Goal: Communication & Community: Answer question/provide support

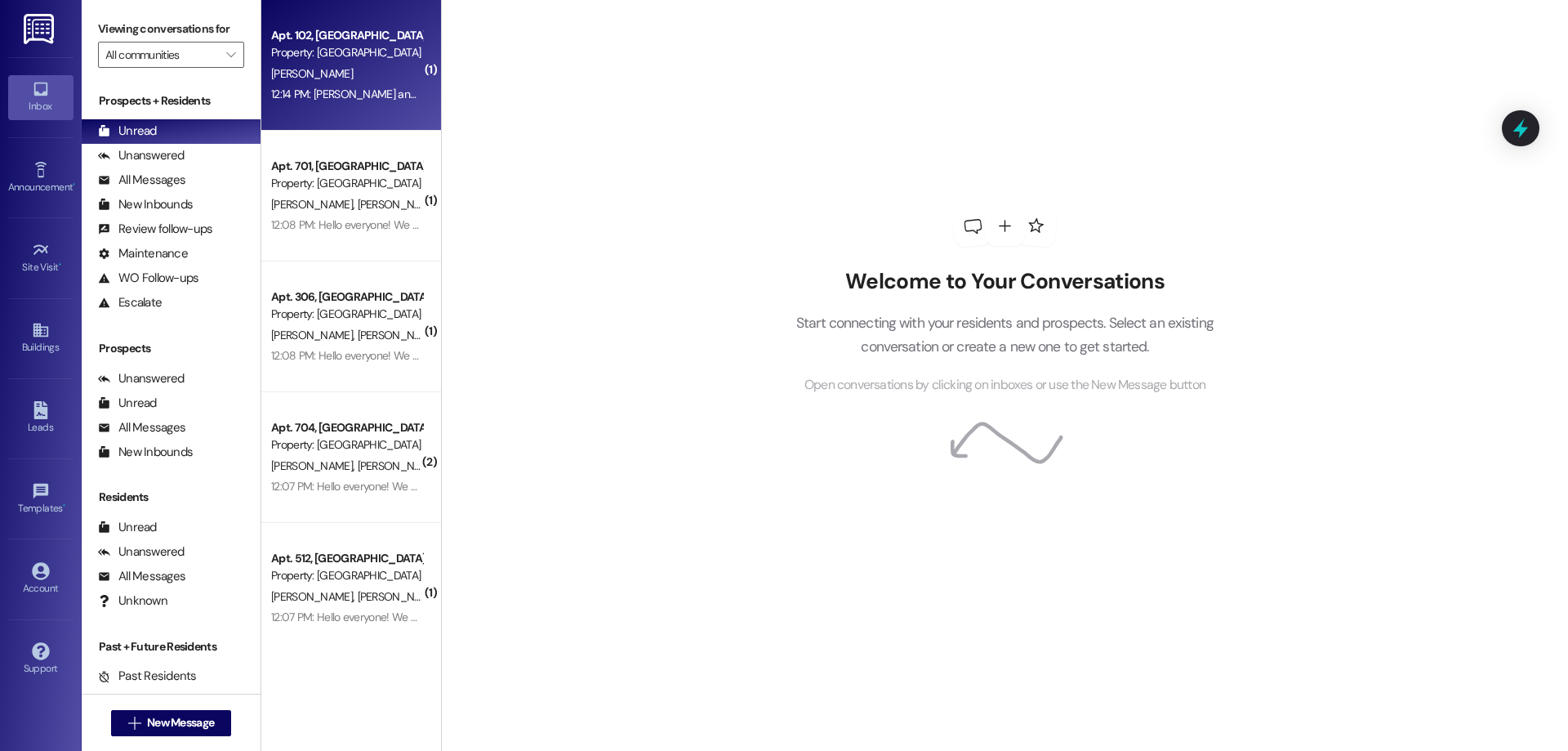
click at [335, 74] on div "[PERSON_NAME]" at bounding box center [347, 74] width 154 height 20
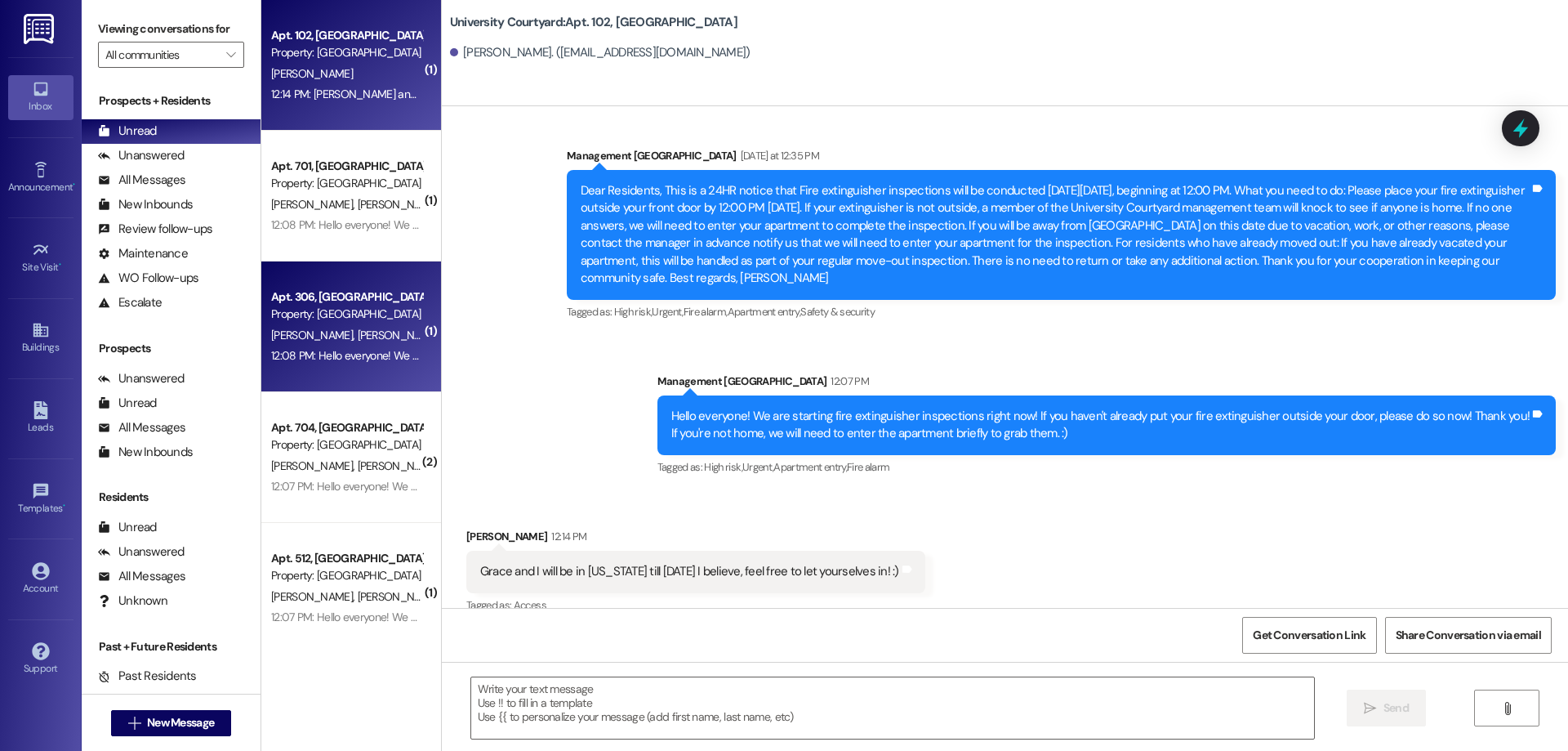
scroll to position [3932, 0]
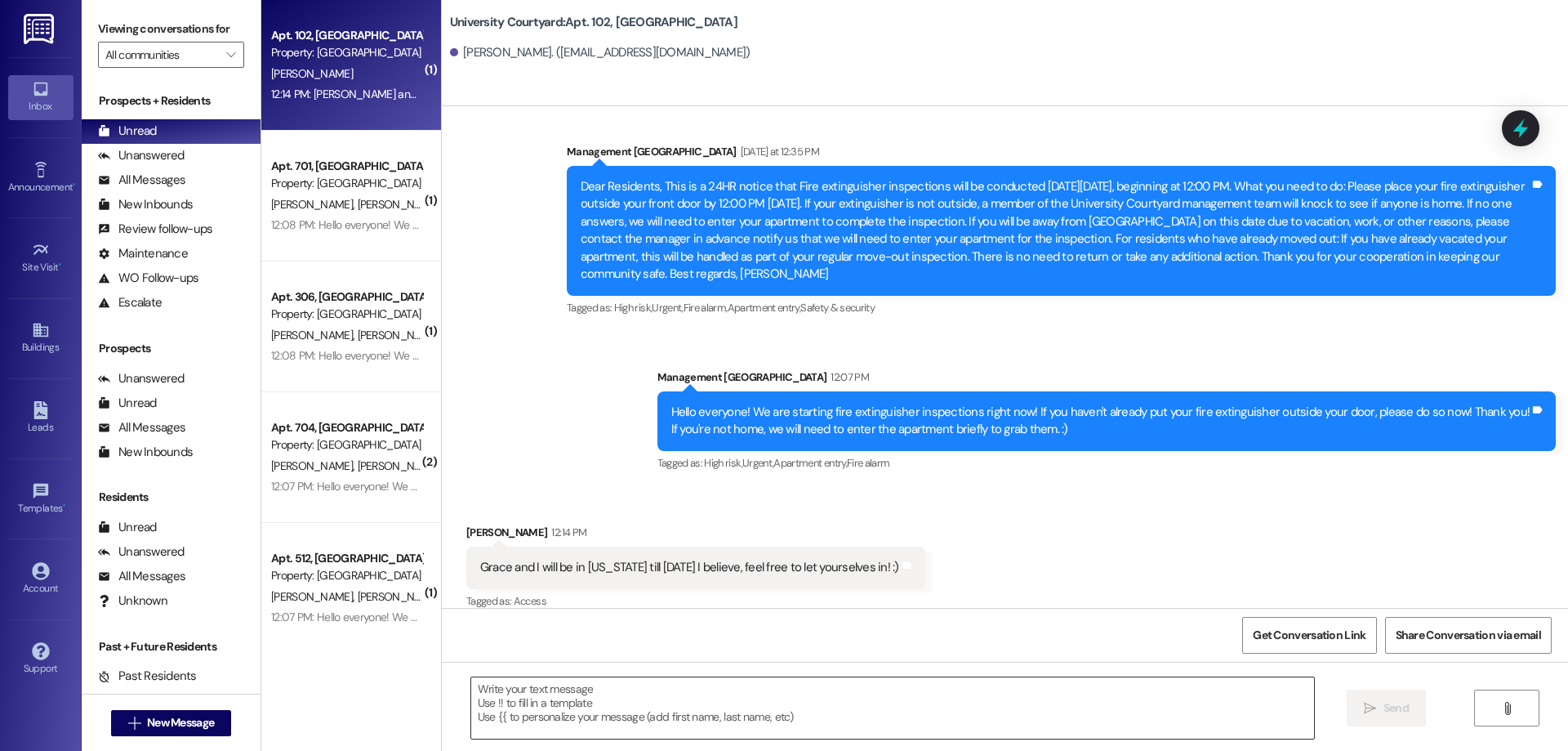
click at [649, 721] on textarea at bounding box center [891, 707] width 842 height 61
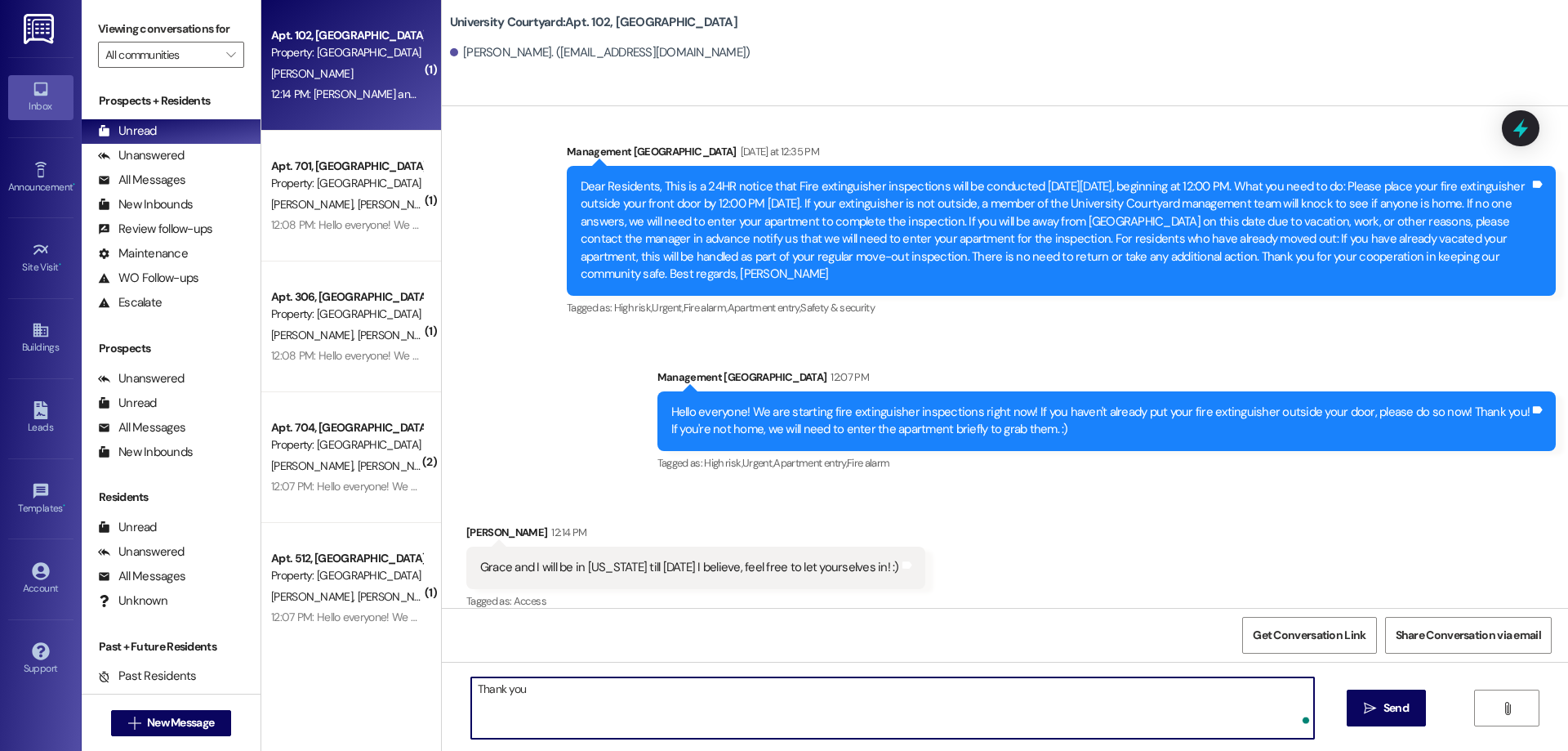
type textarea "Thank you!"
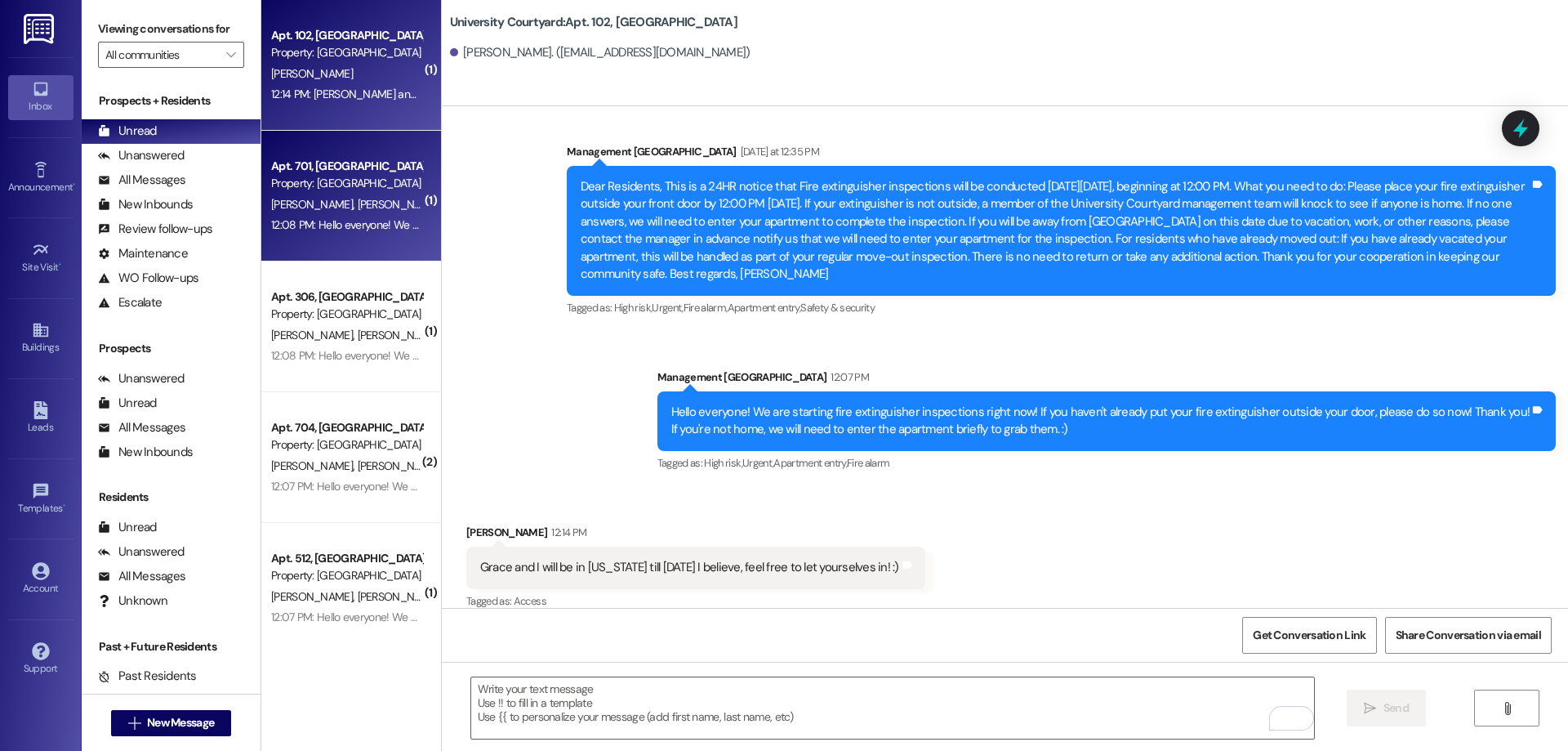
click at [337, 213] on div "J. Buffington C. Buffington" at bounding box center [347, 204] width 154 height 20
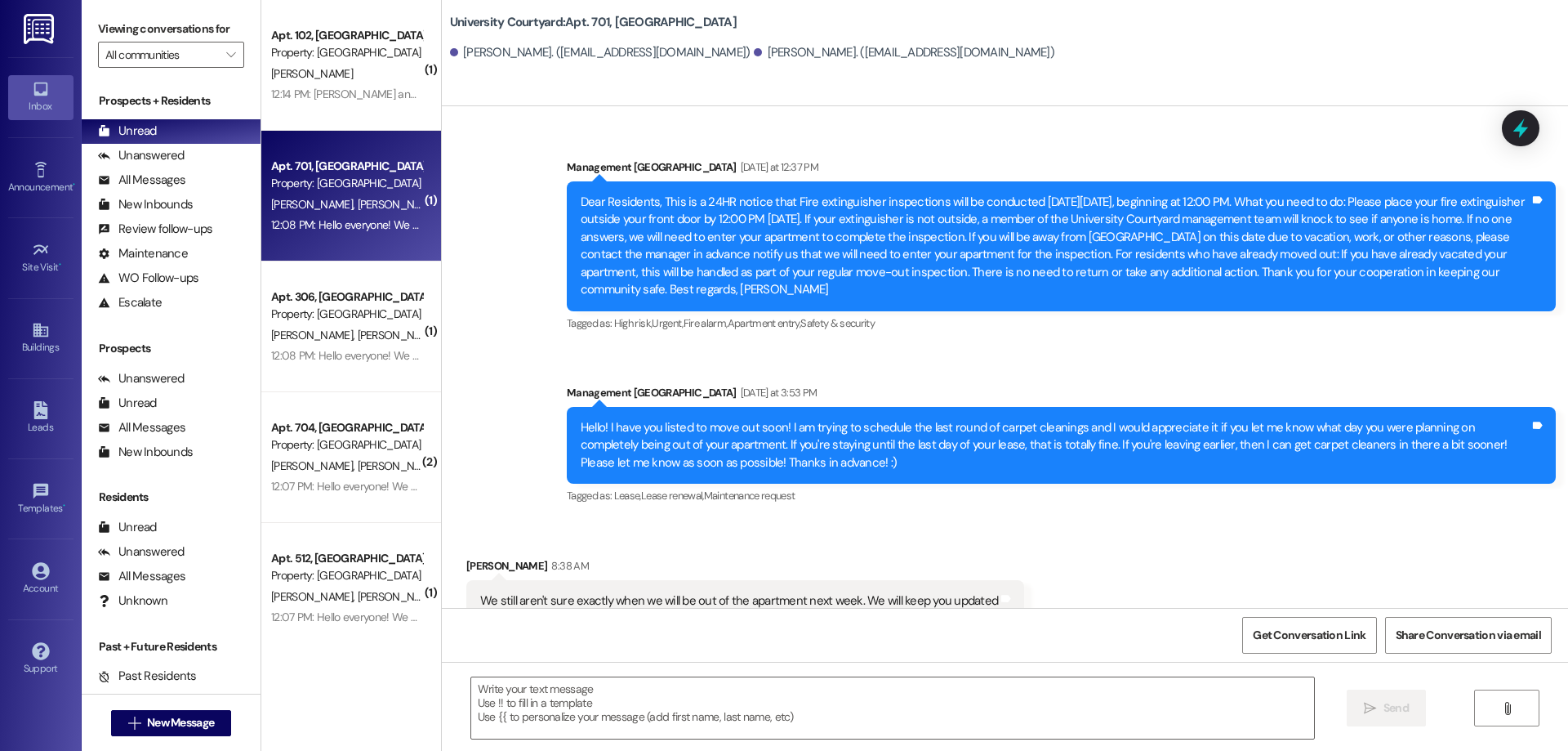
scroll to position [5839, 0]
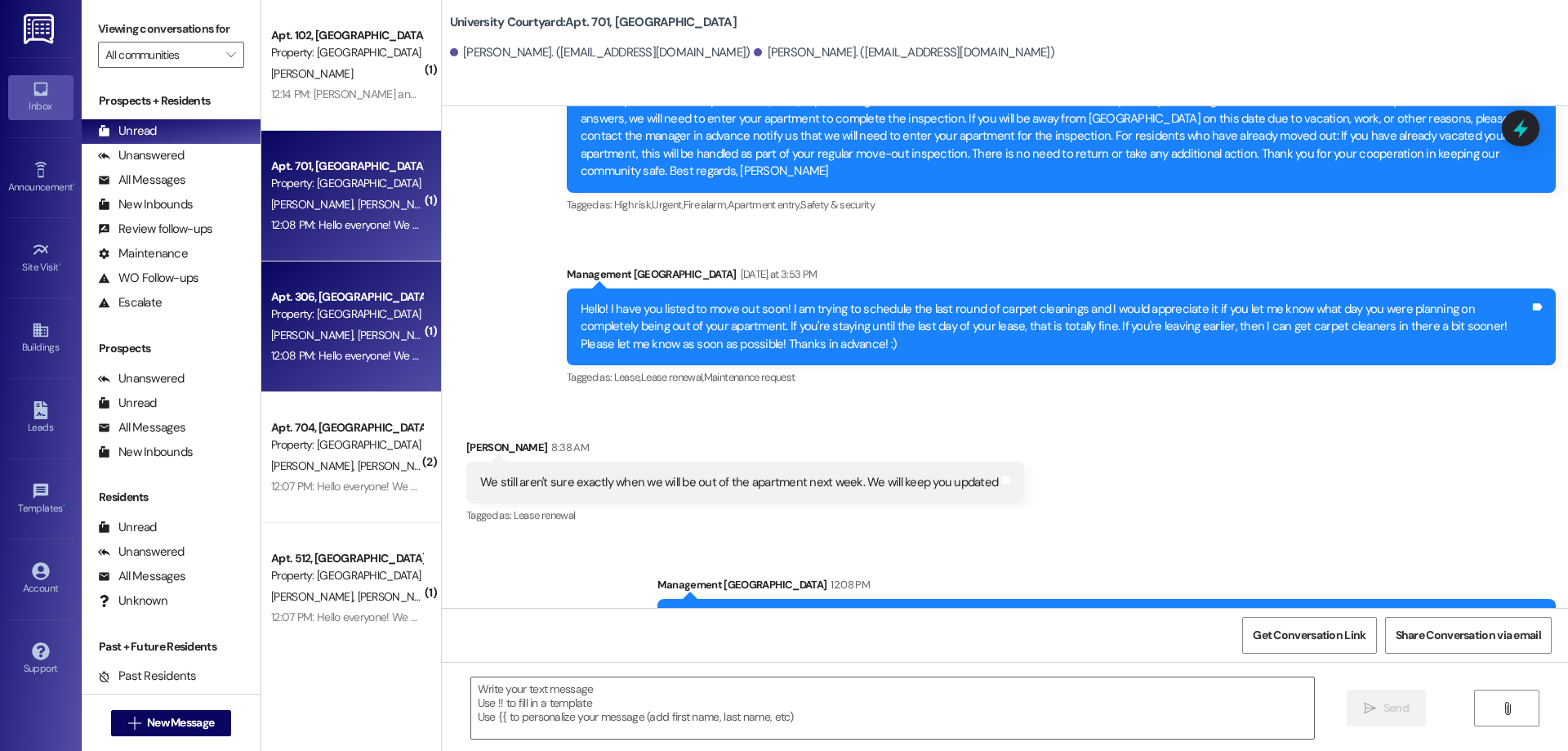
click at [355, 317] on div "Property: [GEOGRAPHIC_DATA]" at bounding box center [346, 314] width 151 height 17
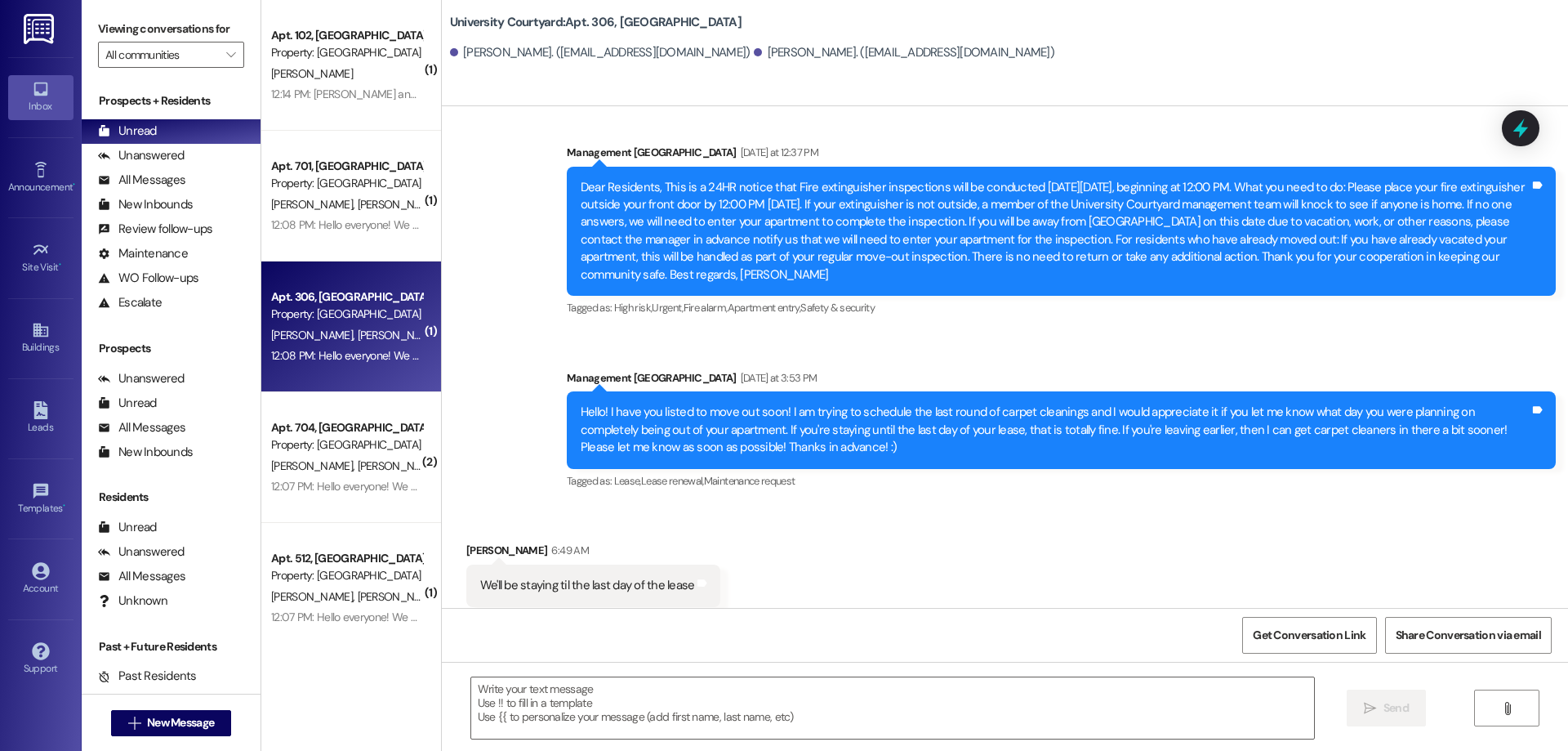
scroll to position [5284, 0]
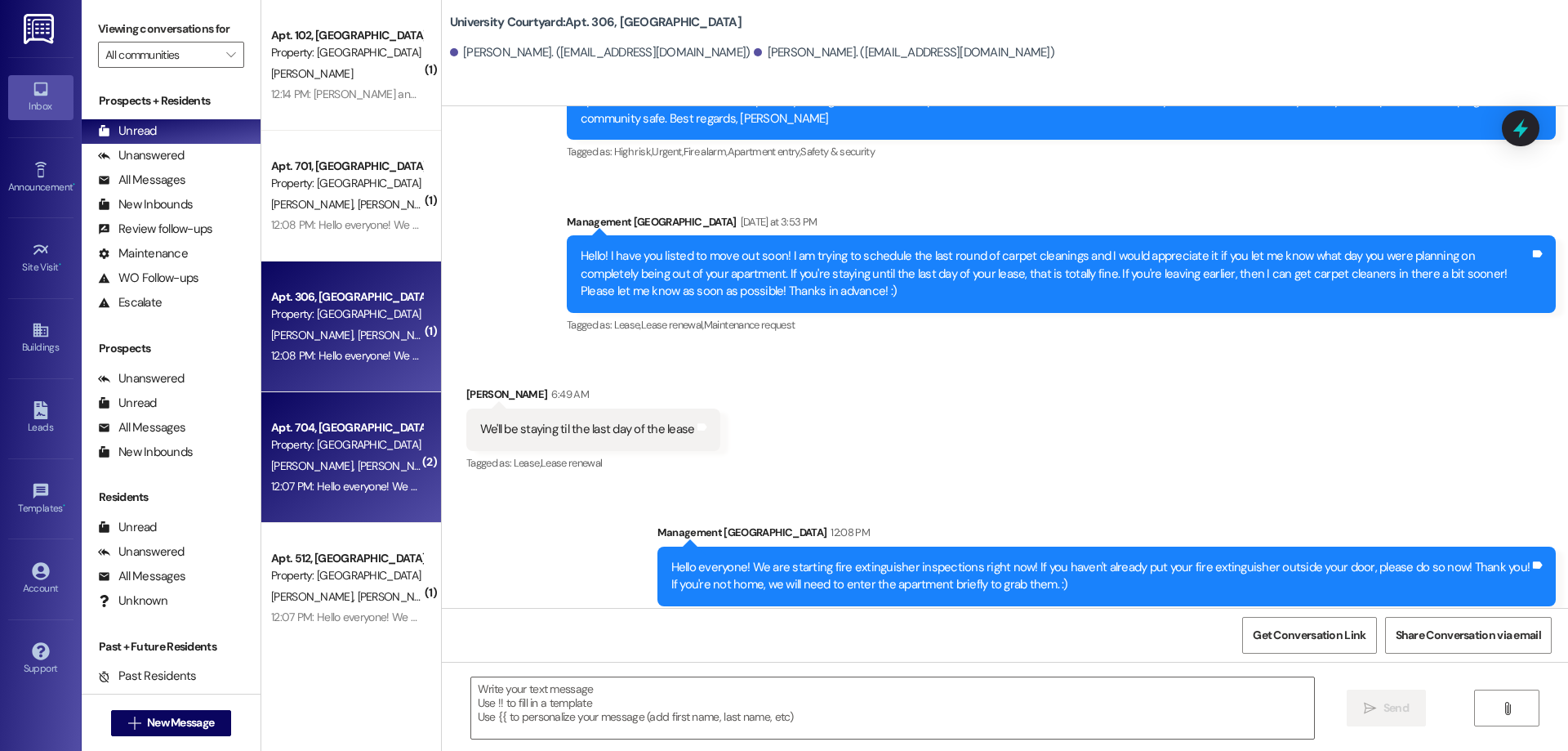
click at [326, 480] on div "12:07 PM: Hello everyone! We are starting fire extinguisher inspections right n…" at bounding box center [868, 486] width 1195 height 15
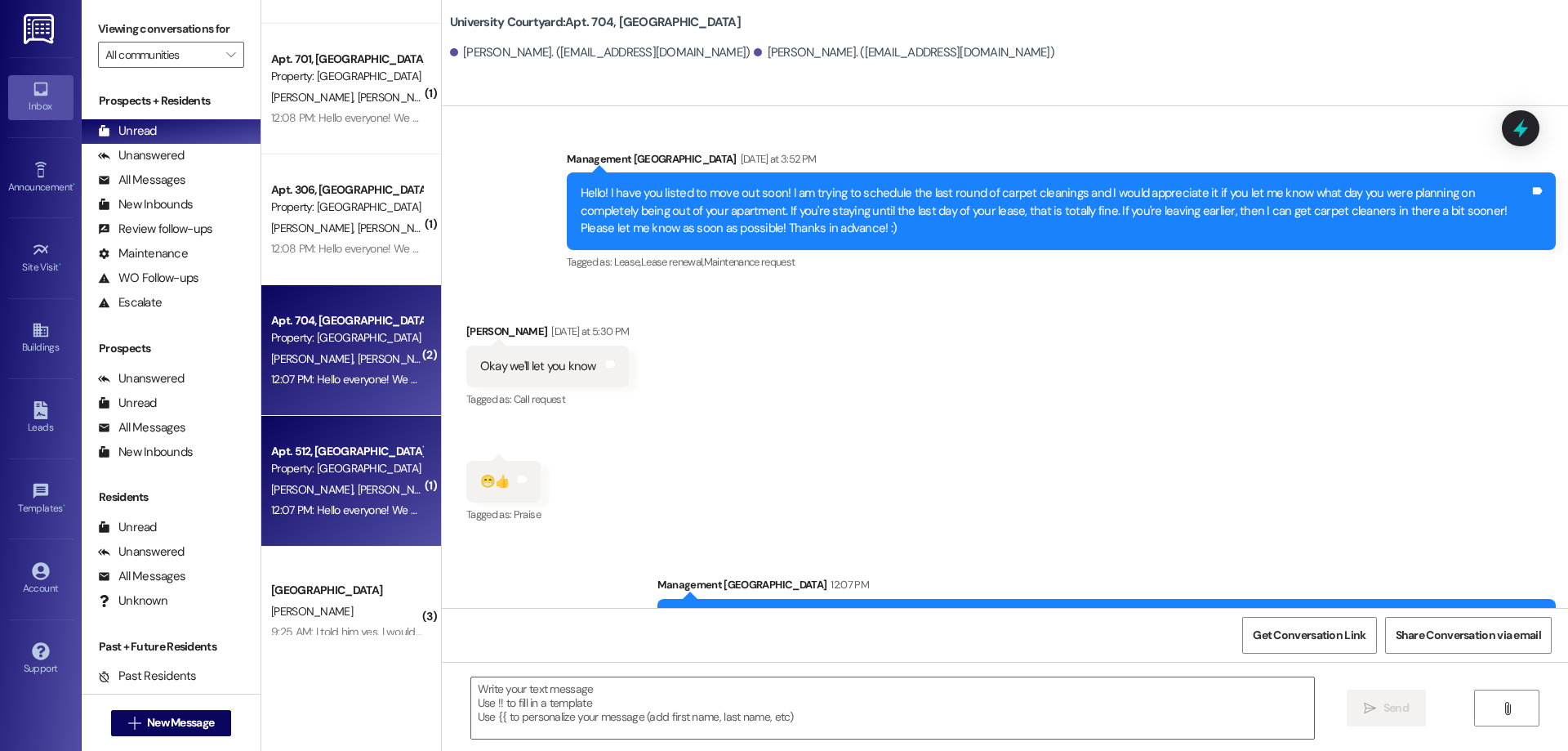
scroll to position [245, 0]
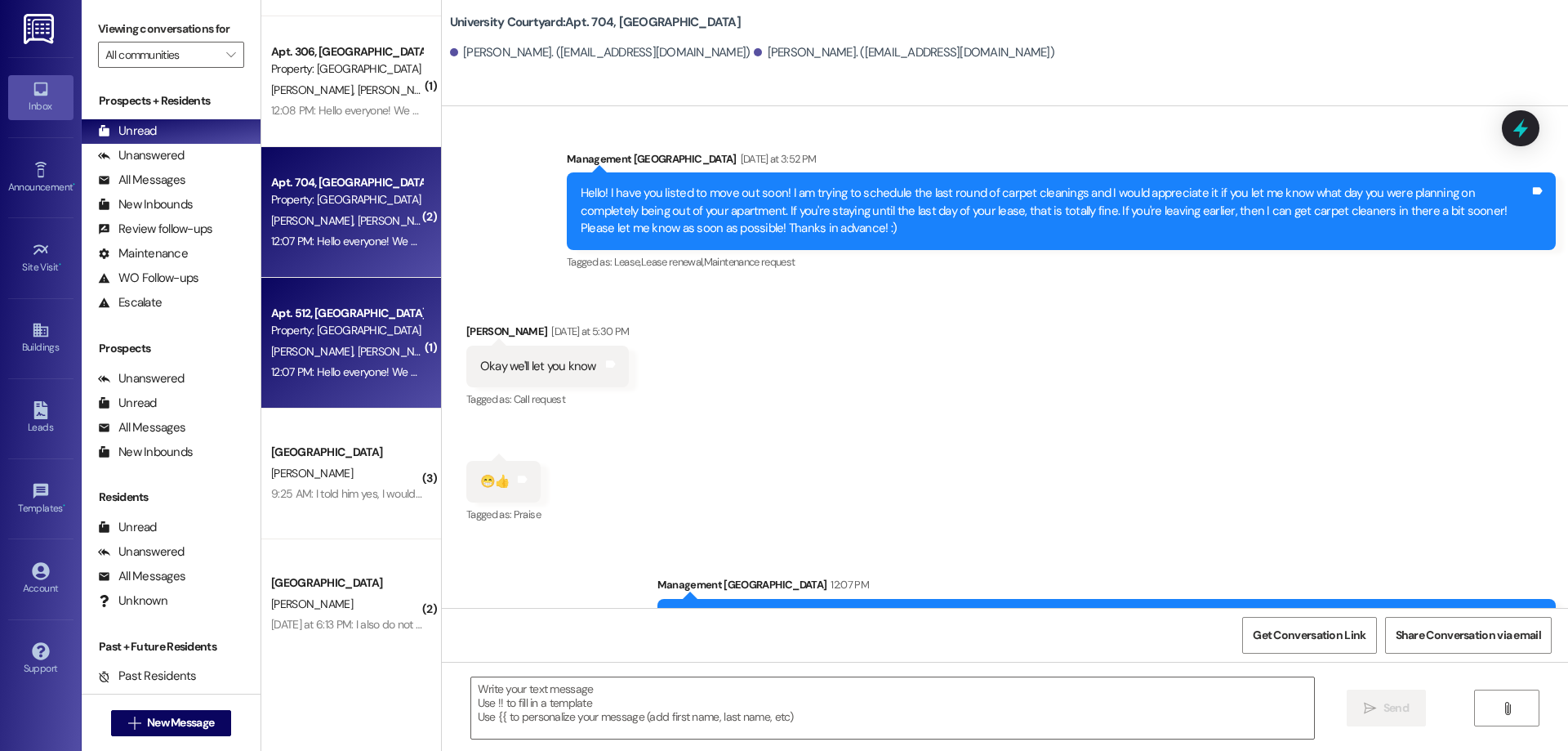
click at [324, 360] on div "M. Nackos D. Nackos" at bounding box center [347, 352] width 154 height 20
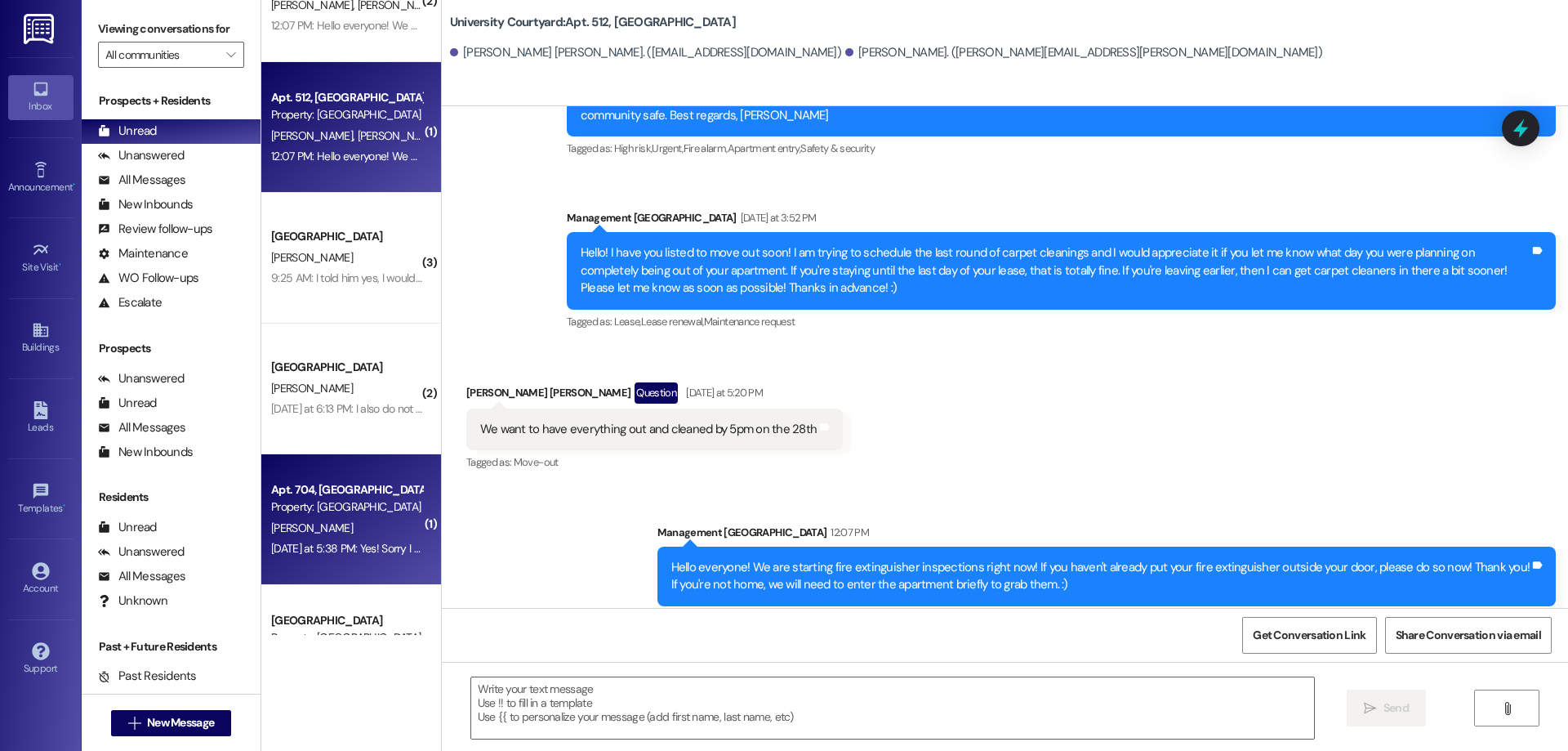
scroll to position [490, 0]
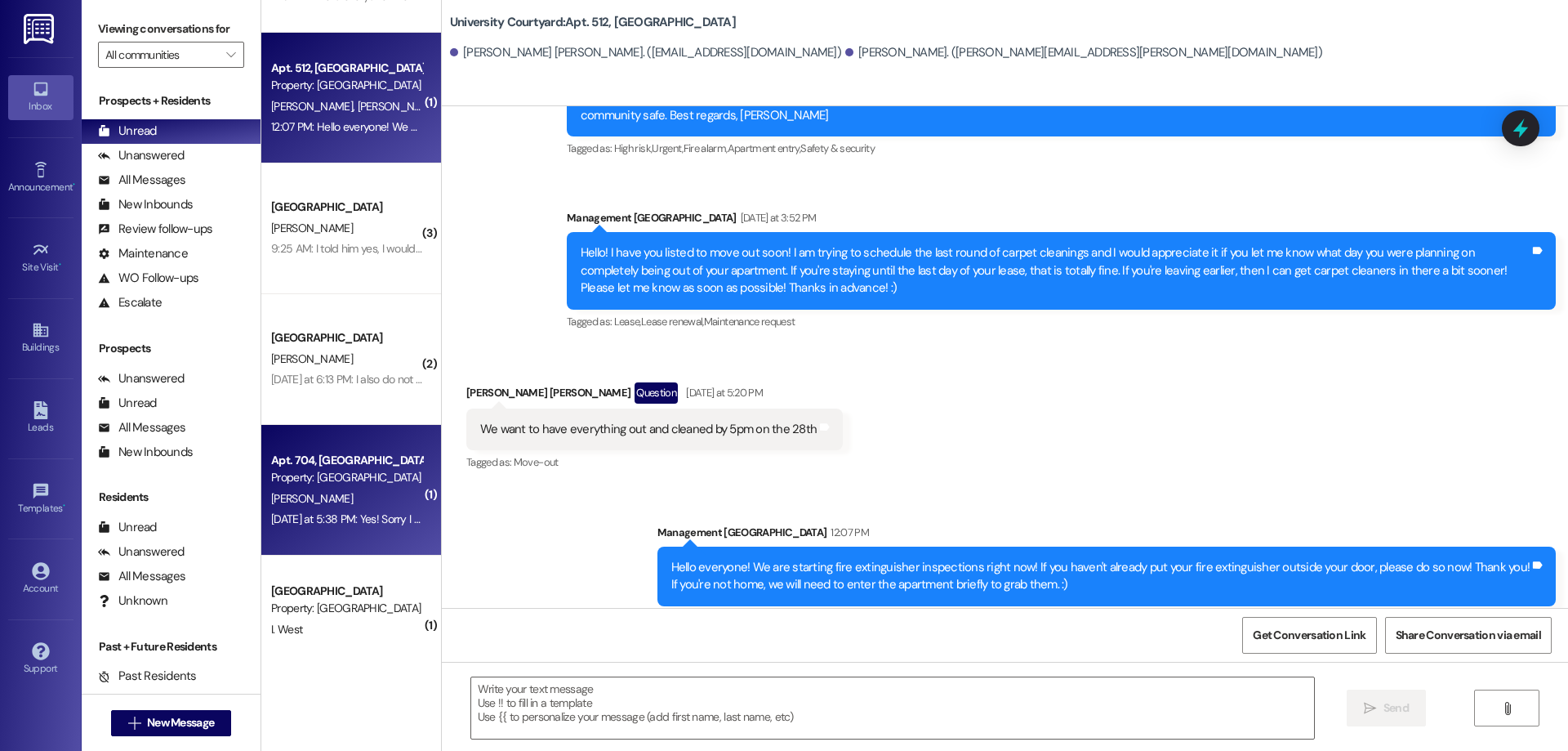
click at [361, 527] on div "Yesterday at 5:38 PM: Yes! Sorry I didn't see this text, I'll call him and if h…" at bounding box center [347, 519] width 154 height 20
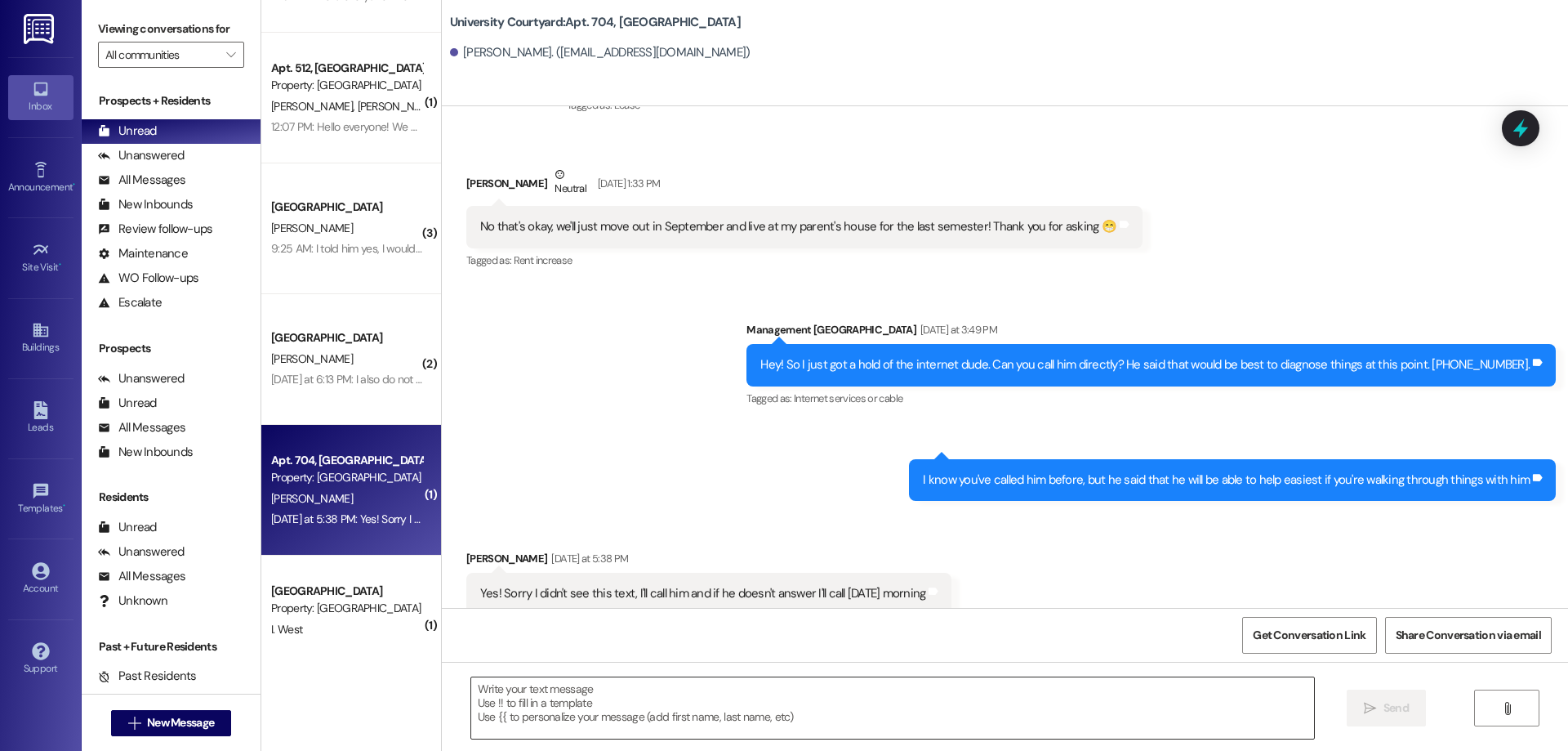
scroll to position [5985, 0]
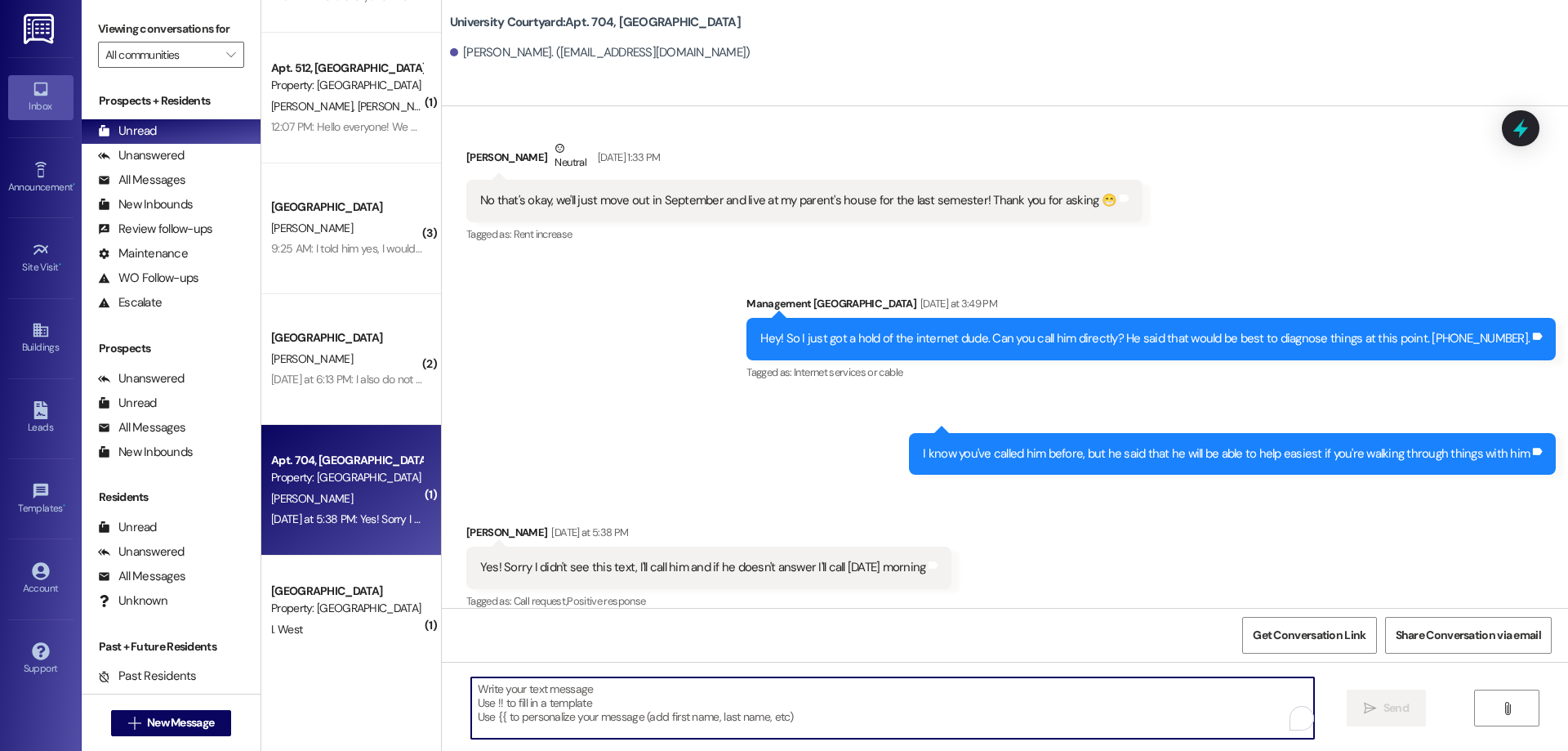
click at [699, 726] on textarea "To enrich screen reader interactions, please activate Accessibility in Grammarl…" at bounding box center [891, 707] width 842 height 61
click at [483, 689] on textarea "OKay! Let me know how it goes" at bounding box center [891, 707] width 842 height 61
type textarea "Okay! Let me know how it goes"
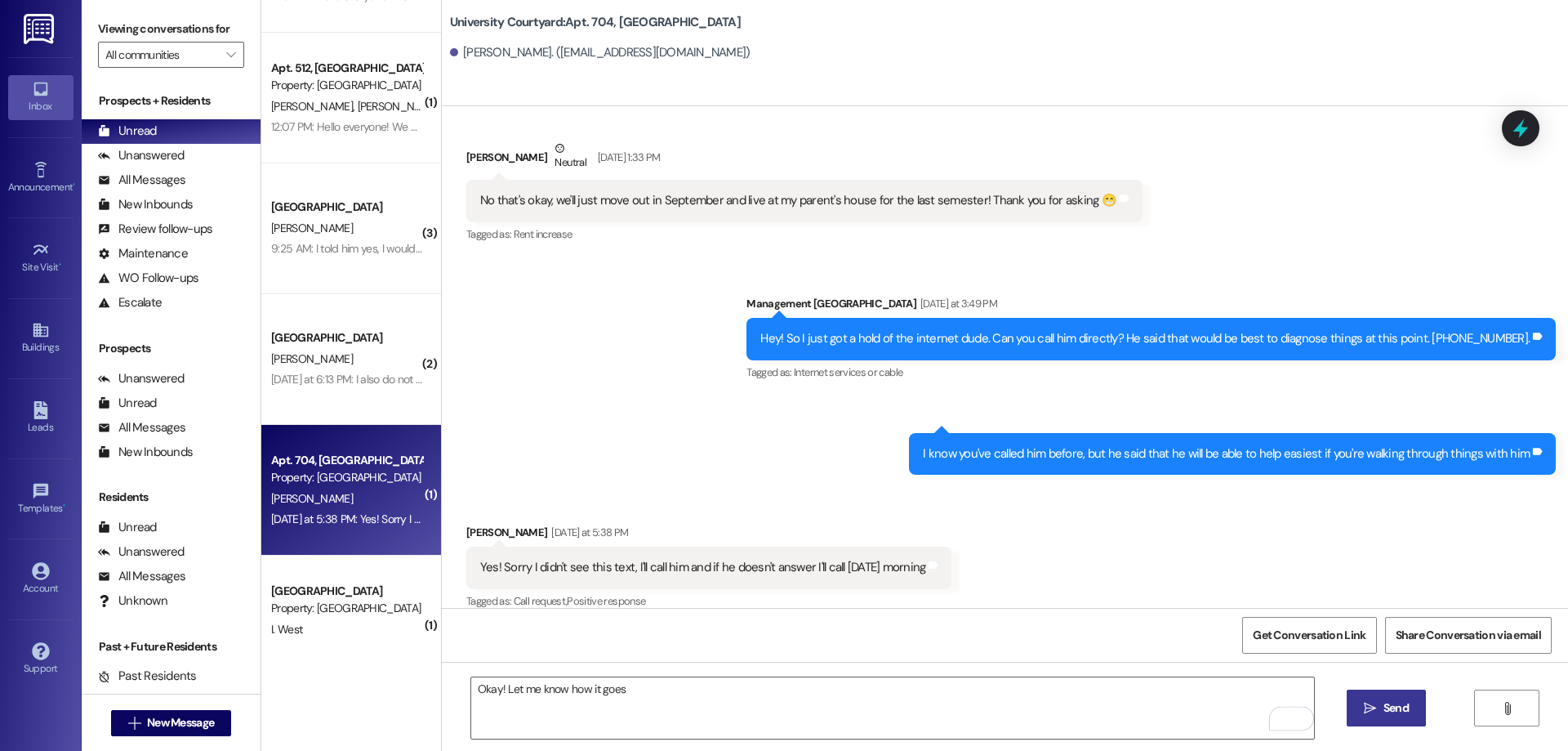
click at [1374, 720] on button " Send" at bounding box center [1385, 708] width 79 height 37
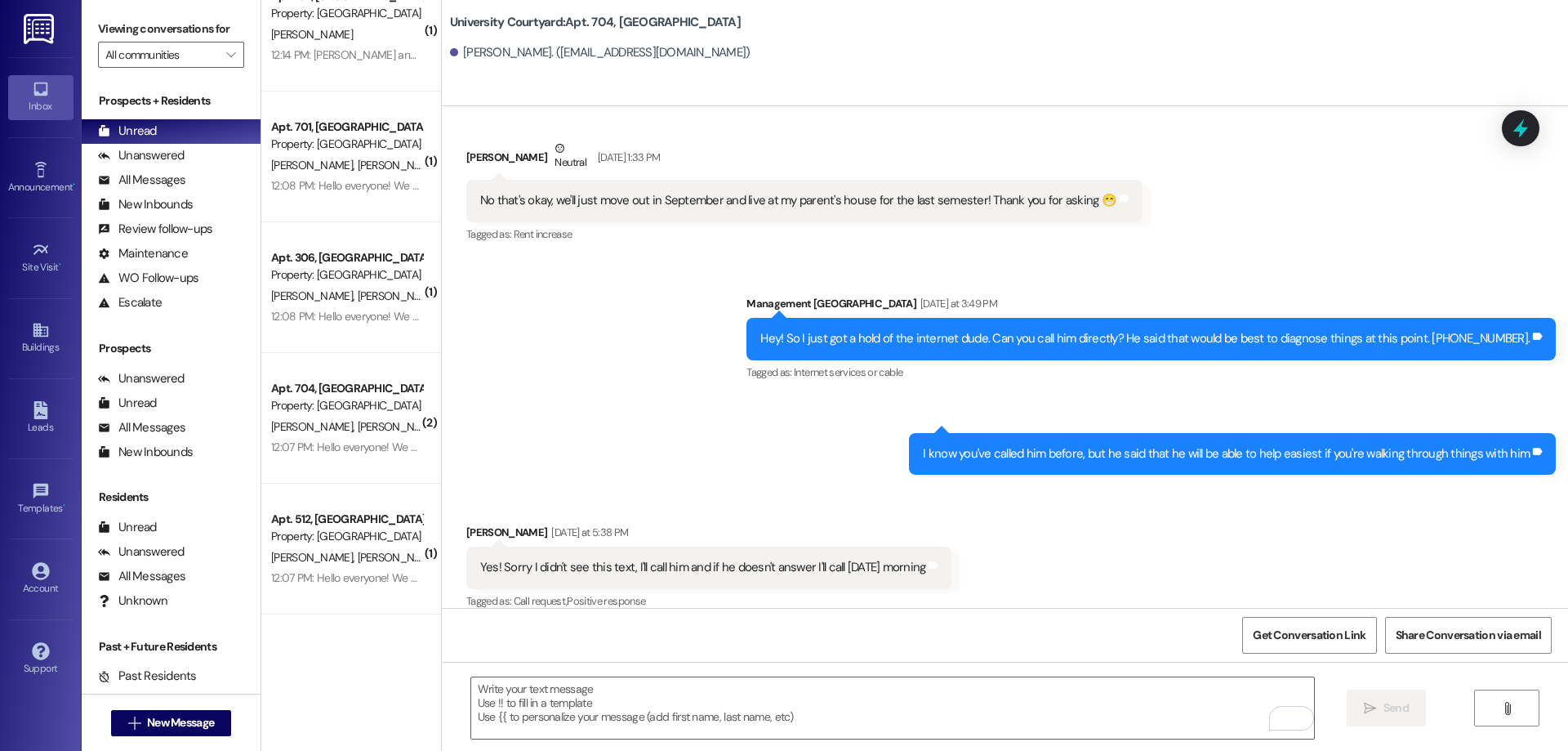
scroll to position [0, 0]
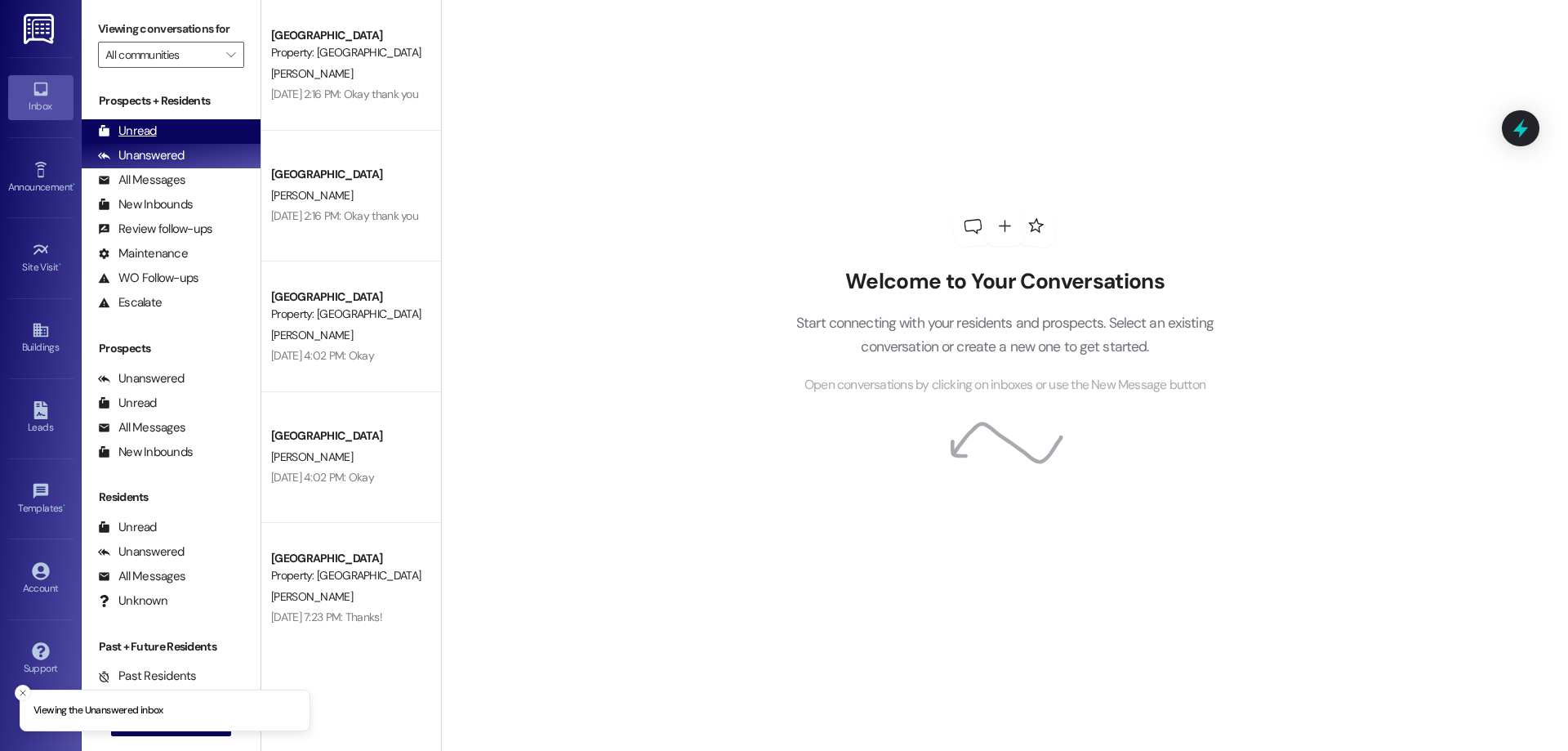
click at [186, 126] on div "Unread (0)" at bounding box center [171, 131] width 179 height 25
click at [141, 131] on div "Unread" at bounding box center [127, 131] width 59 height 17
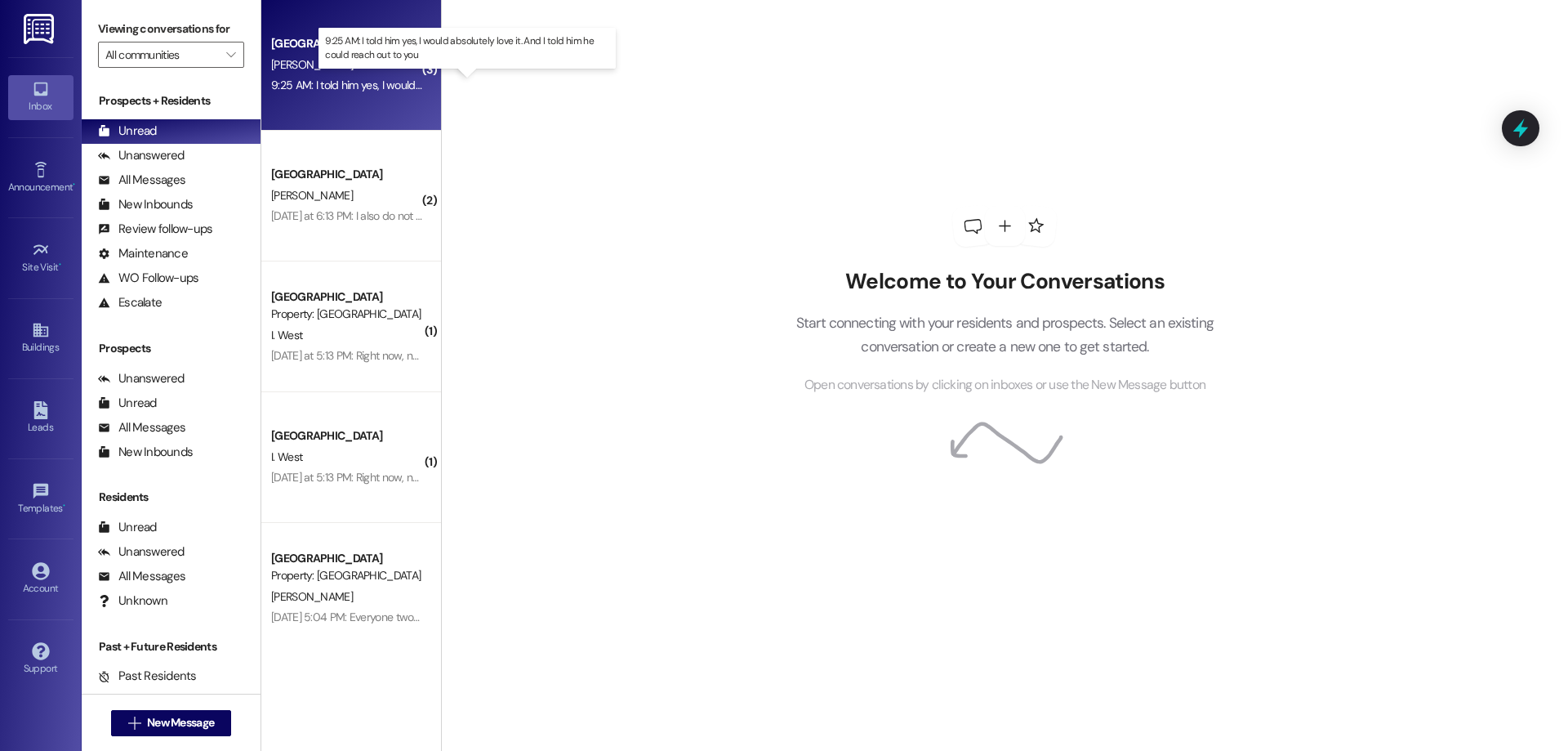
click at [369, 89] on div "9:25 AM: I told him yes, I would absolutely love it. And I told him he could re…" at bounding box center [480, 85] width 419 height 15
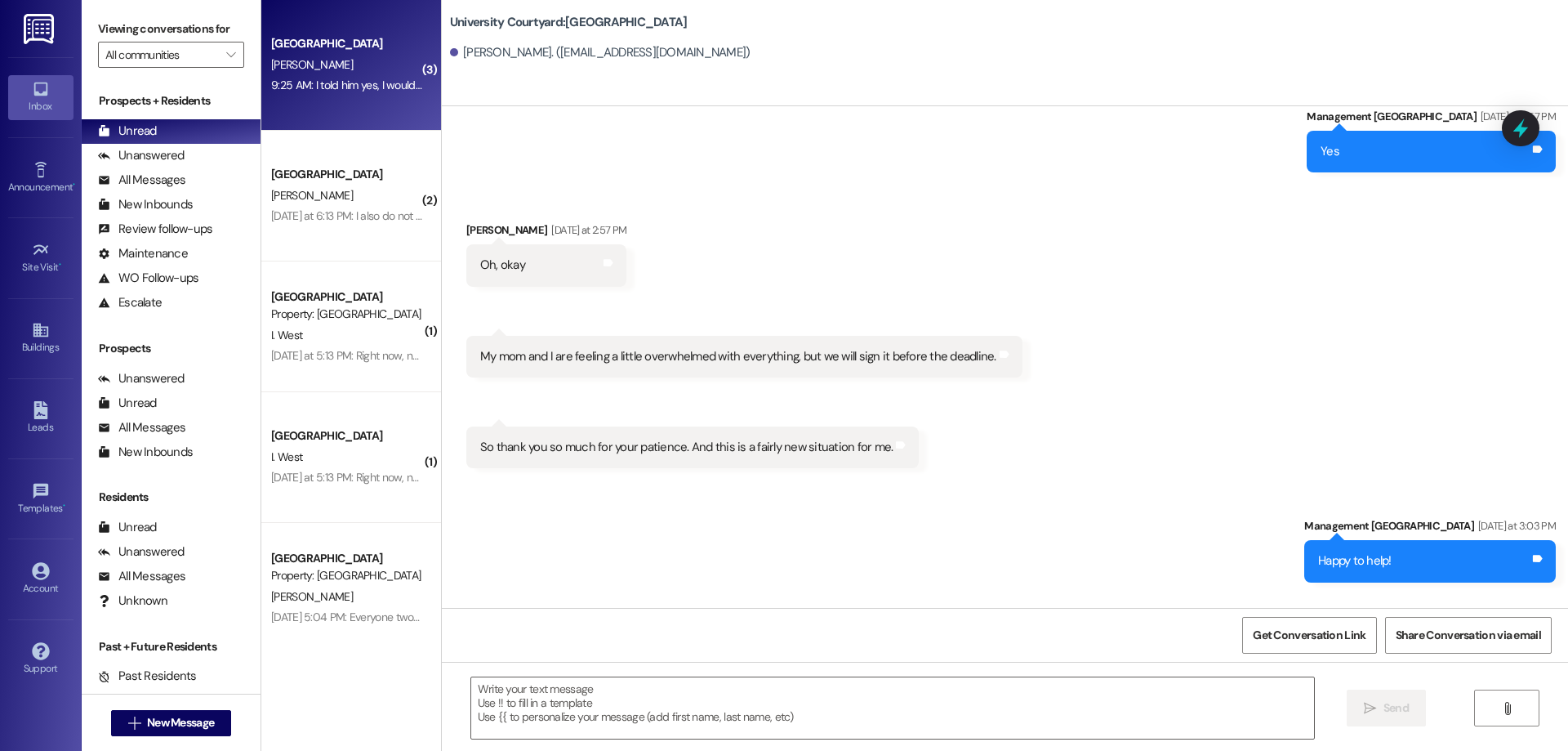
scroll to position [12311, 0]
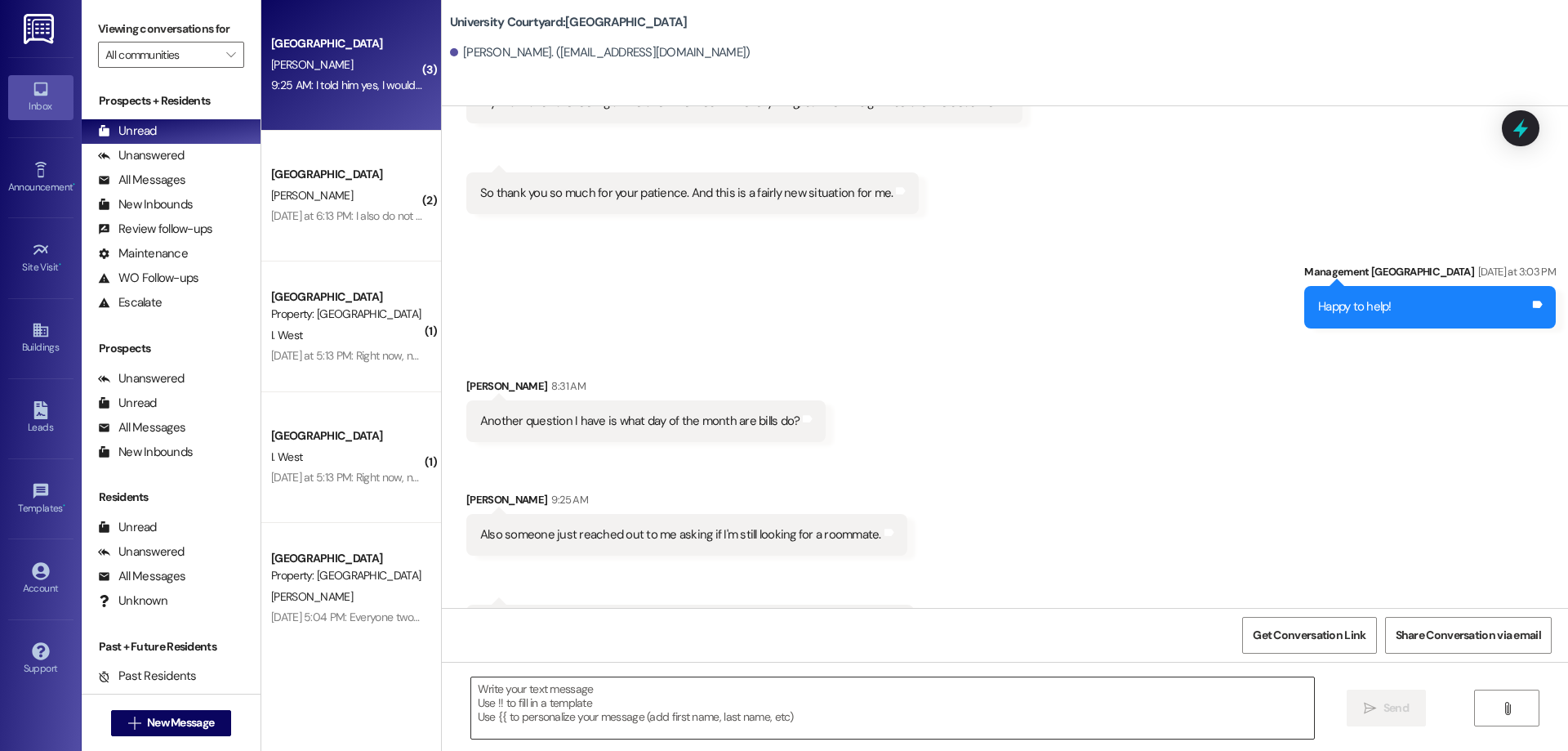
click at [736, 727] on textarea at bounding box center [891, 707] width 842 height 61
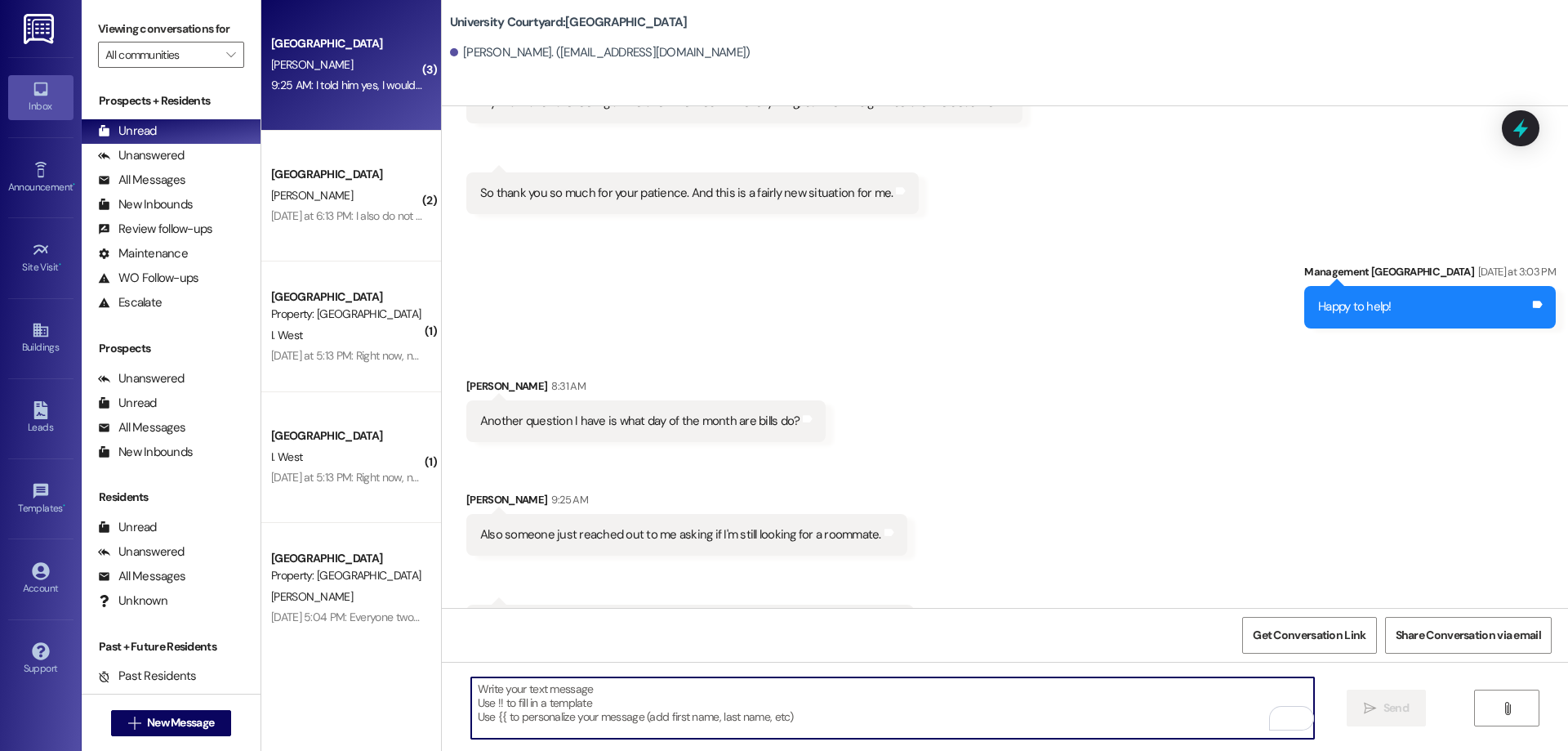
click at [760, 689] on textarea "To enrich screen reader interactions, please activate Accessibility in Grammarl…" at bounding box center [891, 707] width 842 height 61
type textarea "Rent and all other fees will always be due at the first of the month."
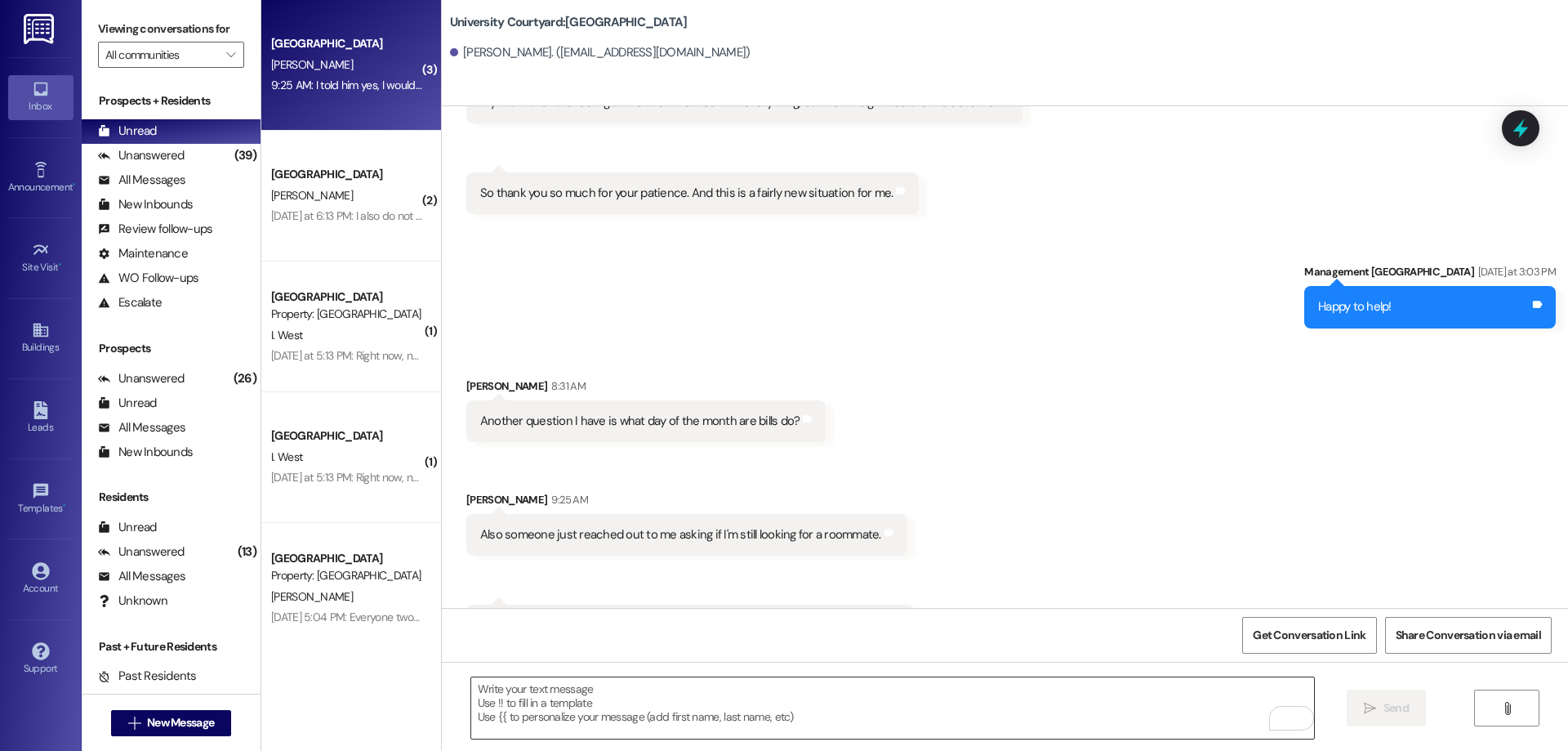
click at [687, 688] on textarea "To enrich screen reader interactions, please activate Accessibility in Grammarl…" at bounding box center [891, 707] width 842 height 61
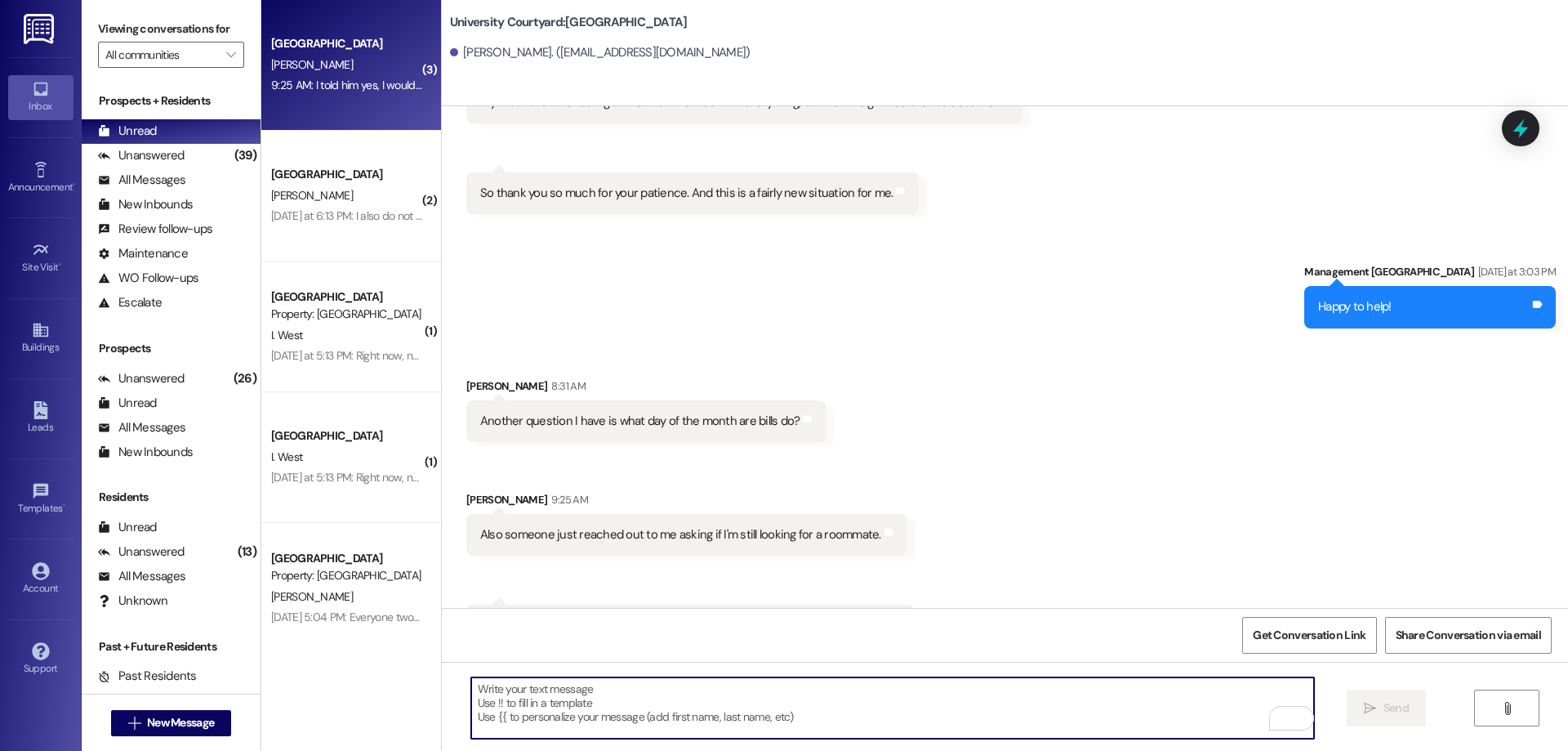
paste textarea "Rent and all other fees will always be due at the first of the month."
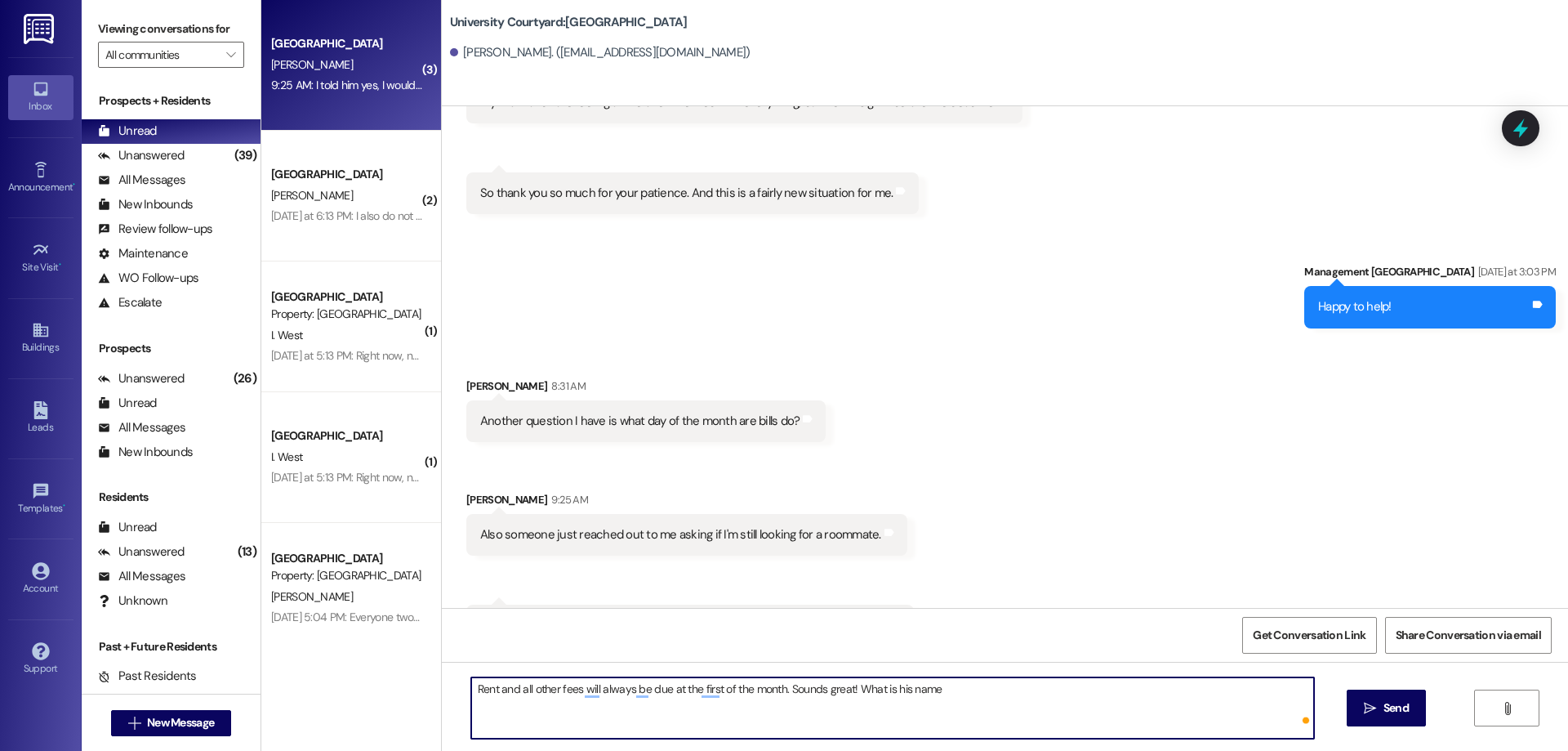
type textarea "Rent and all other fees will always be due at the first of the month. Sounds gr…"
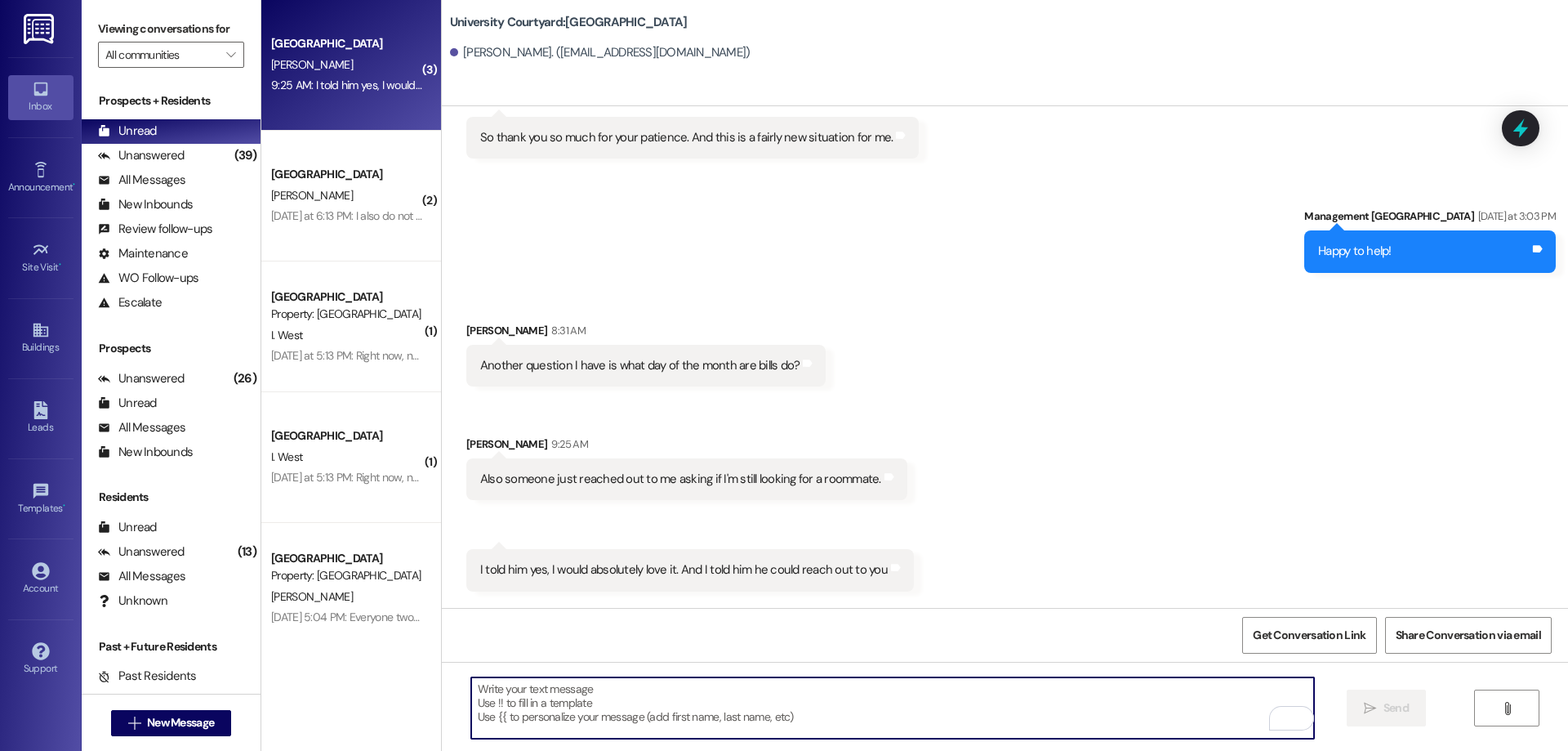
scroll to position [12424, 0]
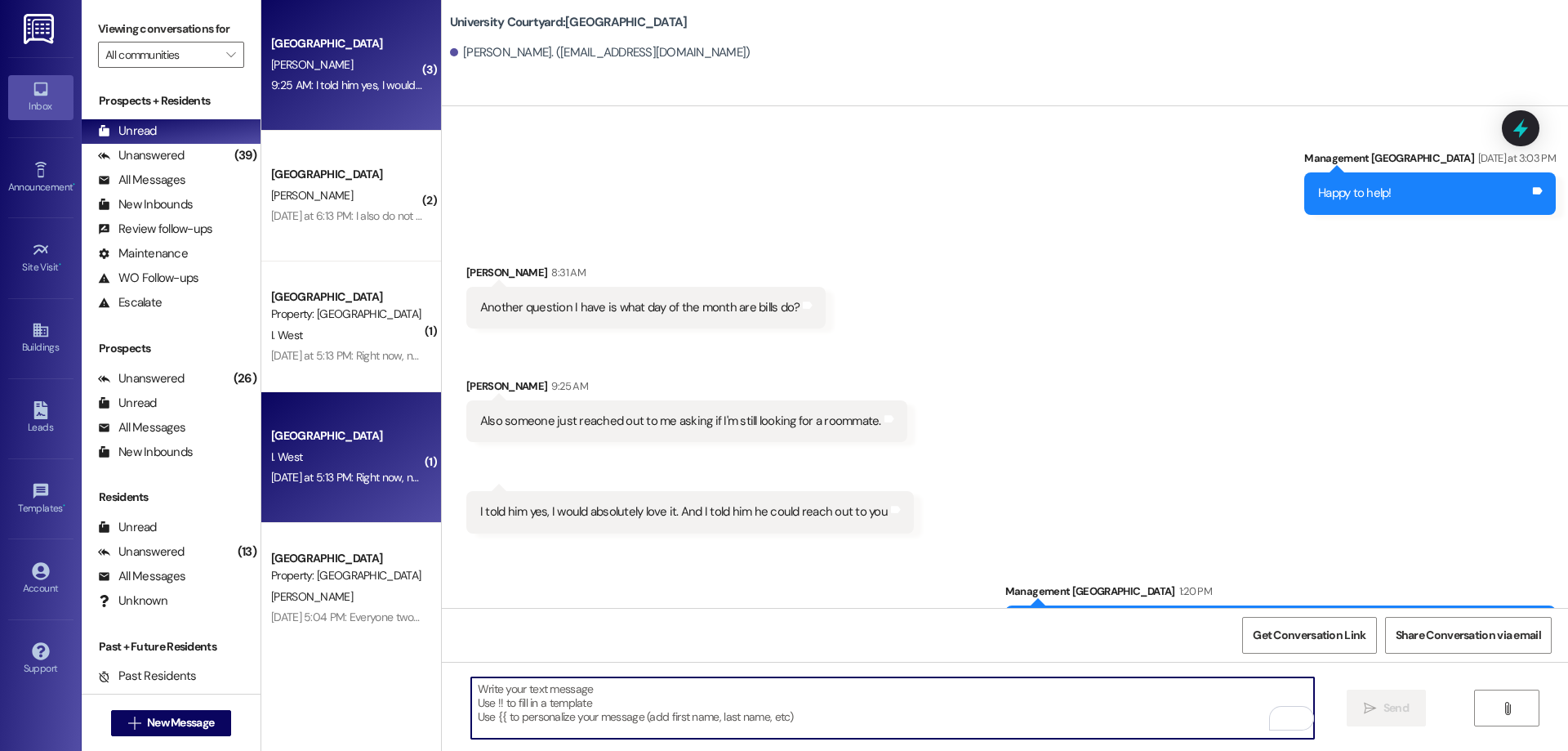
click at [337, 461] on div "I. West" at bounding box center [347, 457] width 154 height 20
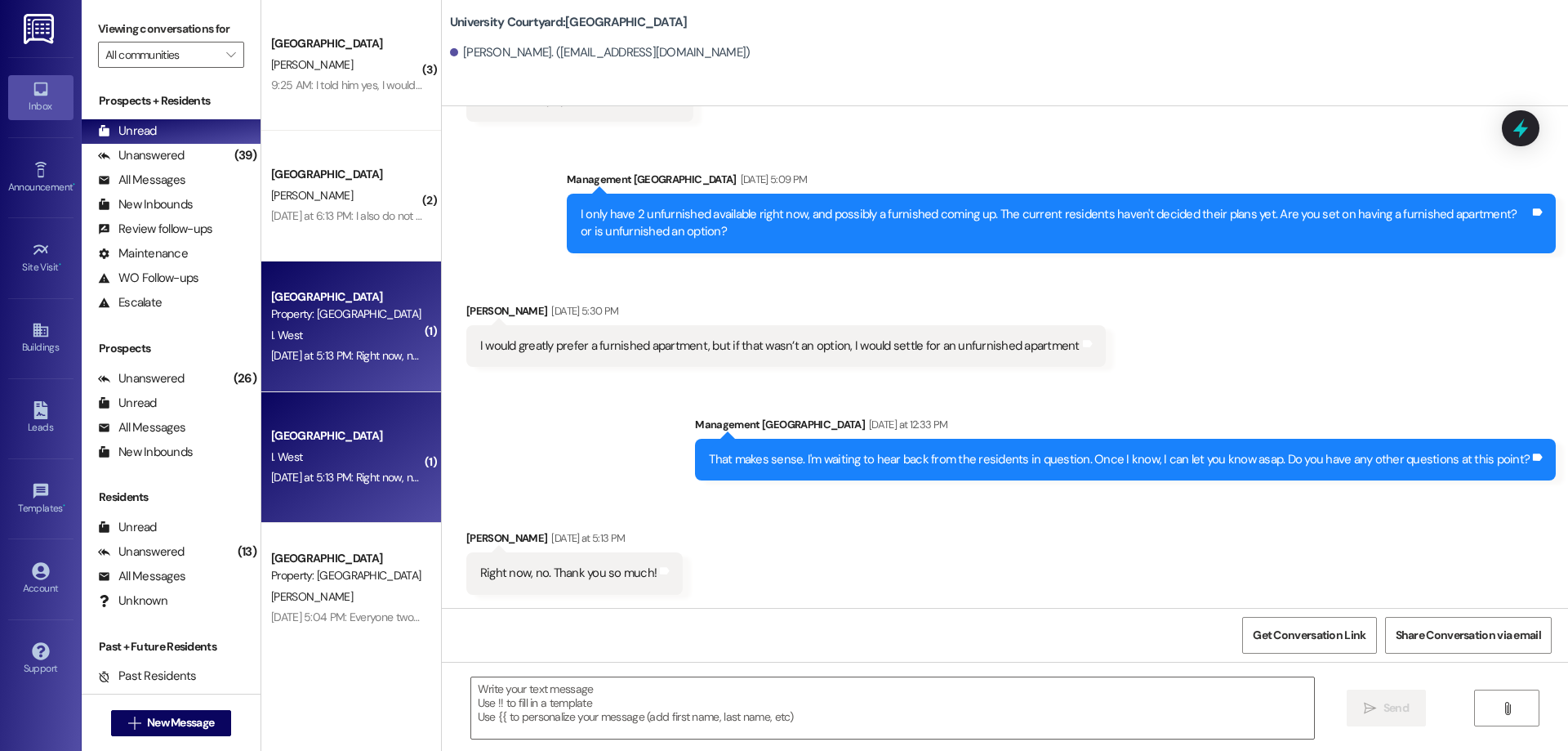
scroll to position [3480, 0]
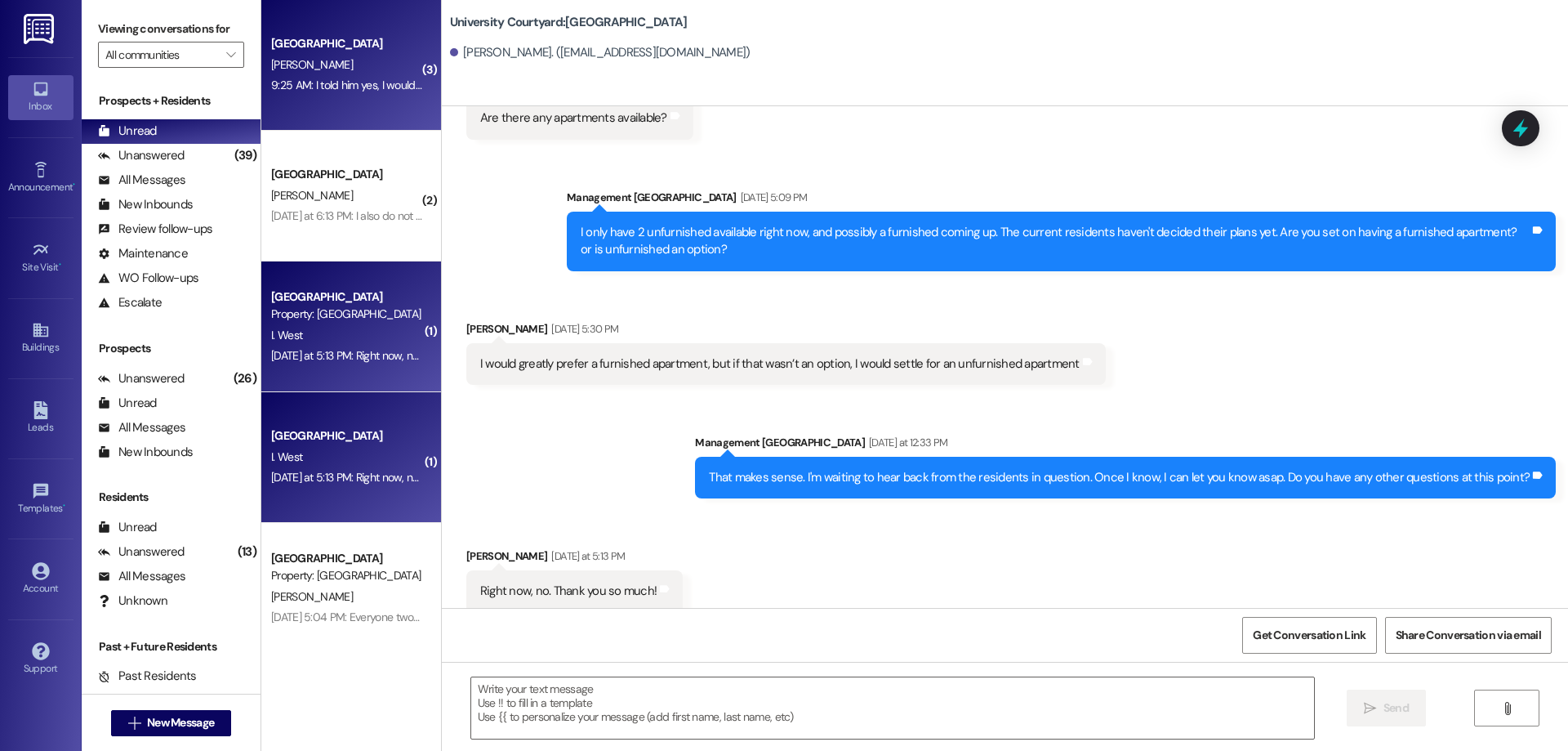
click at [294, 86] on div "9:25 AM: I told him yes, I would absolutely love it. And I told him he could re…" at bounding box center [480, 85] width 419 height 15
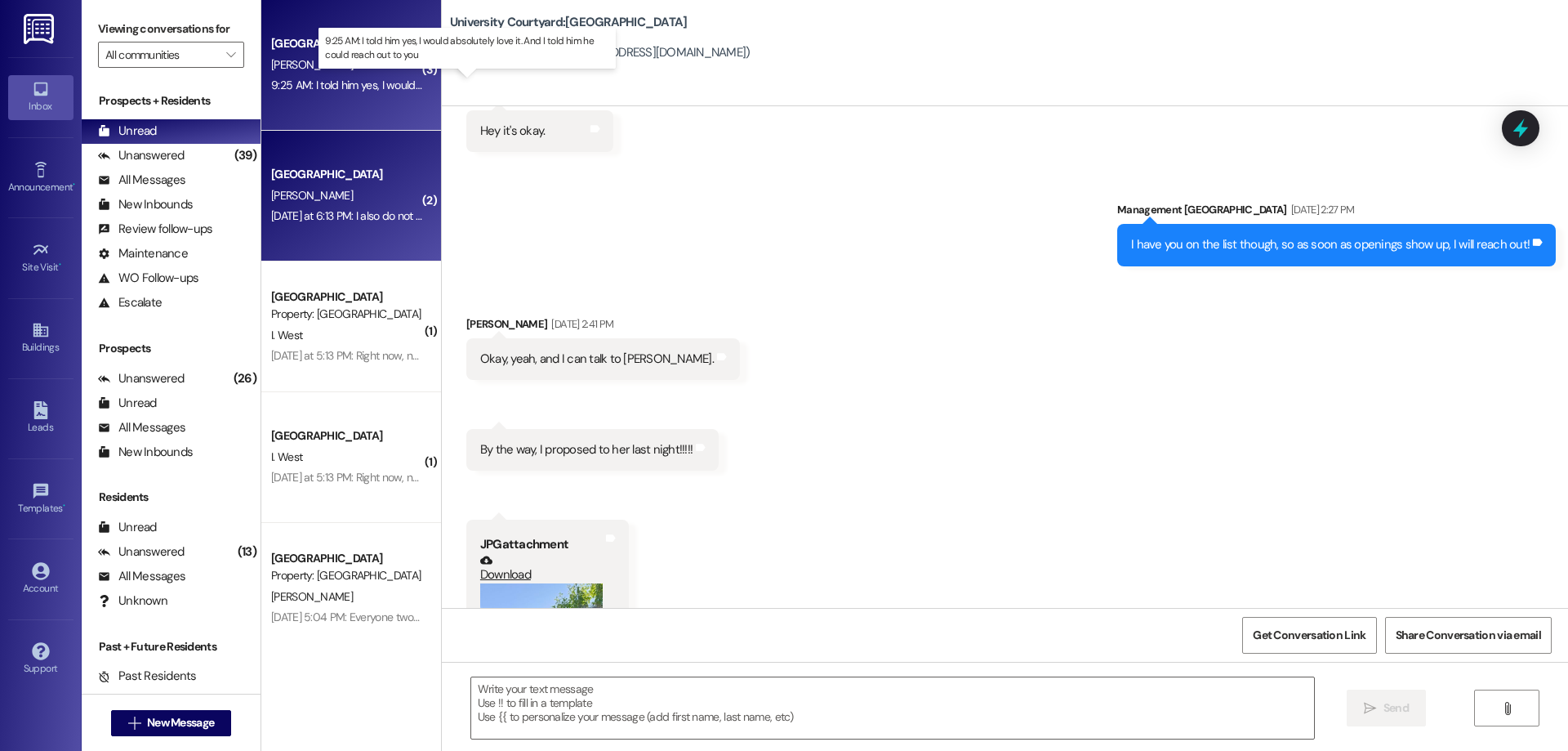
scroll to position [12563, 0]
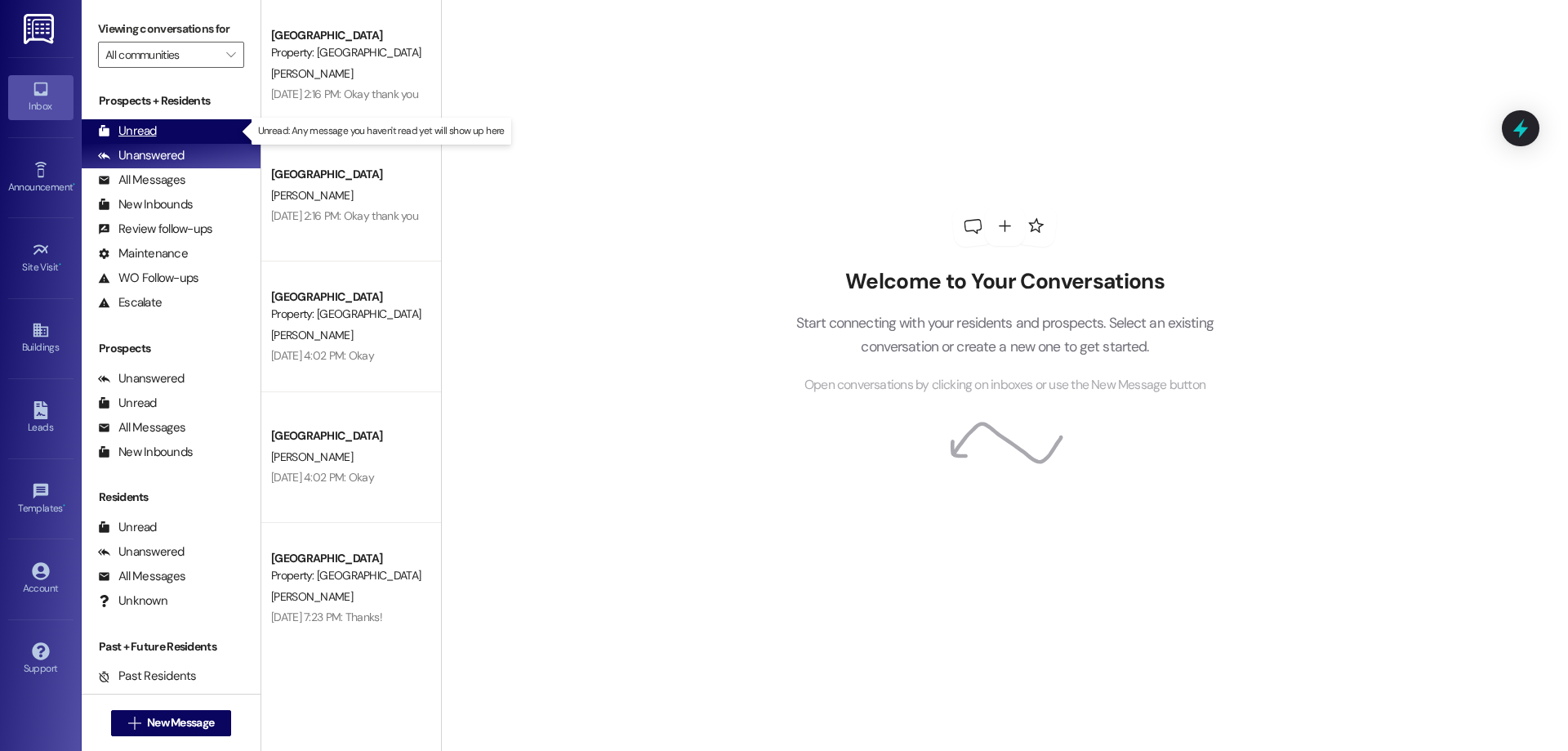
click at [163, 124] on div "Unread (0)" at bounding box center [171, 131] width 179 height 25
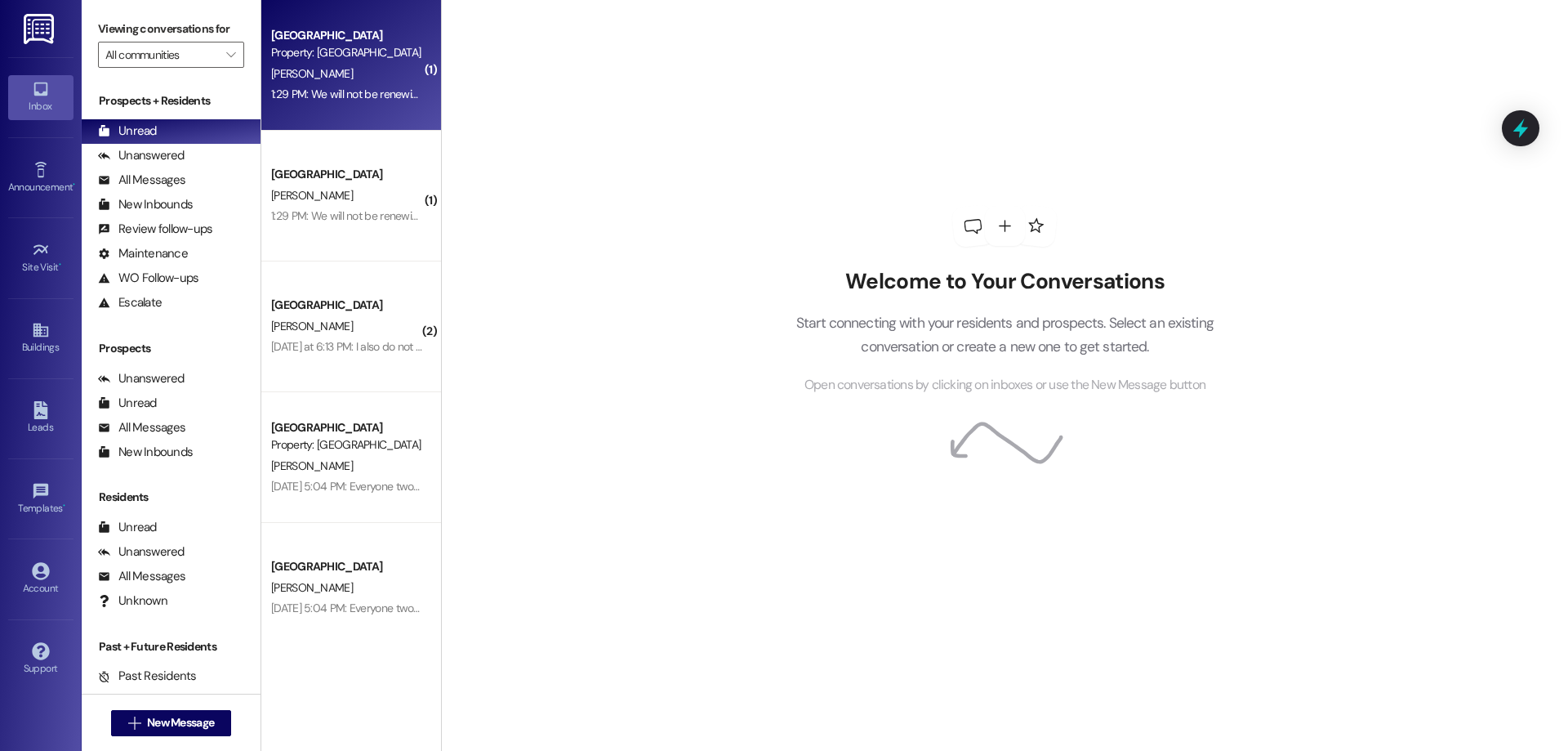
click at [350, 94] on div "1:29 PM: We will not be renewing our lease 1:29 PM: We will not be renewing our…" at bounding box center [370, 94] width 199 height 15
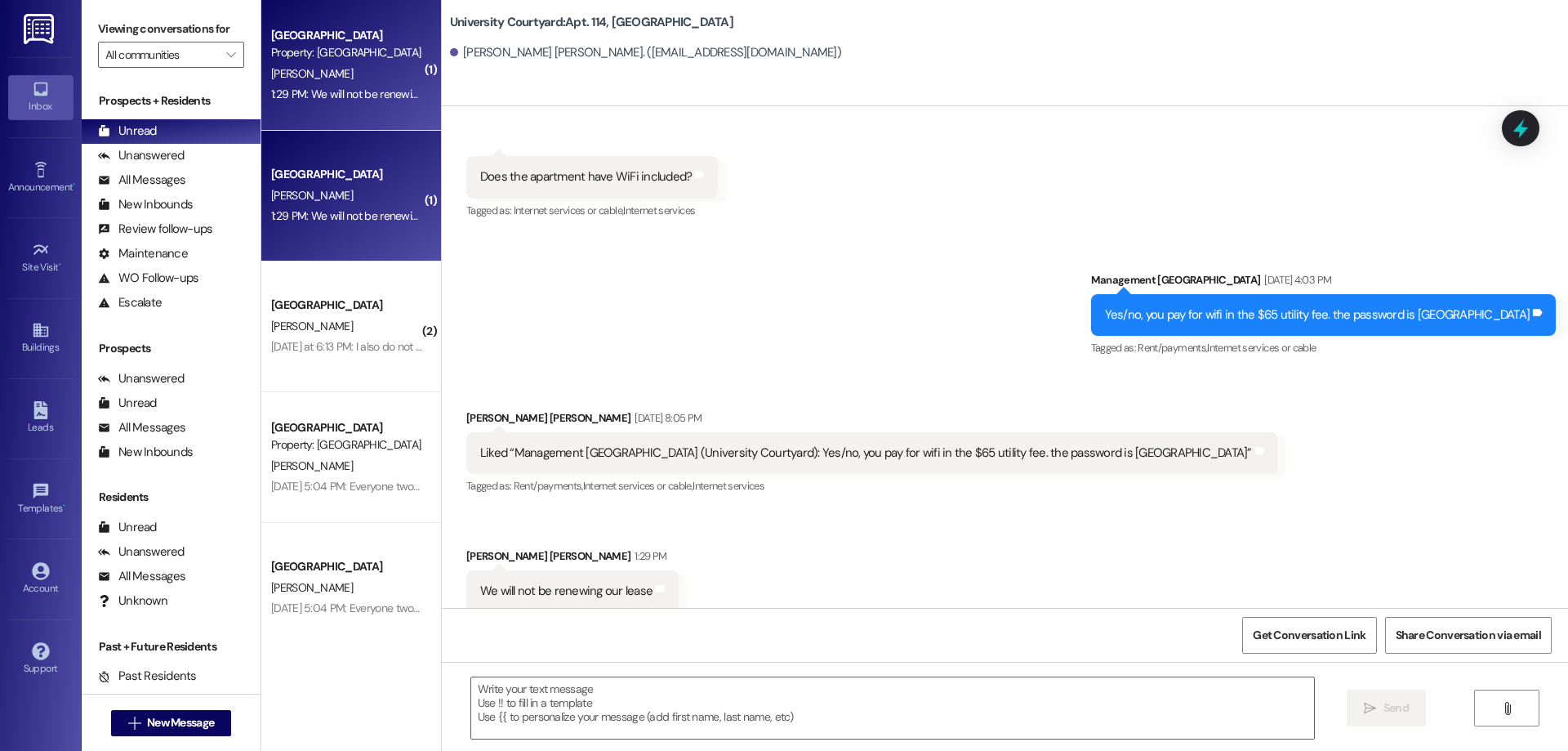
scroll to position [5341, 0]
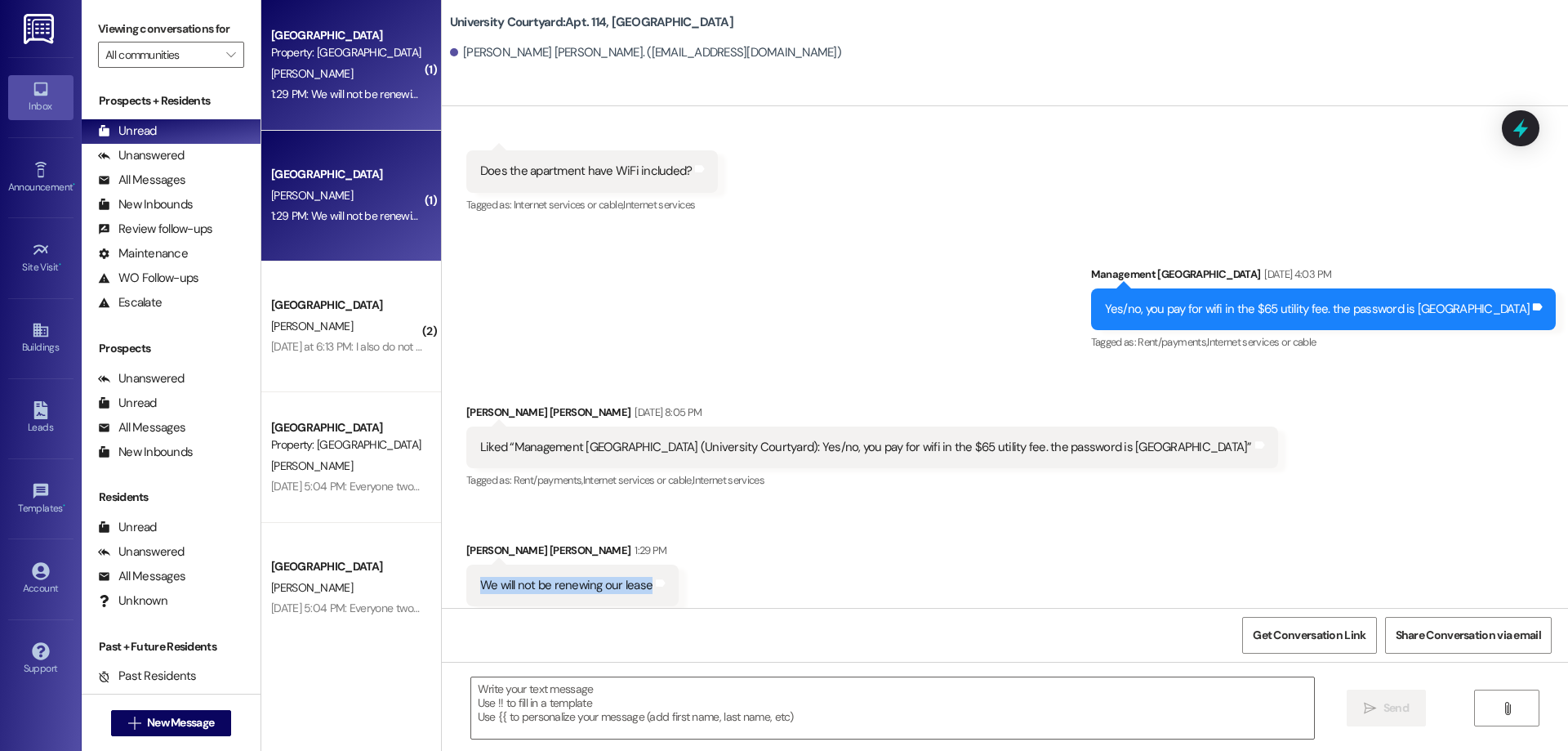
drag, startPoint x: 453, startPoint y: 551, endPoint x: 636, endPoint y: 563, distance: 183.4
click at [636, 565] on div "We will not be renewing our lease Tags and notes" at bounding box center [573, 586] width 212 height 42
copy div "We will not be renewing our lease"
click at [1016, 268] on div "Sent via SMS Management University Courtyard Aug 18, 2025 at 4:03 PM Yes/no, yo…" at bounding box center [1004, 298] width 1126 height 138
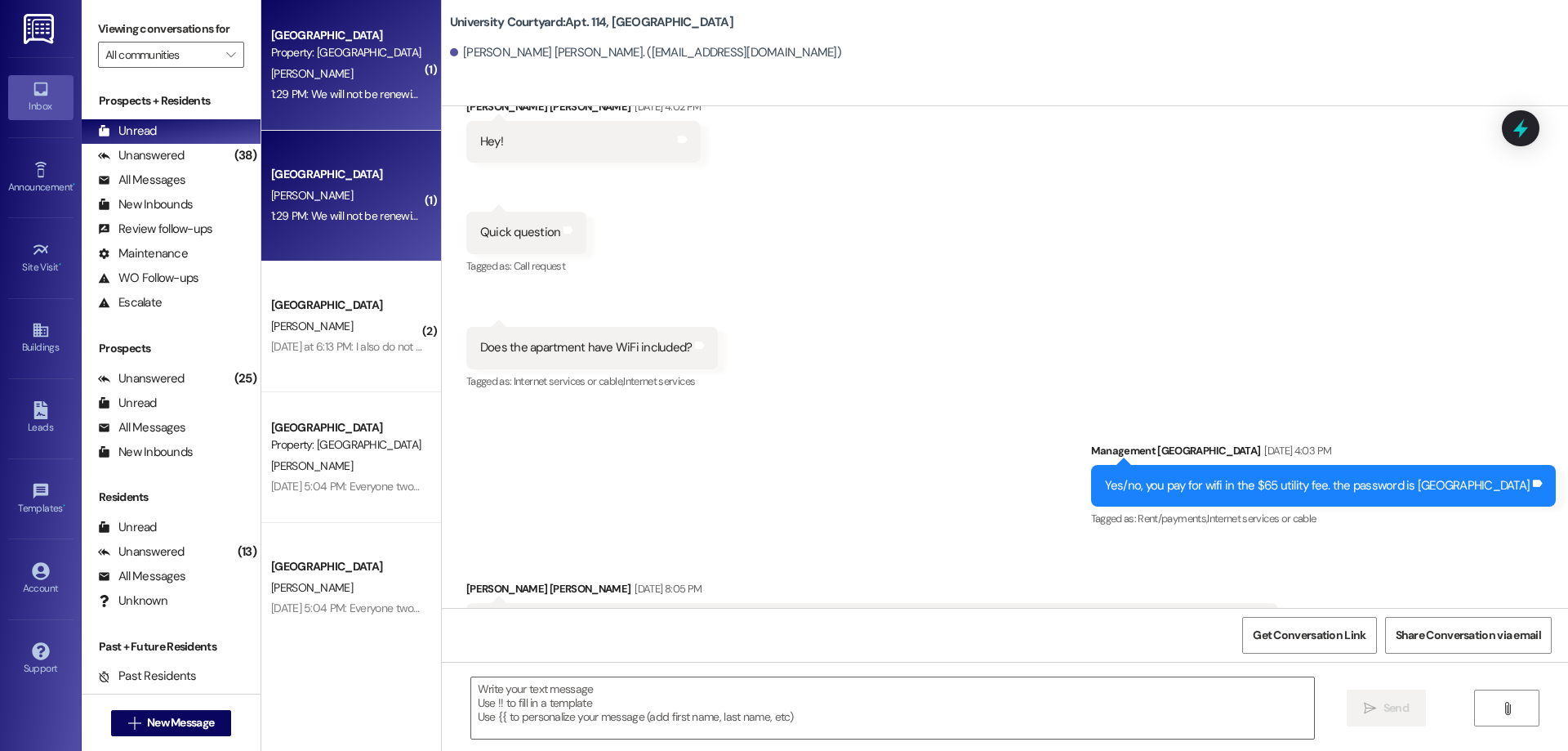
scroll to position [5342, 0]
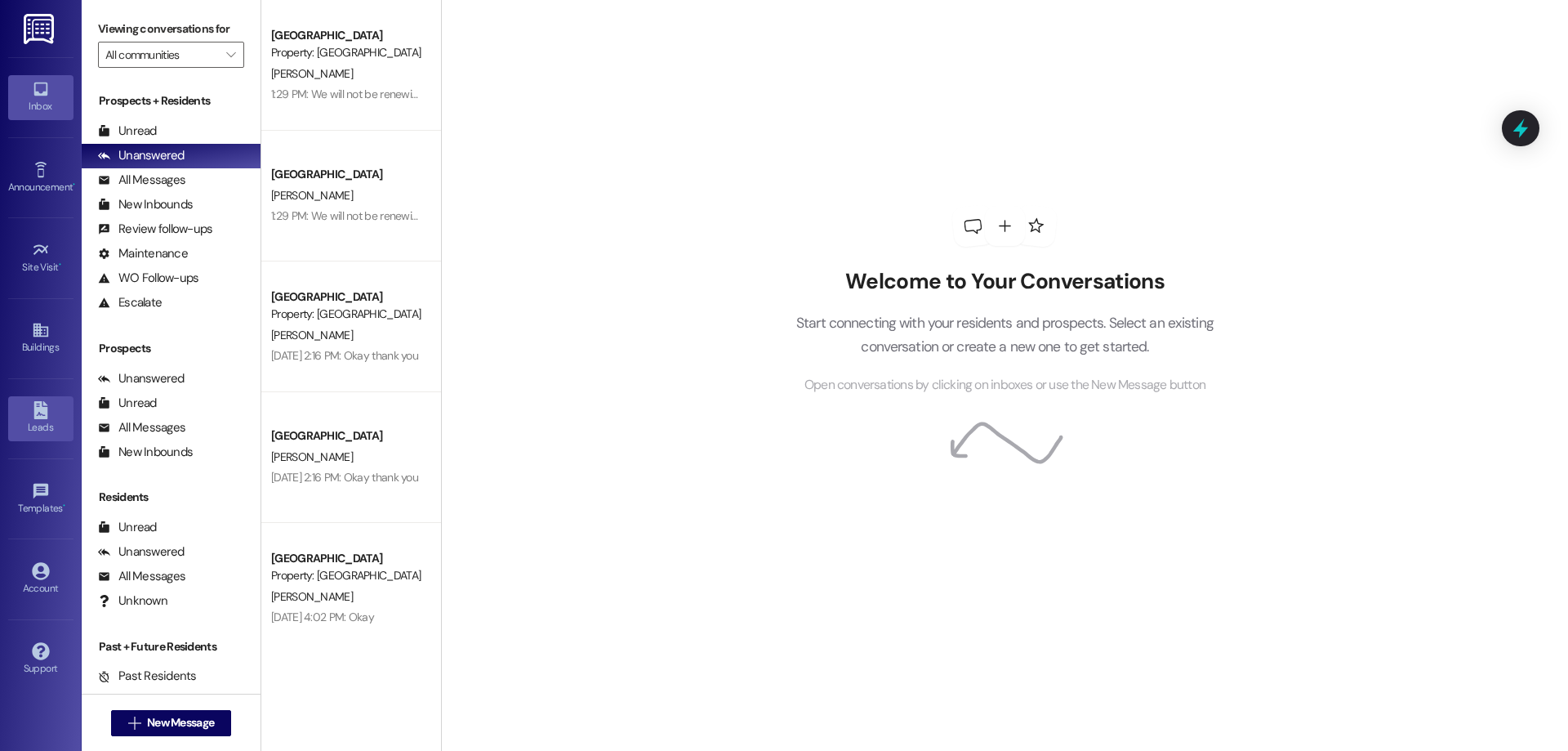
click at [43, 440] on div "Leads Go to Leads" at bounding box center [40, 418] width 65 height 80
click at [47, 422] on div "Leads" at bounding box center [41, 427] width 82 height 16
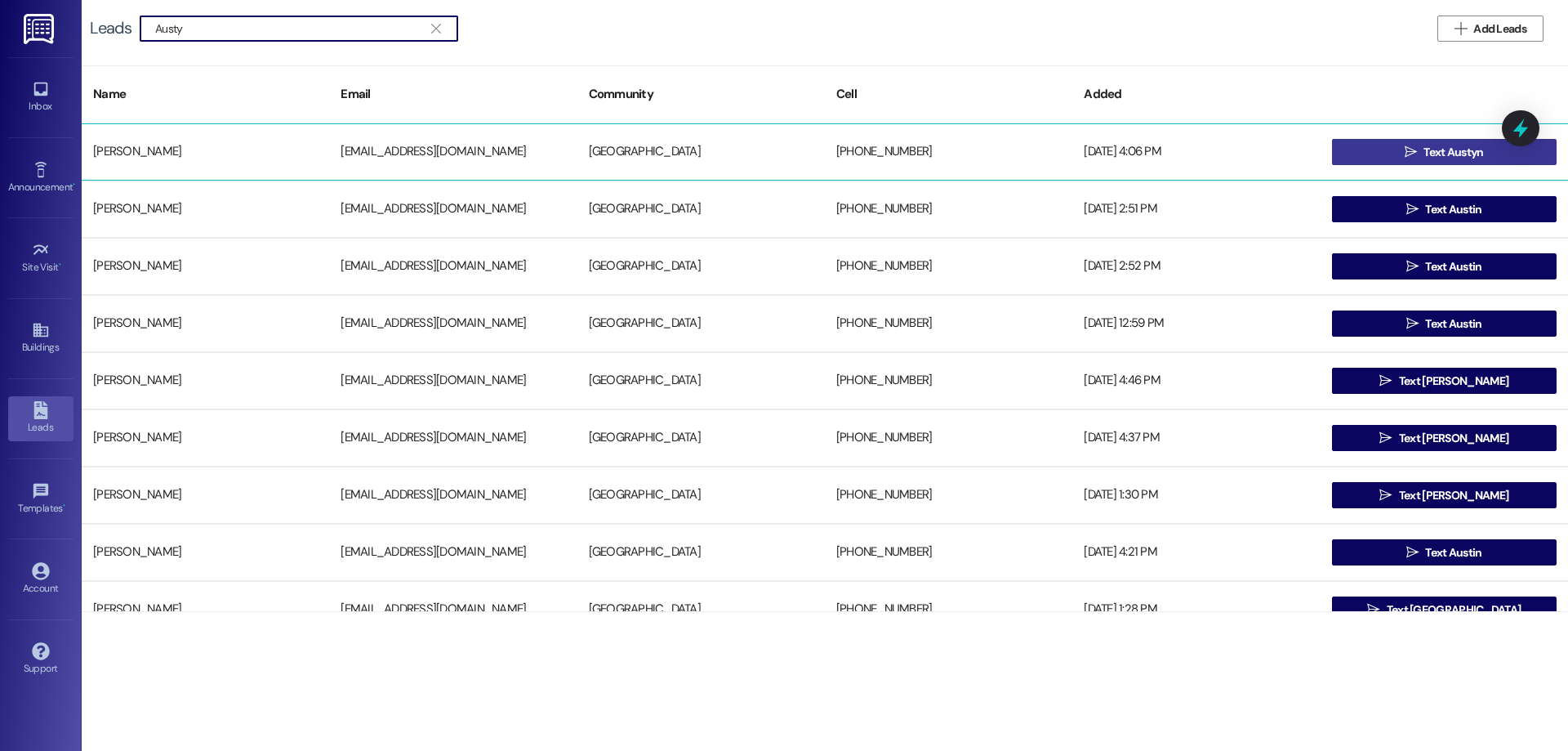
type input "Austy"
click at [1423, 154] on span "Text Austyn" at bounding box center [1453, 152] width 60 height 17
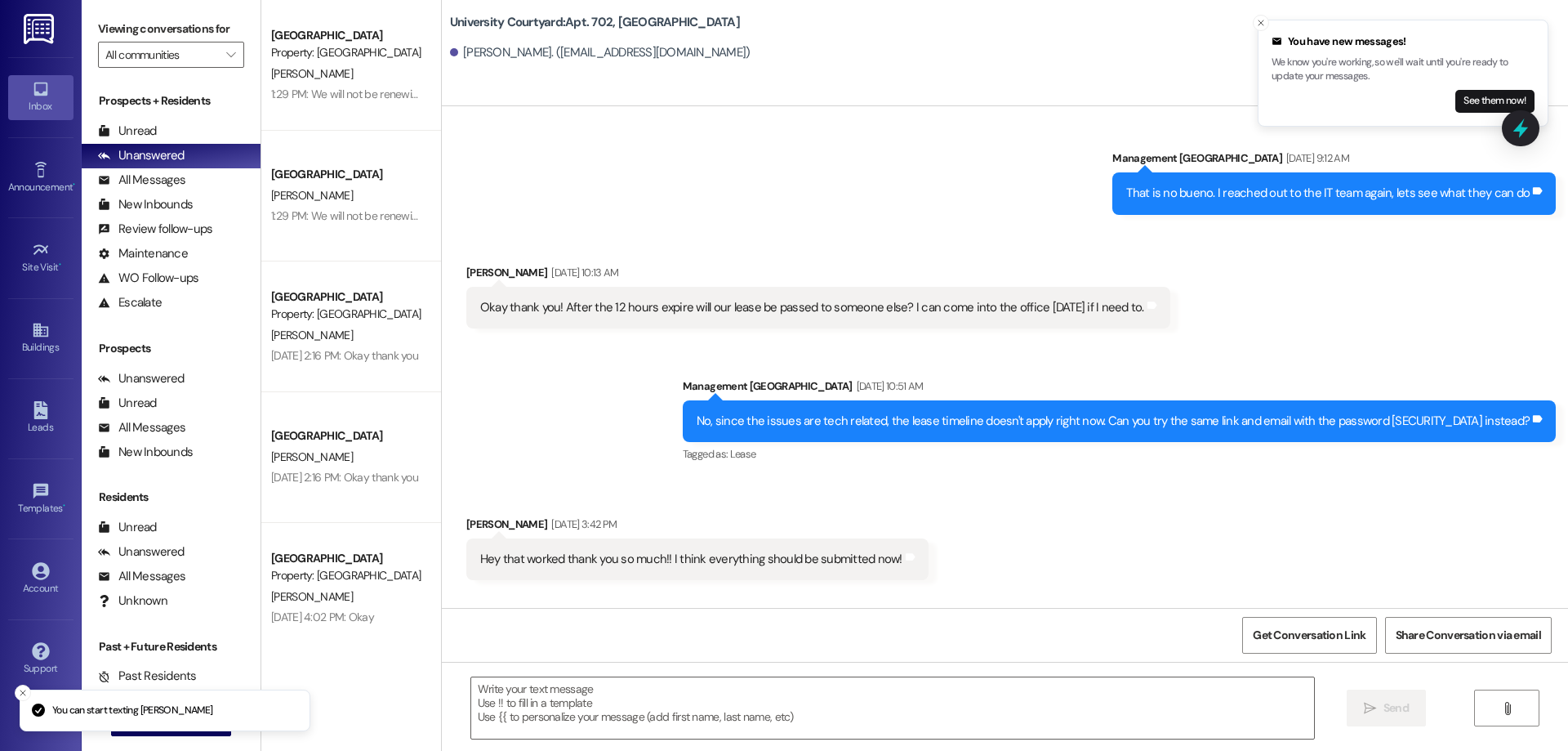
scroll to position [2314, 0]
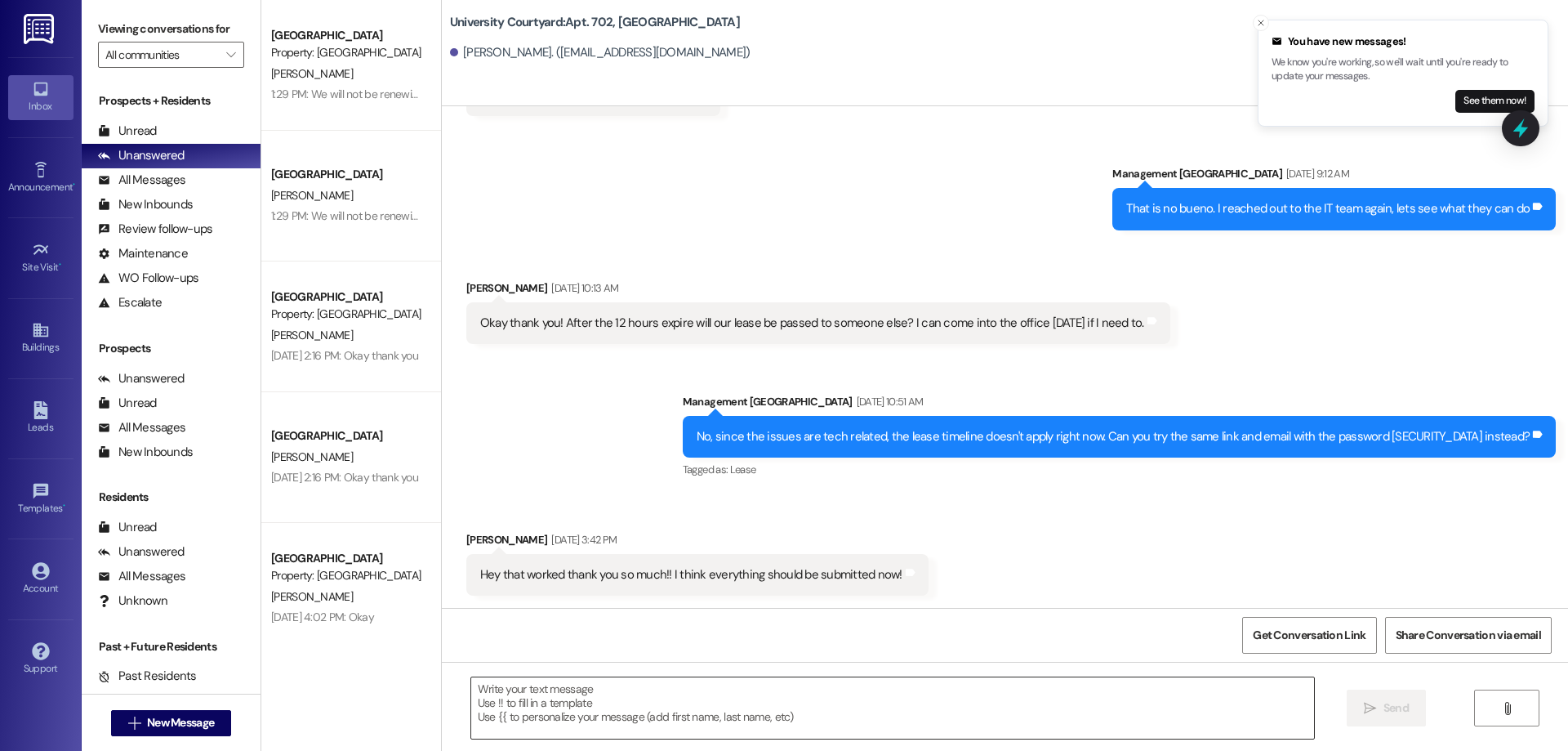
click at [650, 711] on textarea at bounding box center [891, 707] width 842 height 61
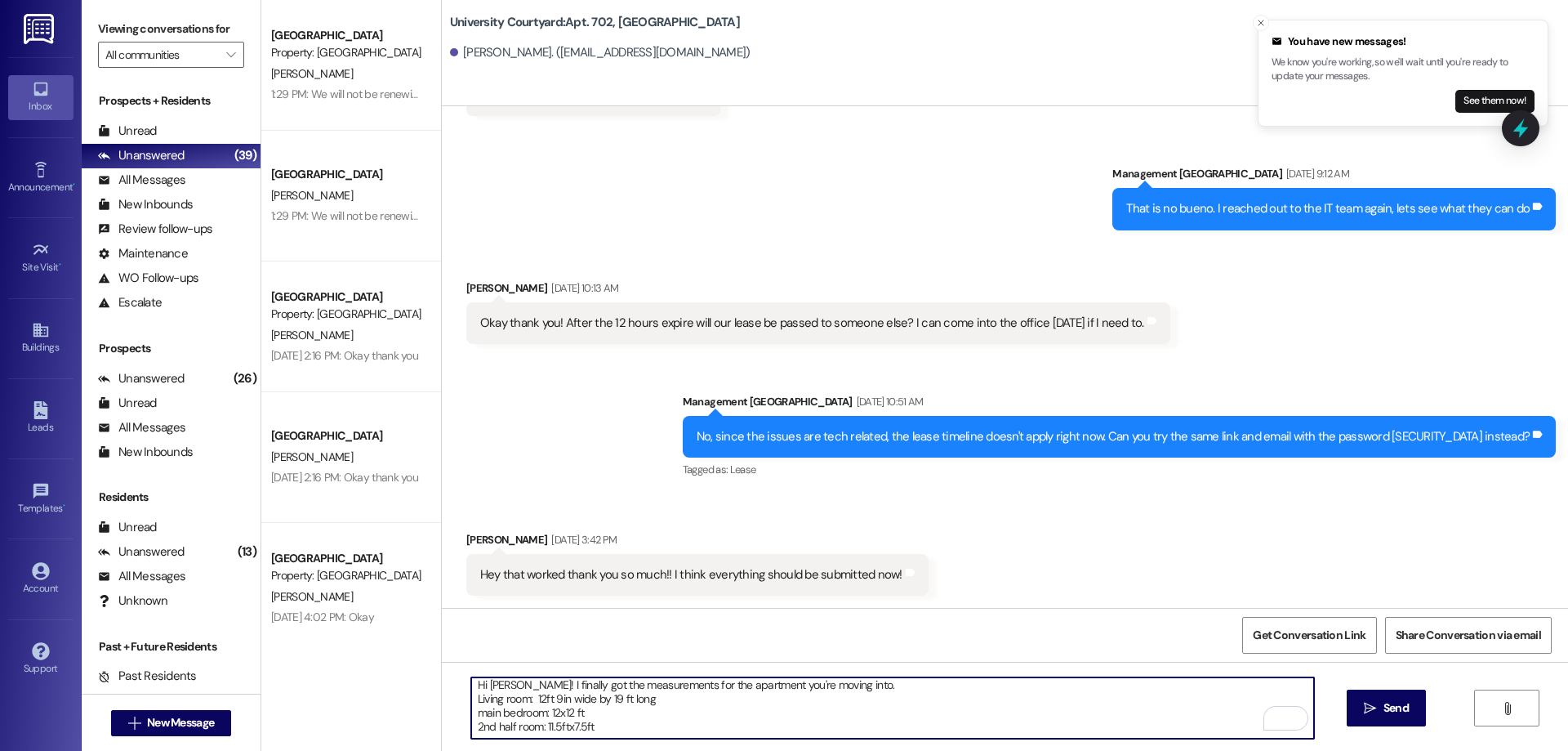
scroll to position [28, 0]
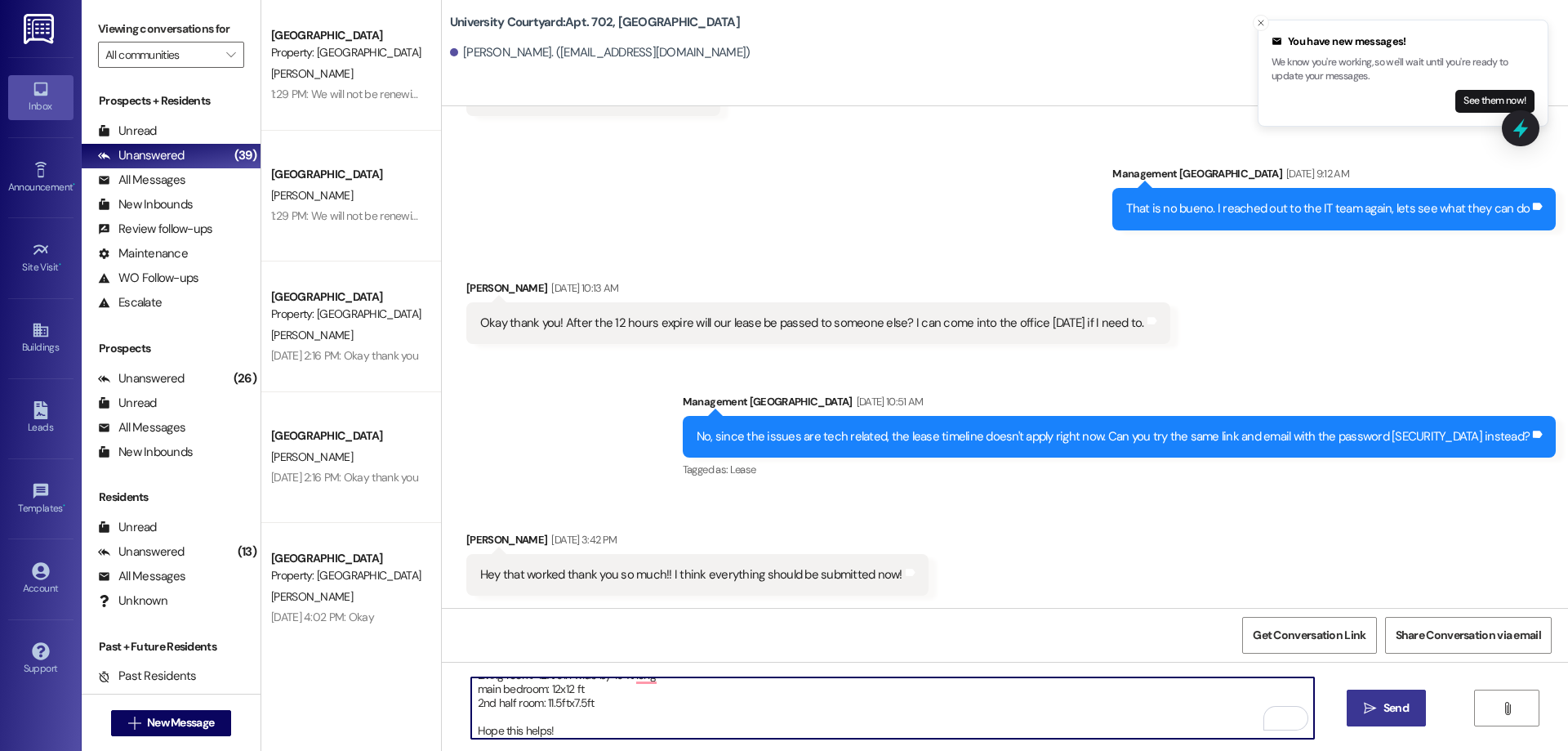
type textarea "Hi Austyn! I finally got the measurements for the apartment you're moving into.…"
click at [1363, 709] on icon "" at bounding box center [1369, 708] width 12 height 13
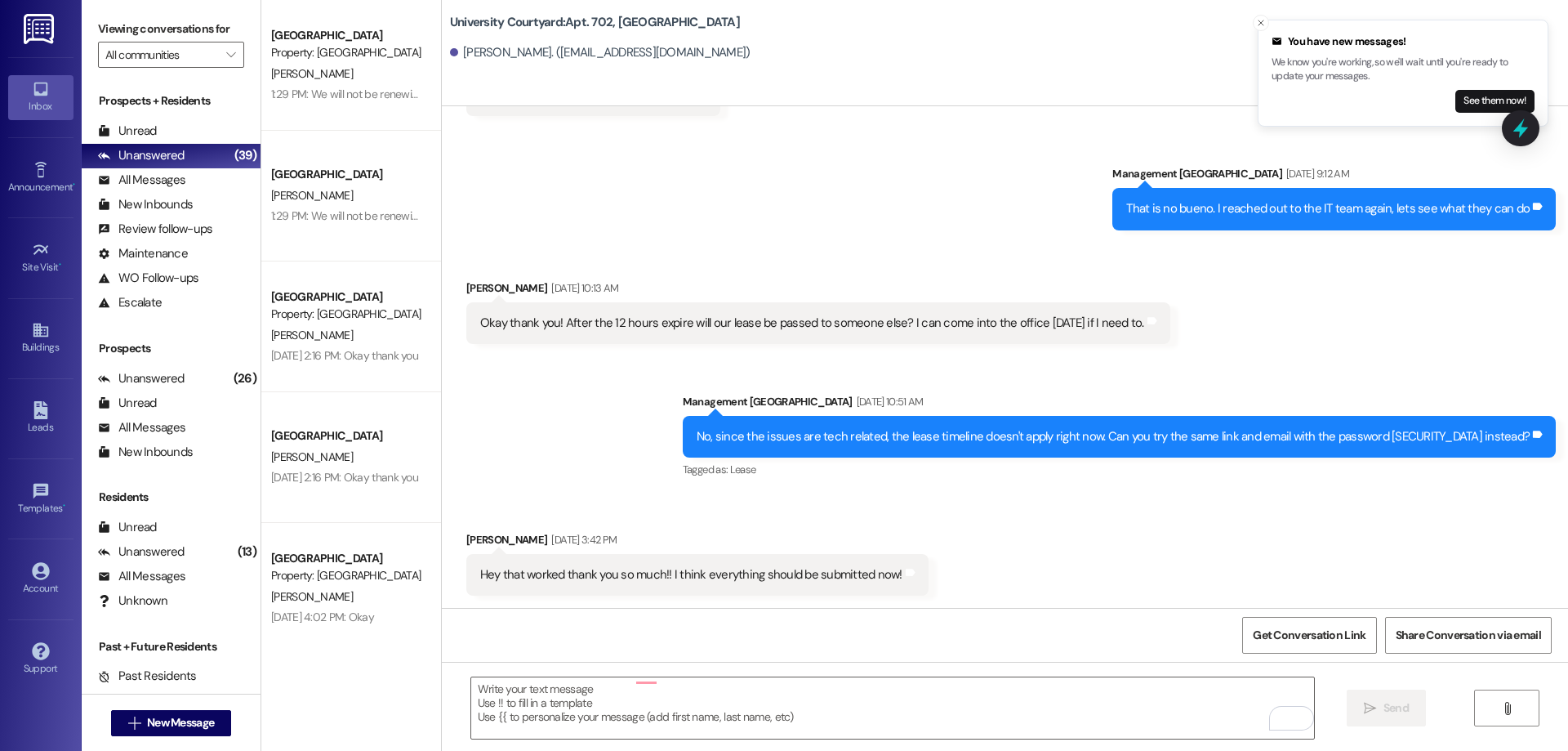
scroll to position [0, 0]
click at [177, 124] on div "Unread (0)" at bounding box center [171, 131] width 179 height 25
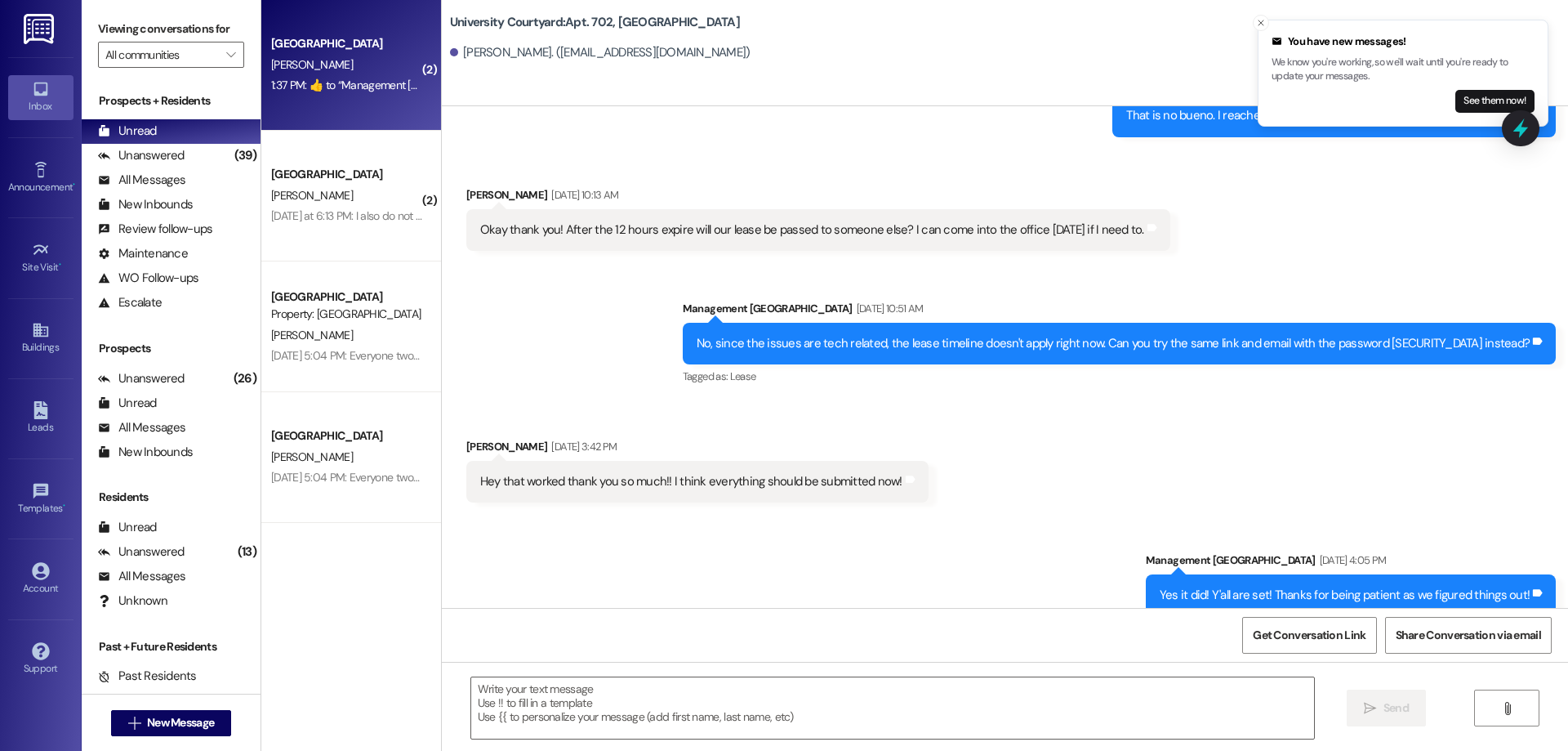
scroll to position [2314, 0]
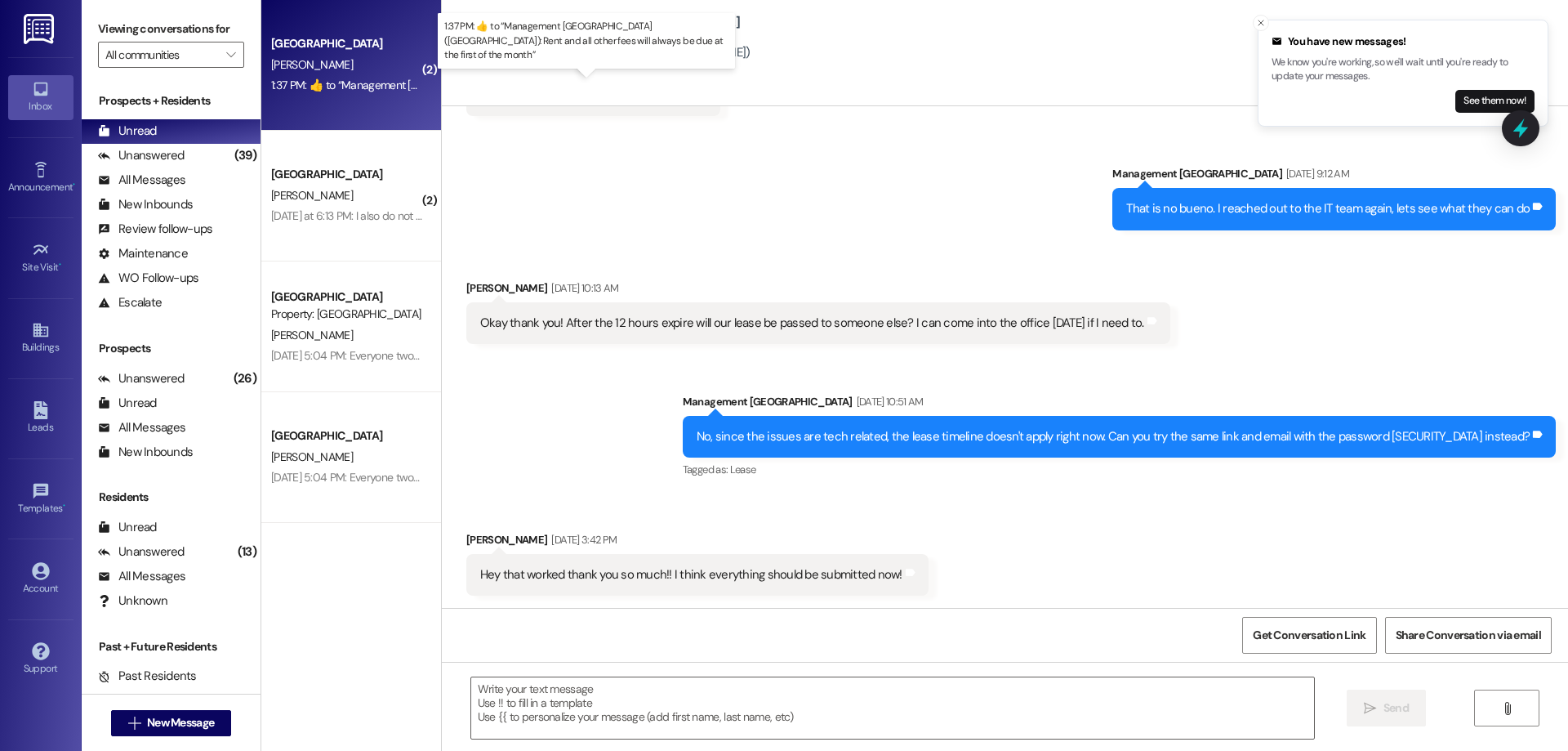
click at [350, 83] on div "1:37 PM:  ​👍​ to “ Management University Courtyard (University Courtyard): Rent…" at bounding box center [607, 85] width 672 height 15
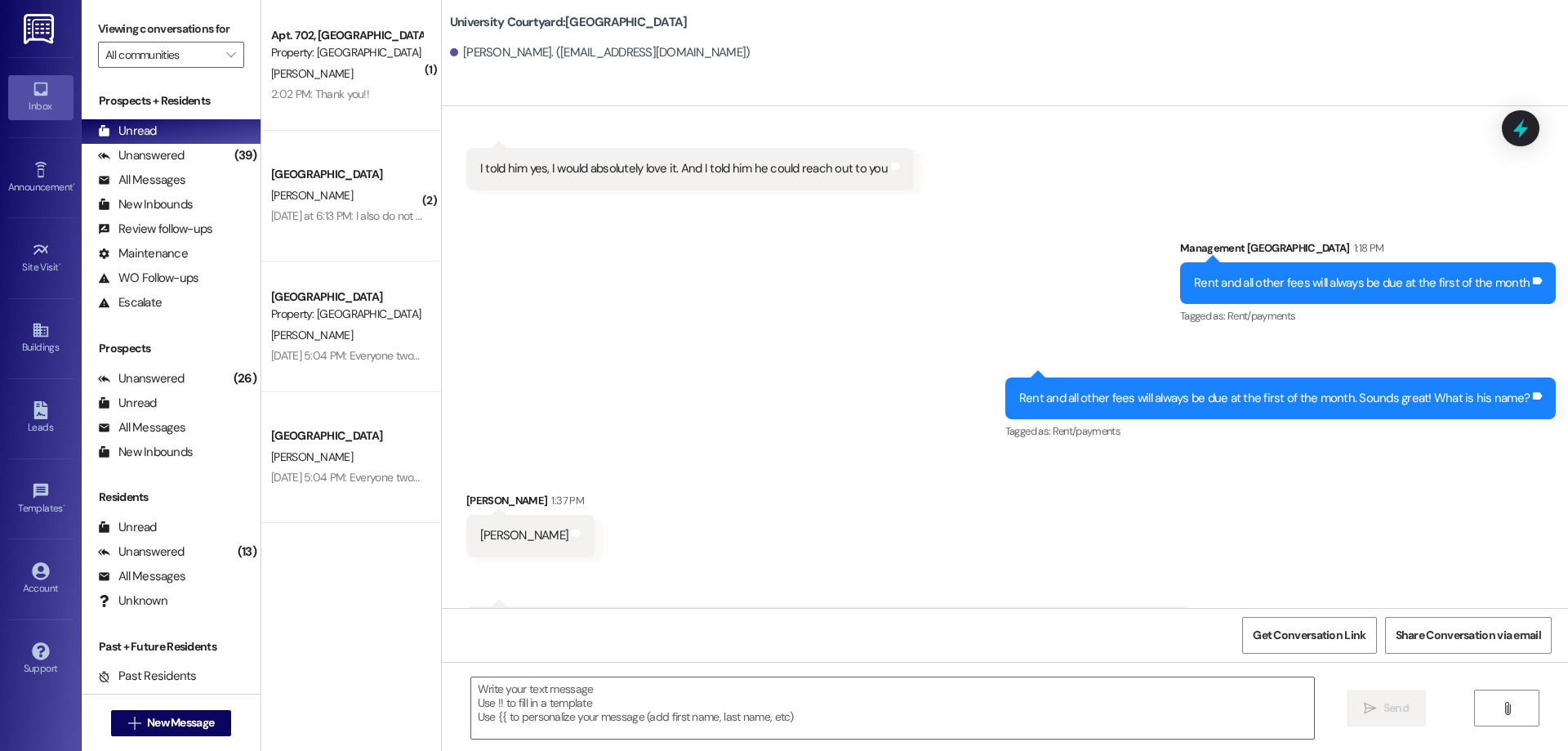
scroll to position [12882, 0]
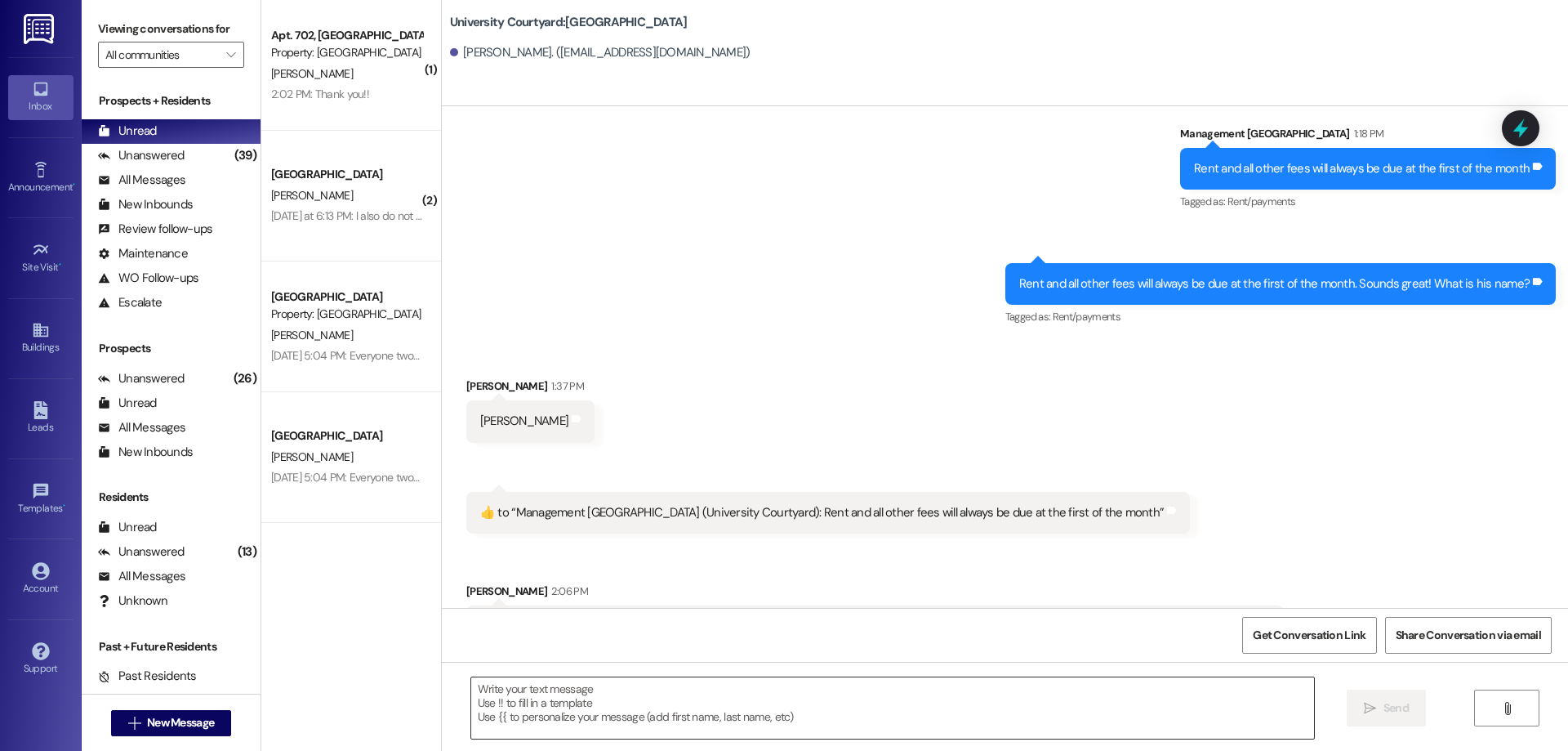
click at [733, 693] on textarea at bounding box center [891, 707] width 842 height 61
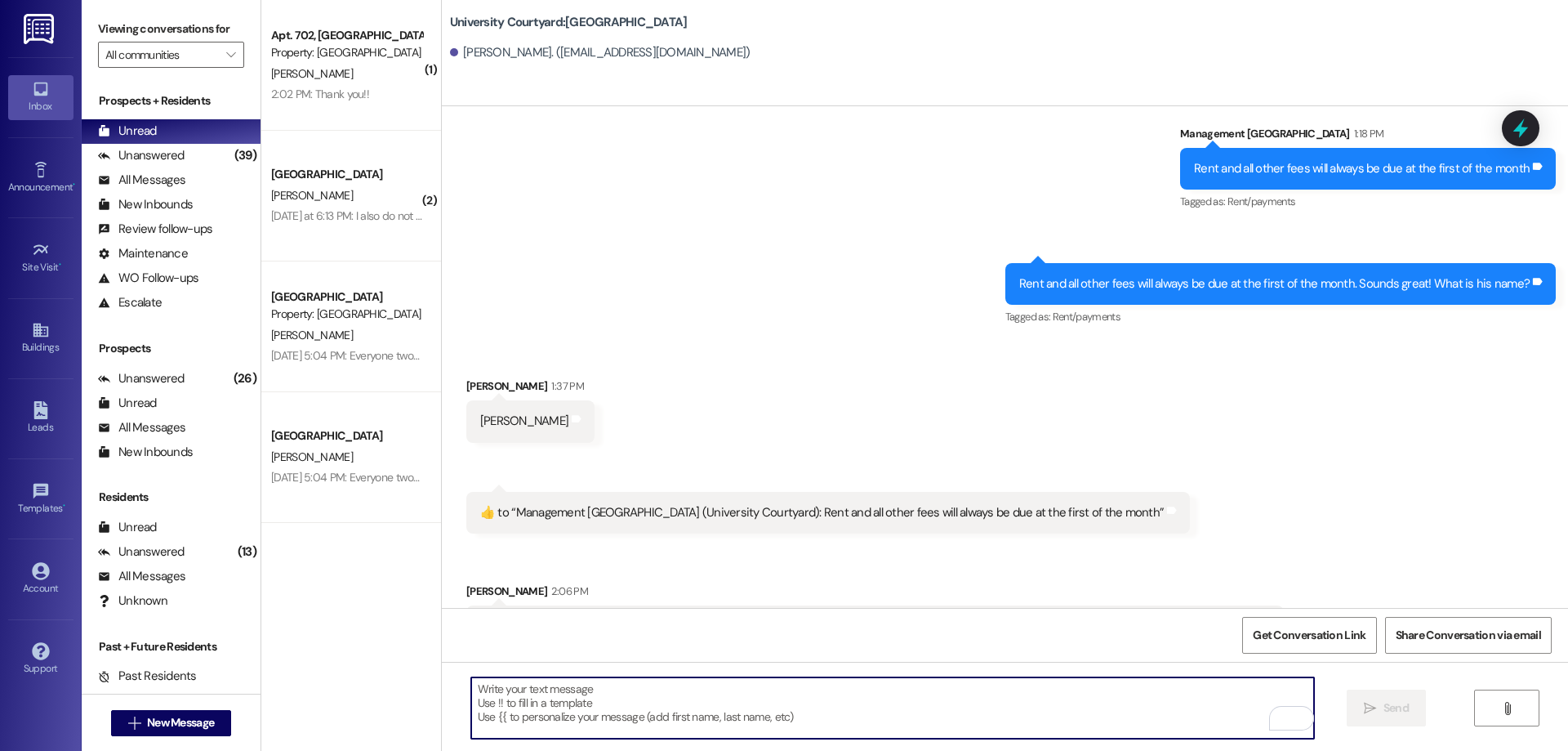
click at [584, 711] on textarea "To enrich screen reader interactions, please activate Accessibility in Grammarl…" at bounding box center [891, 707] width 842 height 61
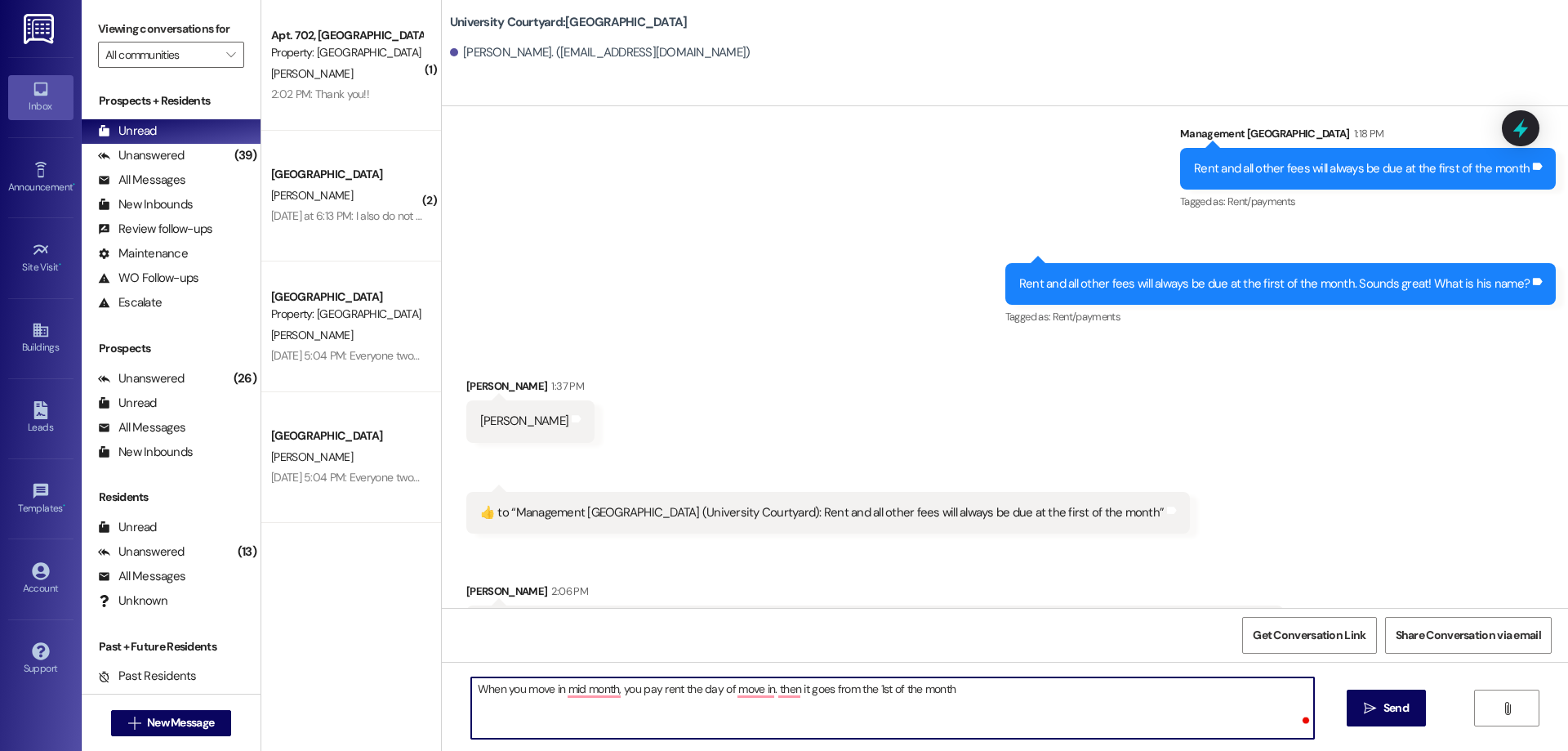
type textarea "When you move in mid month, you pay rent the day of move in. then it goes from …"
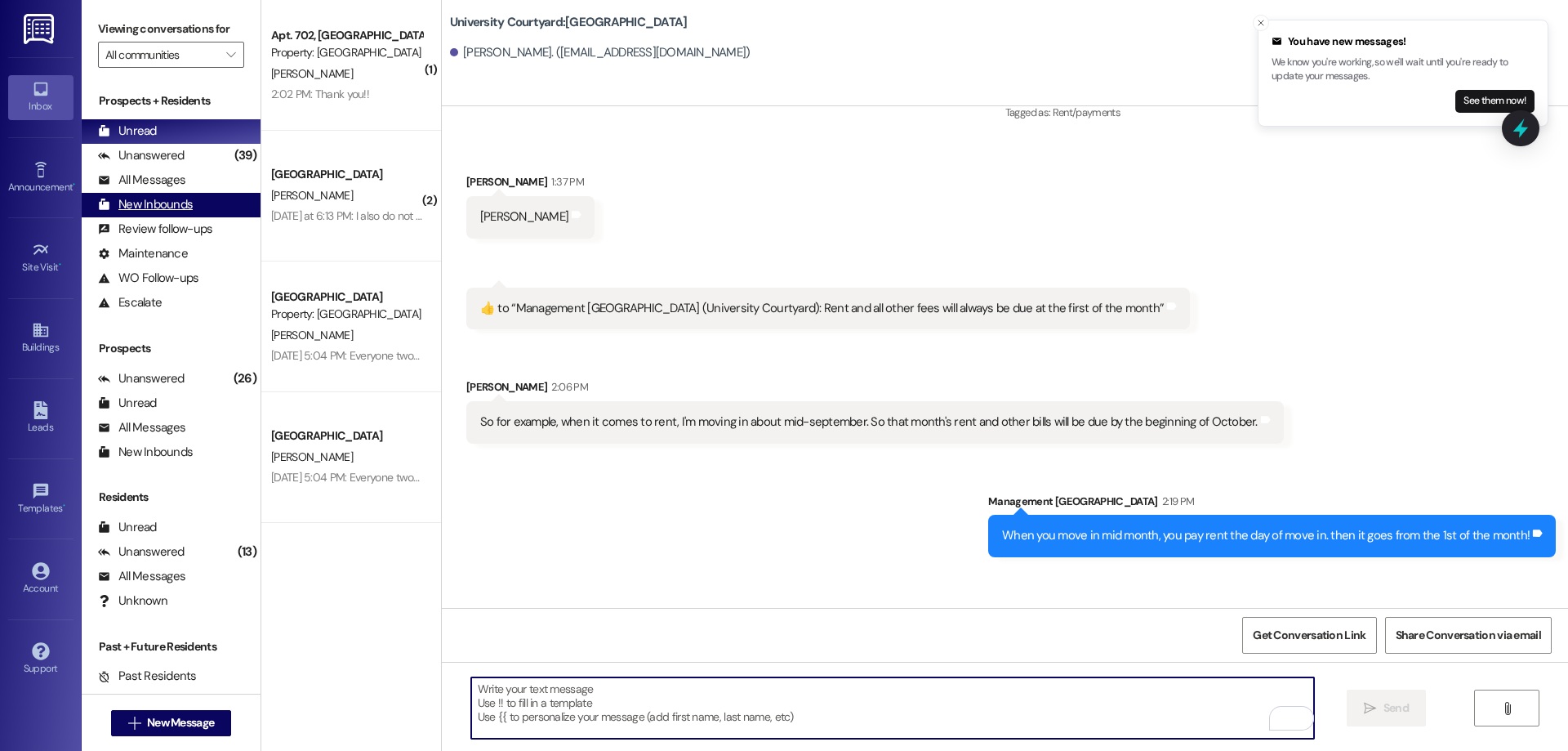
scroll to position [13109, 0]
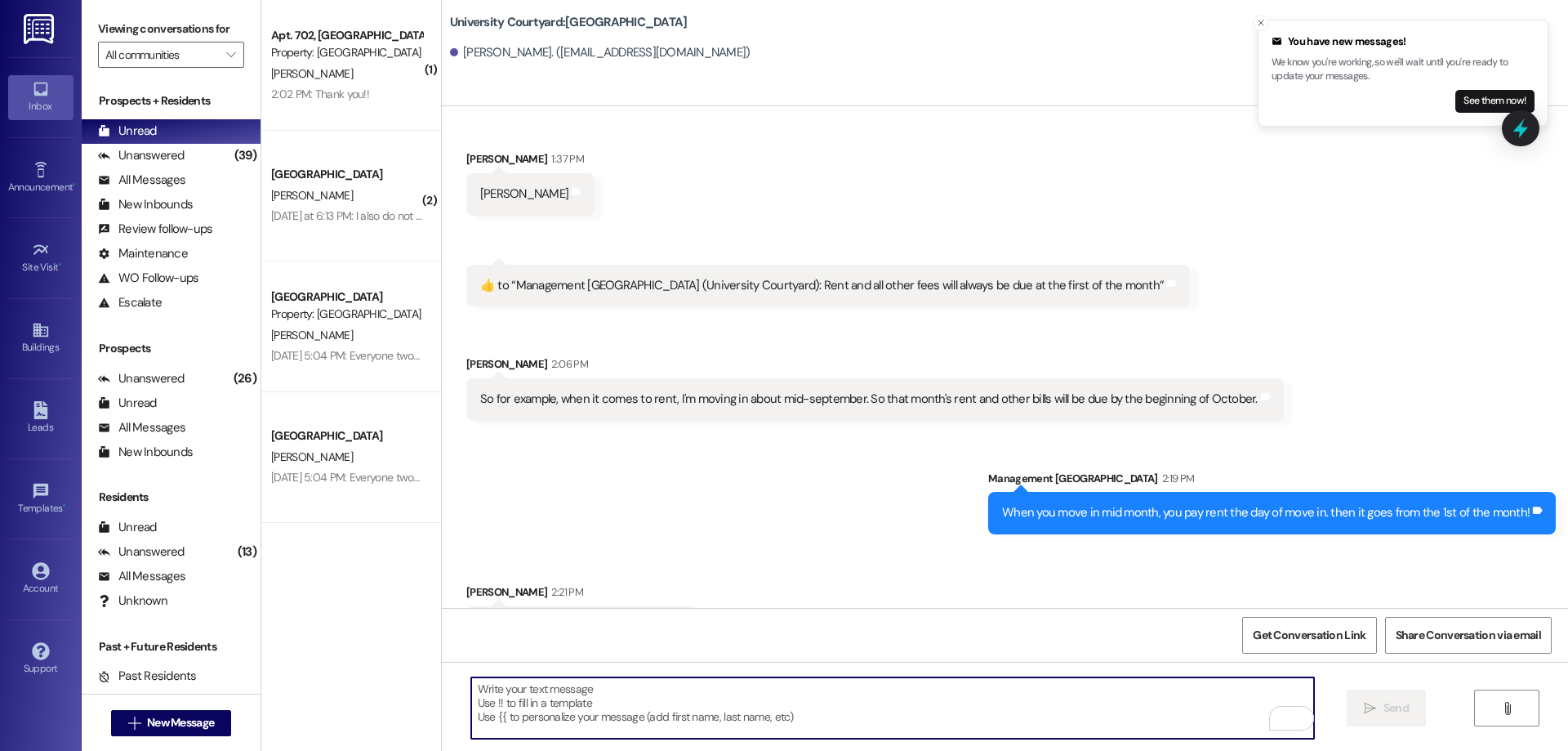
click at [760, 687] on textarea "To enrich screen reader interactions, please activate Accessibility in Grammarl…" at bounding box center [891, 707] width 842 height 61
type textarea "Don't forget to sign the lease within 24 hrs!"
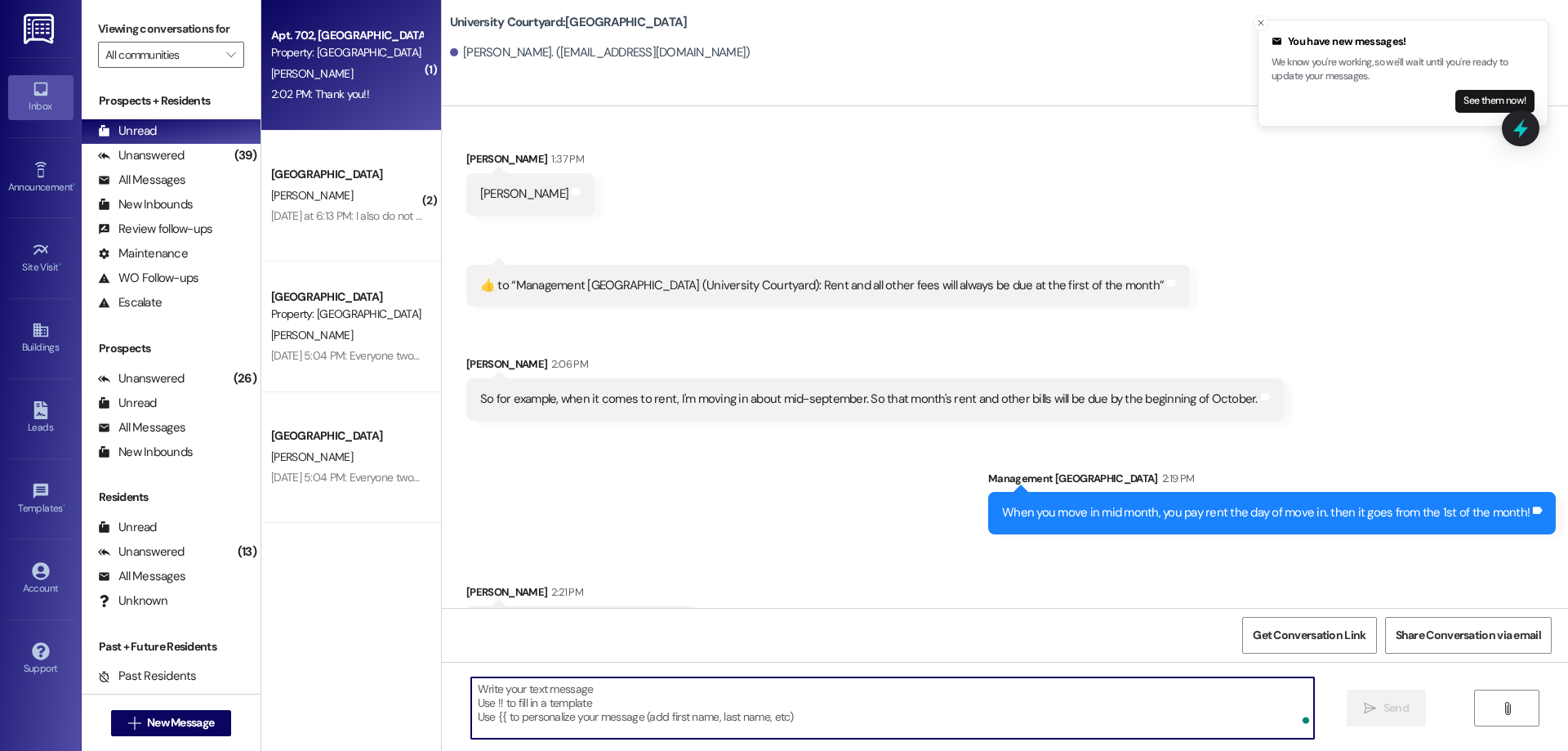
click at [316, 89] on div "2:02 PM: Thank you!! 2:02 PM: Thank you!!" at bounding box center [320, 94] width 98 height 15
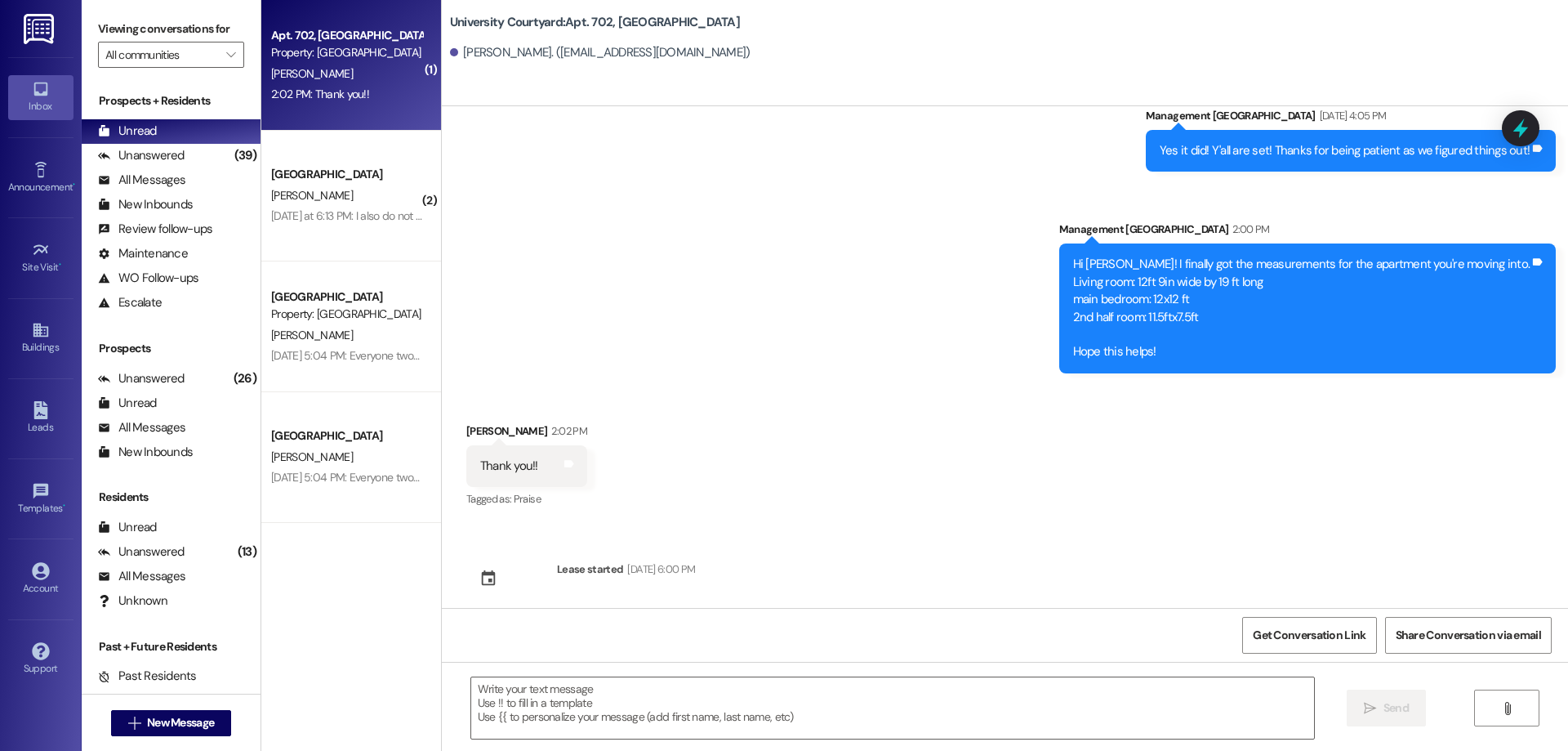
scroll to position [2864, 0]
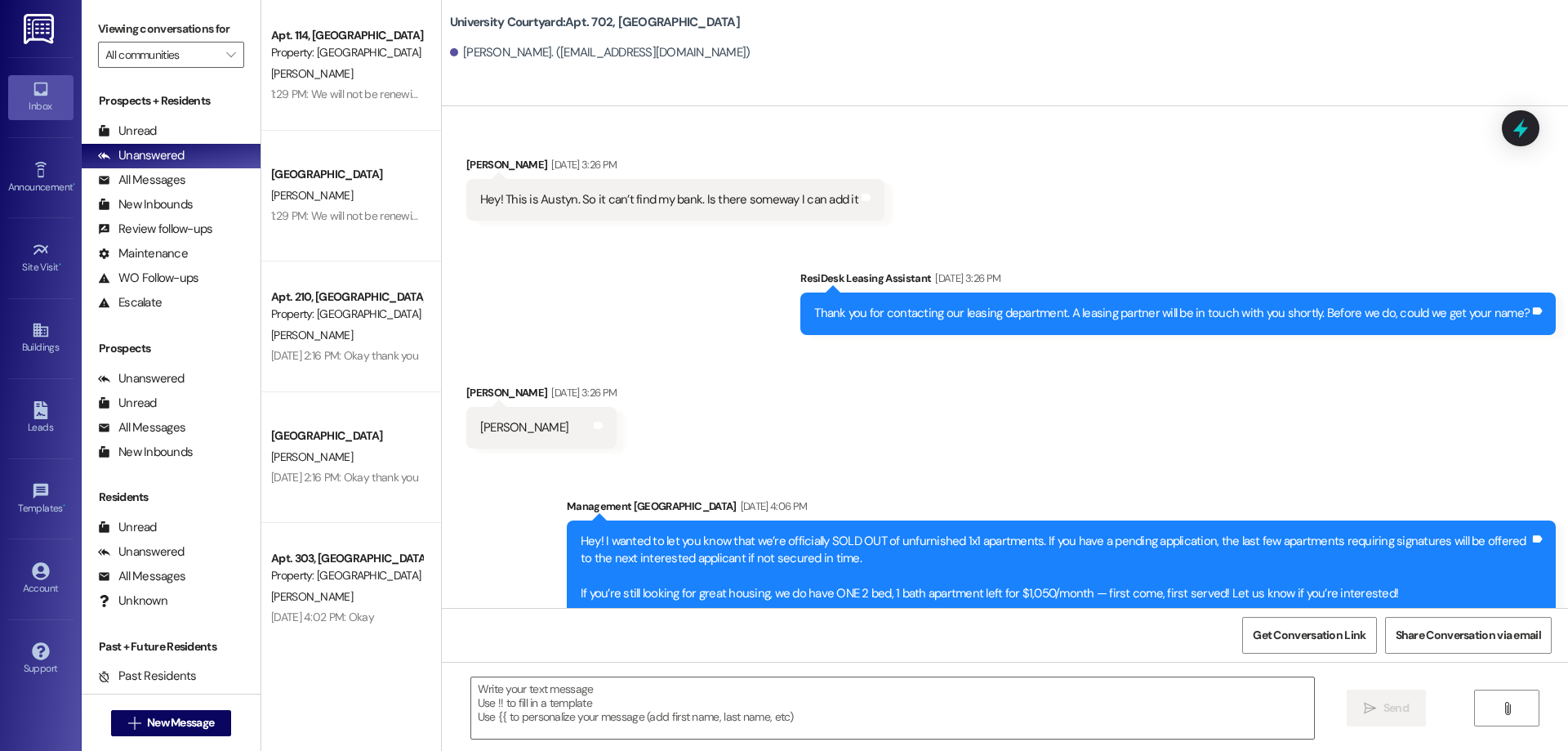
scroll to position [2864, 0]
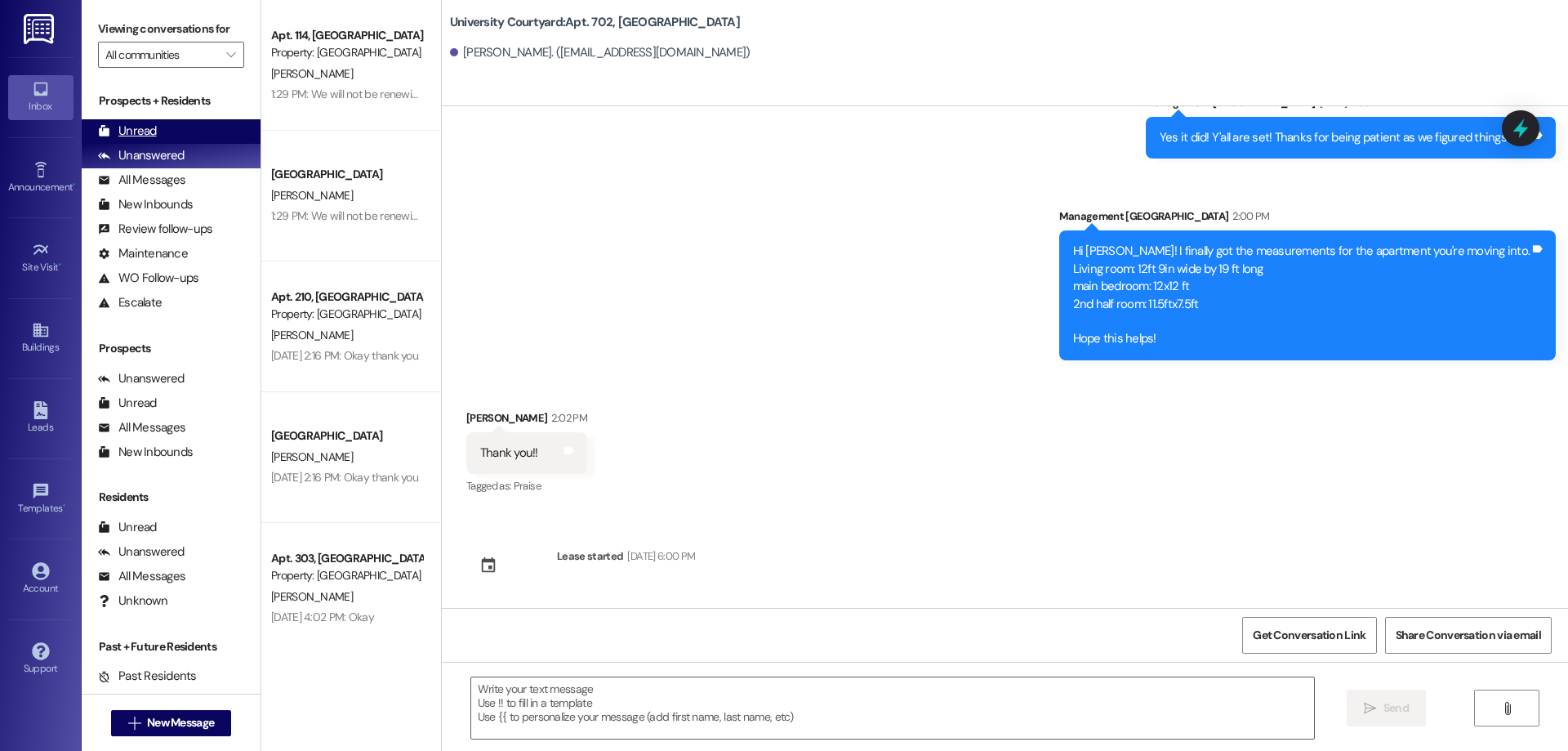
click at [190, 131] on div "Unread (0)" at bounding box center [171, 131] width 179 height 25
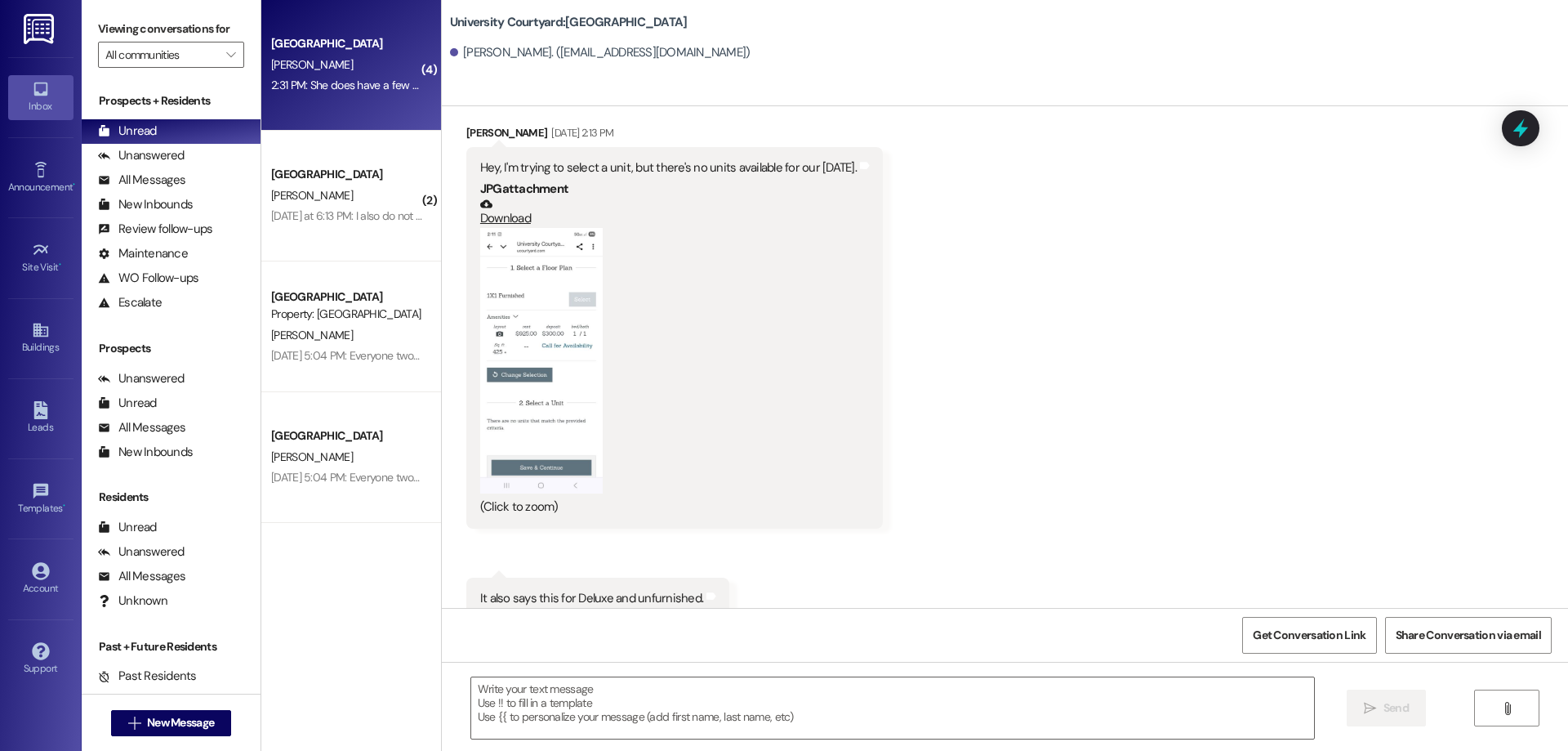
scroll to position [13500, 0]
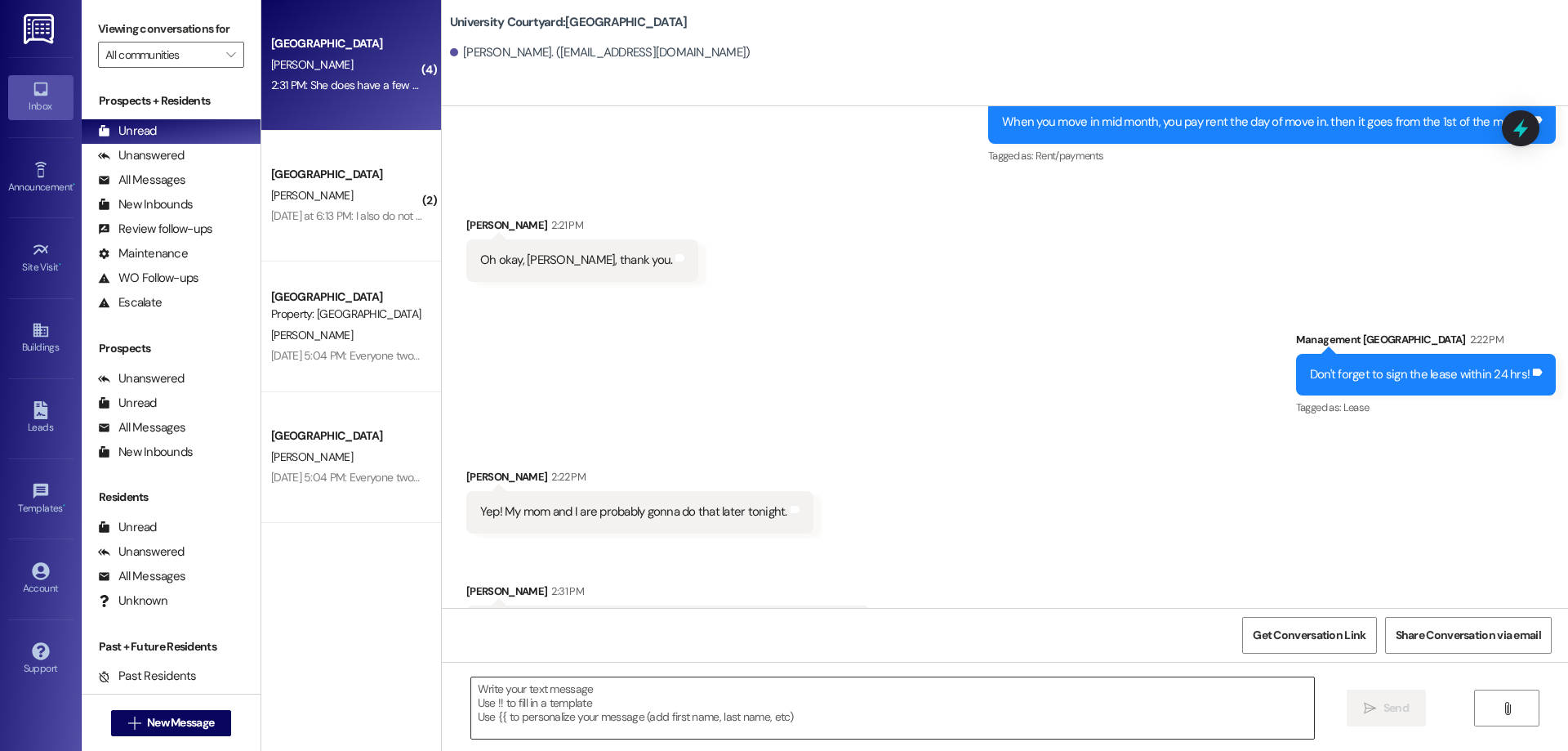
click at [663, 708] on textarea at bounding box center [891, 707] width 842 height 61
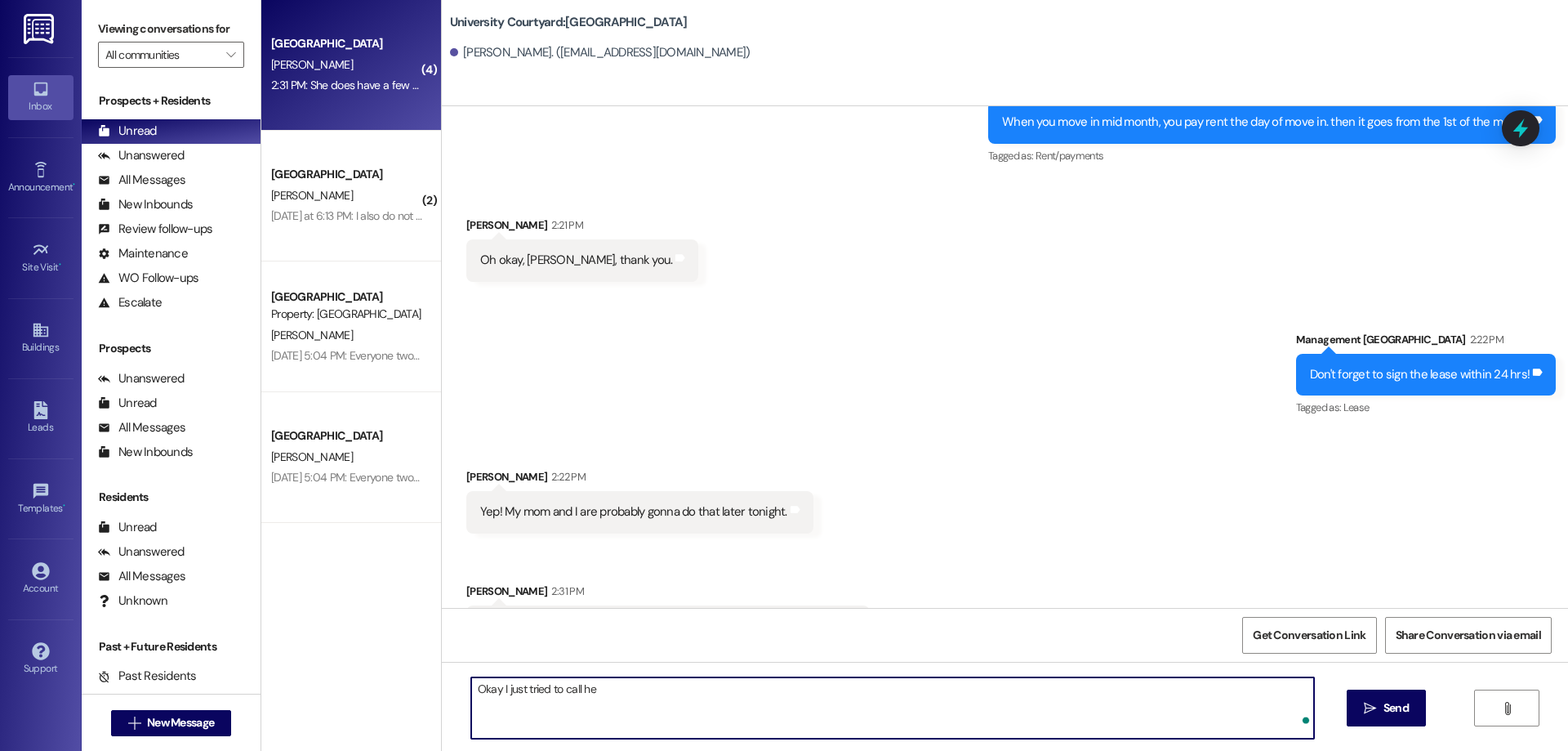
type textarea "Okay I just tried to call her"
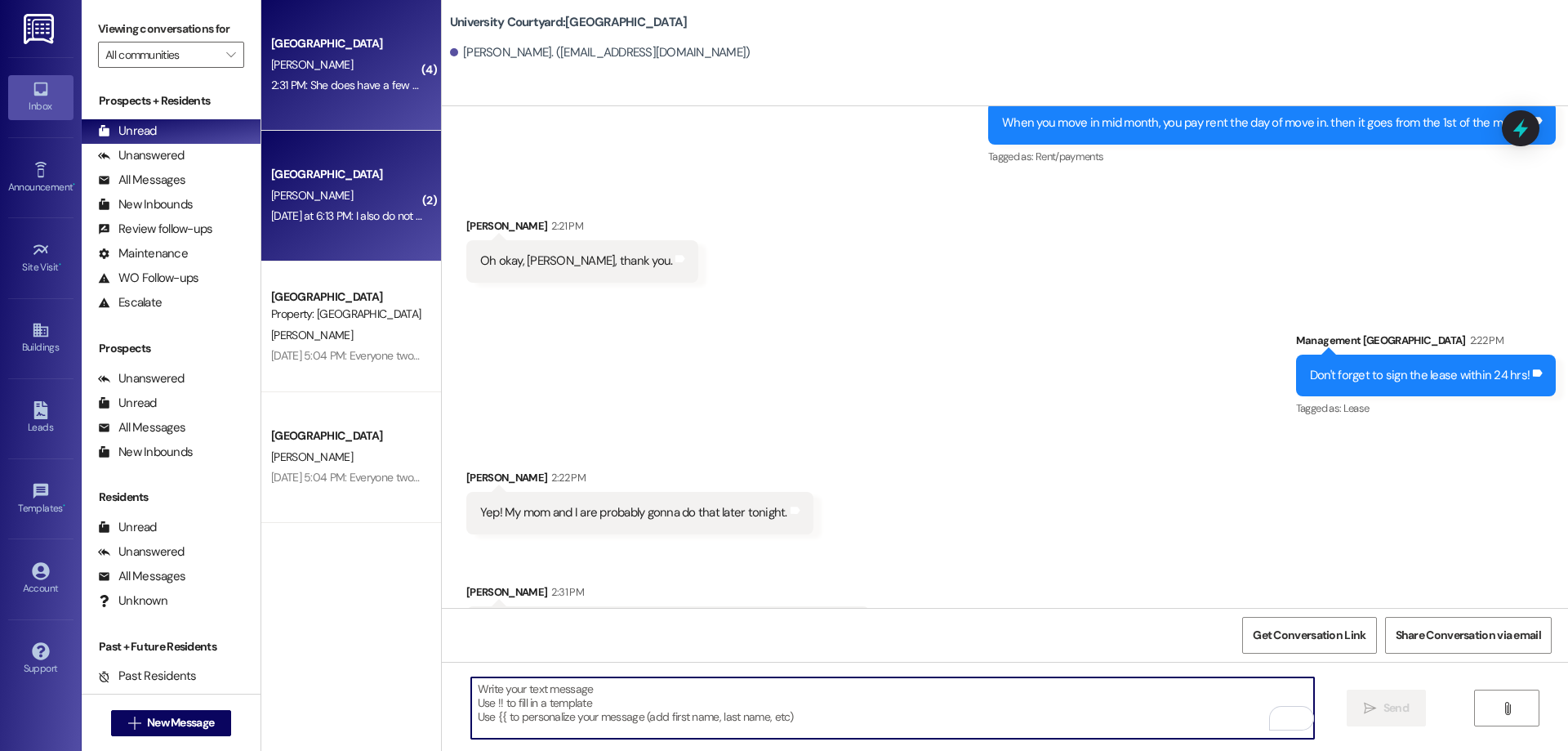
click at [395, 237] on div "University Courtyard Prospect D. Jones Yesterday at 6:13 PM: I also do not see …" at bounding box center [351, 196] width 180 height 131
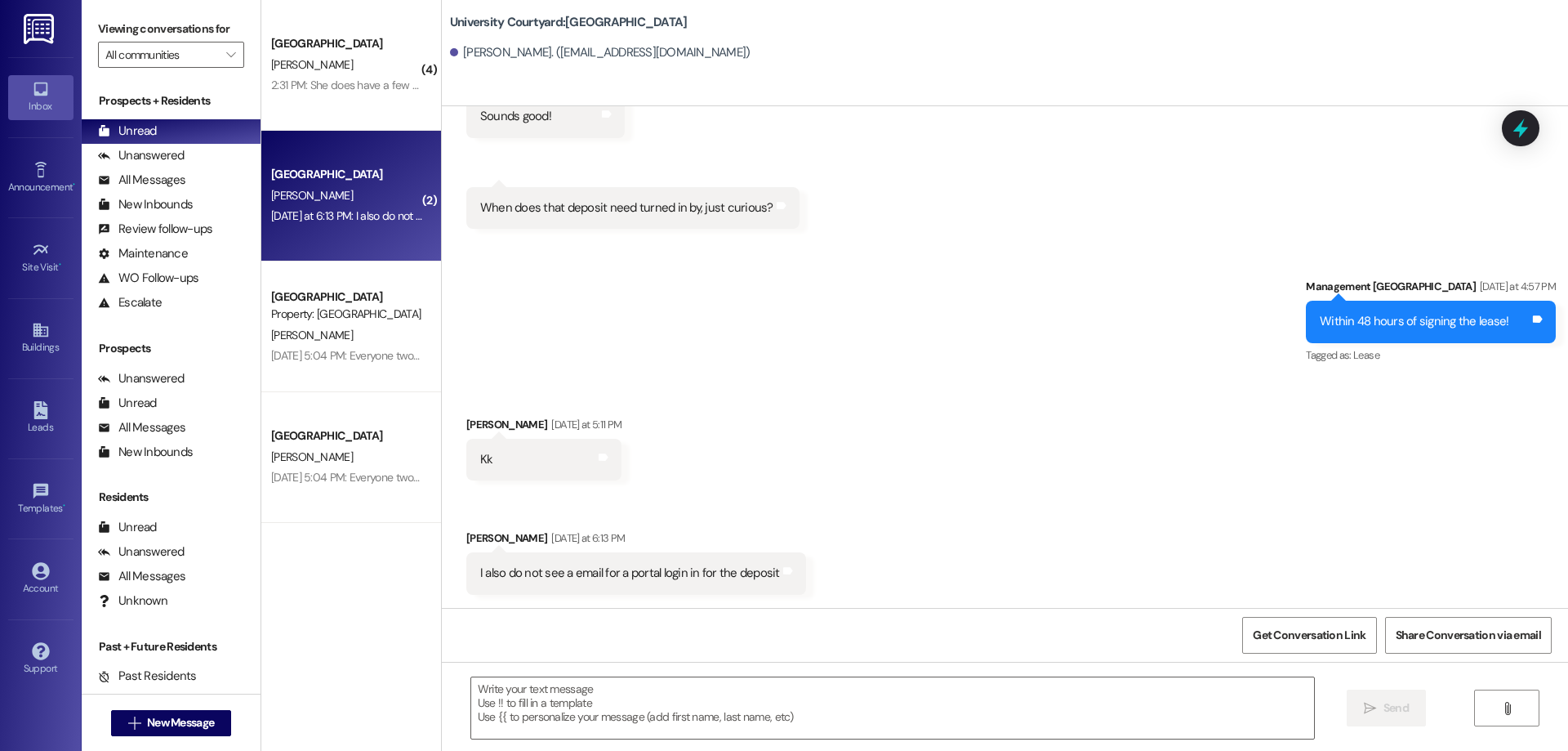
scroll to position [1708, 0]
click at [680, 713] on textarea at bounding box center [891, 707] width 842 height 61
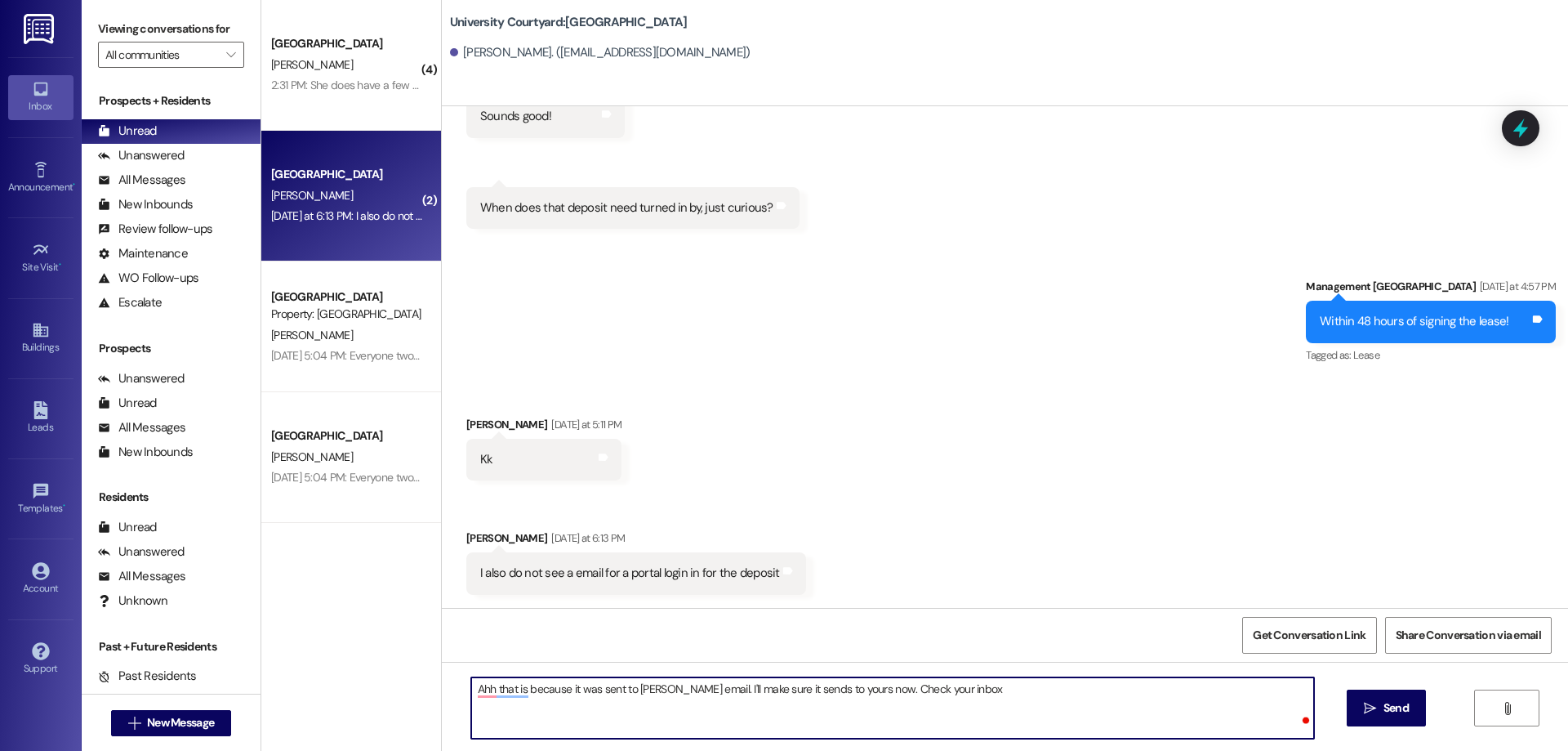
type textarea "Ahh that is because it was sent to Casey's email. I'll make sure it sends to yo…"
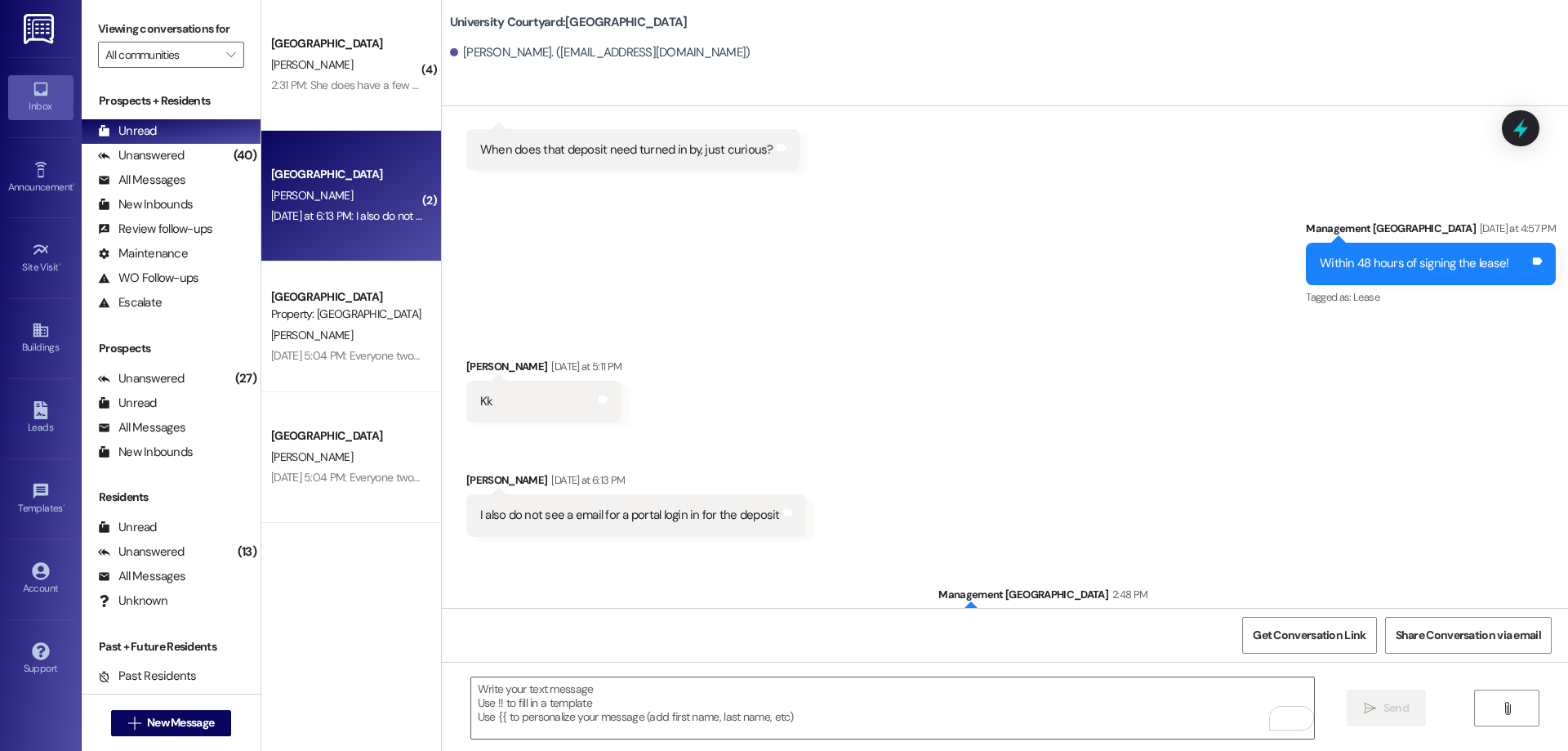
scroll to position [1821, 0]
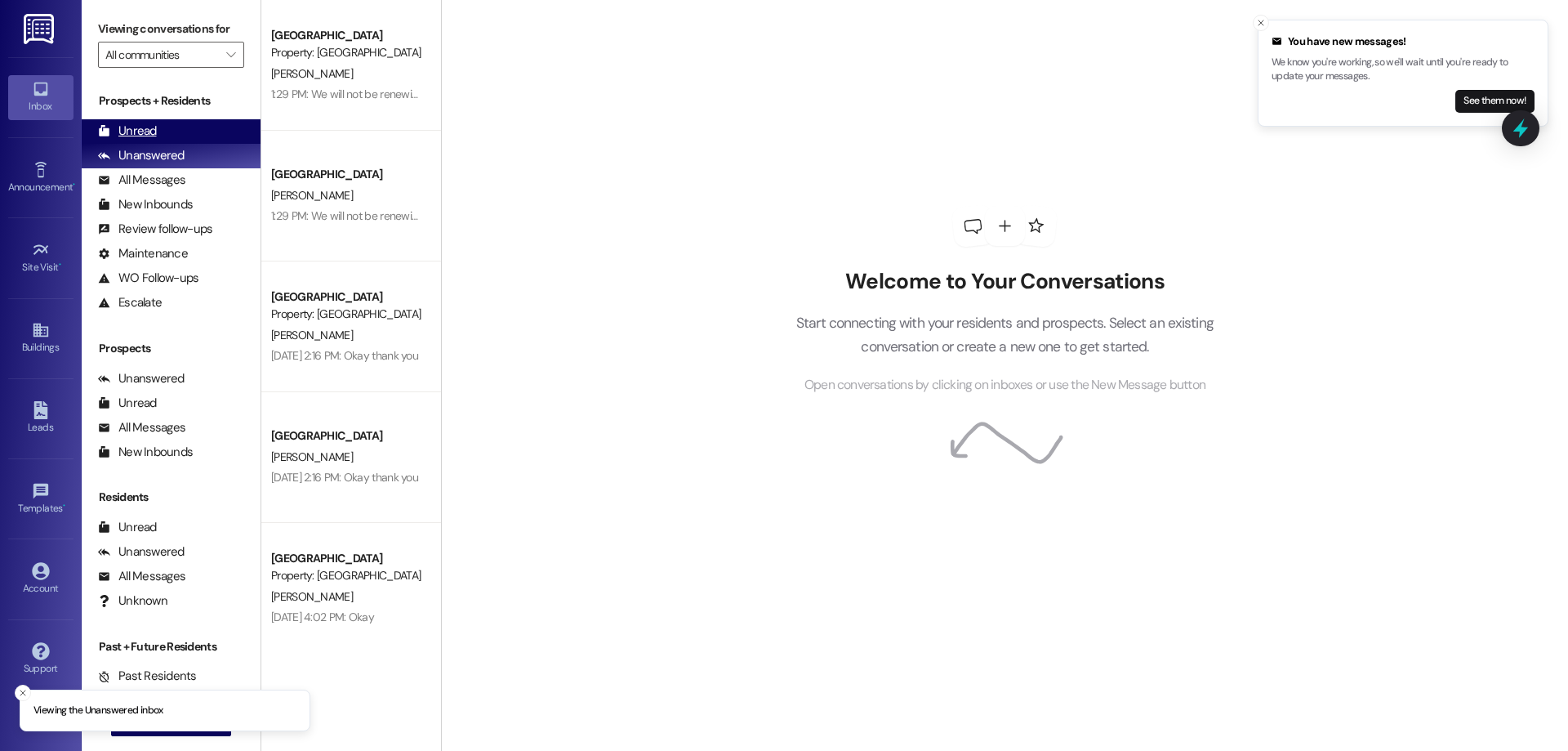
click at [146, 135] on div "Unread" at bounding box center [127, 131] width 59 height 17
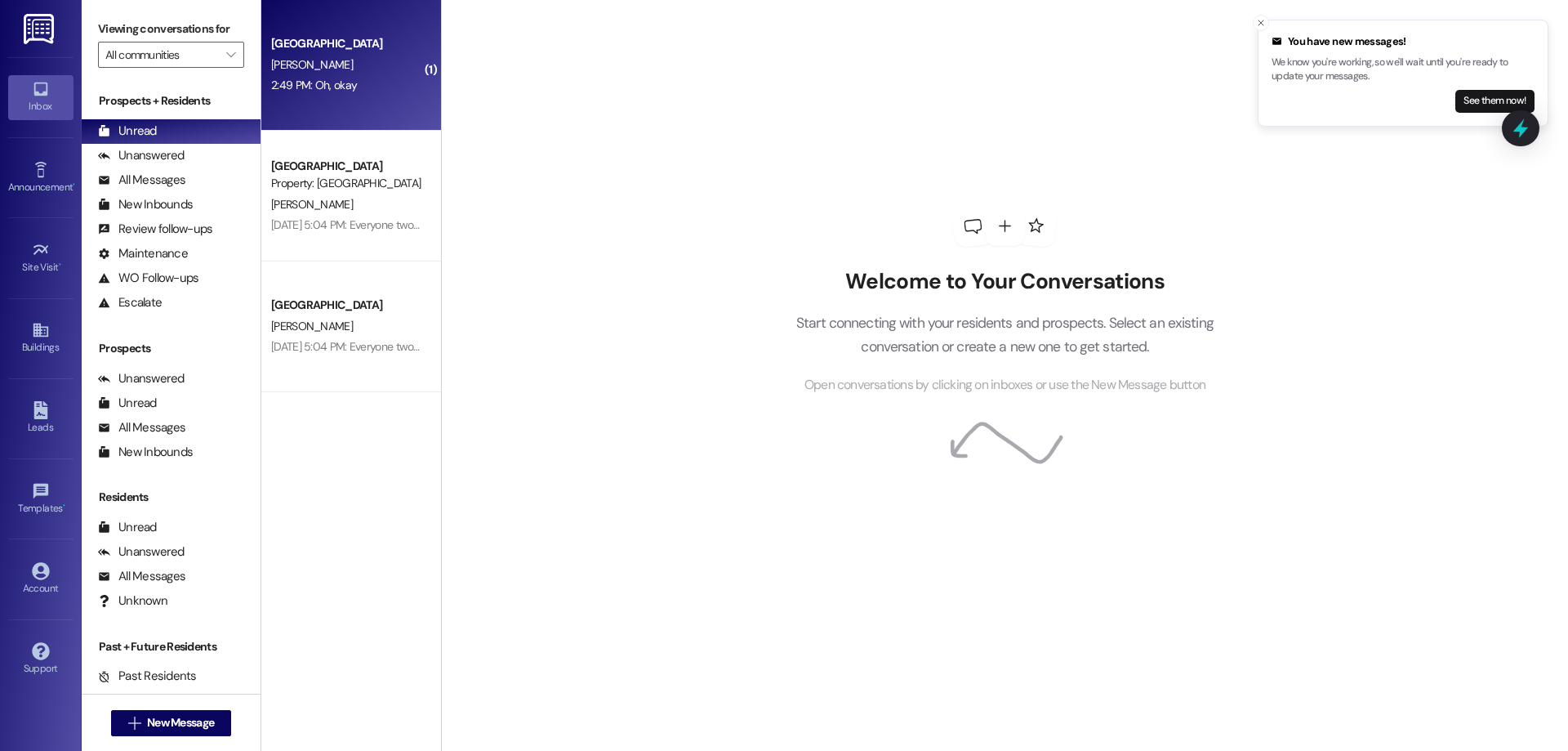
click at [370, 94] on div "2:49 PM: Oh, okay 2:49 PM: Oh, okay" at bounding box center [347, 85] width 154 height 20
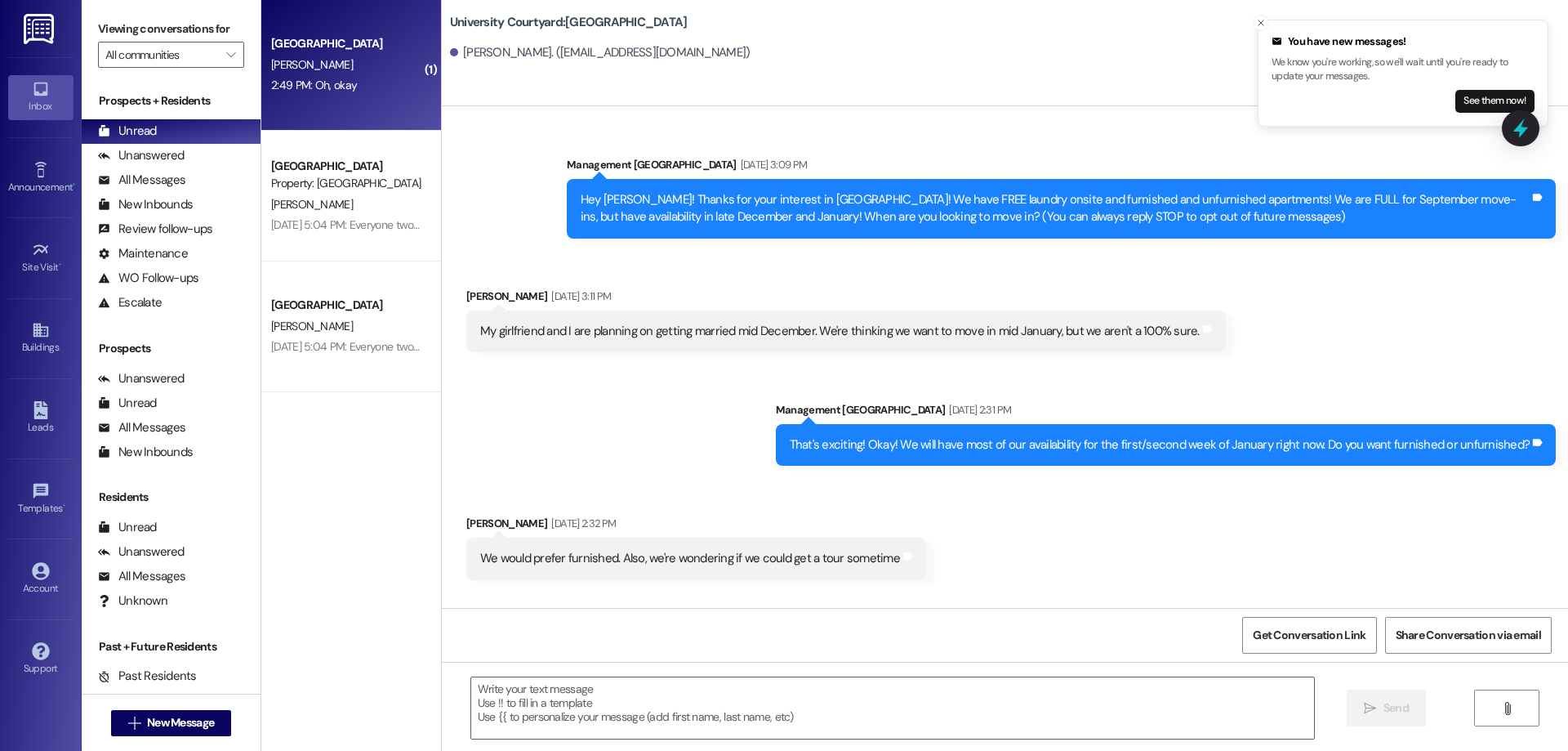
scroll to position [13727, 0]
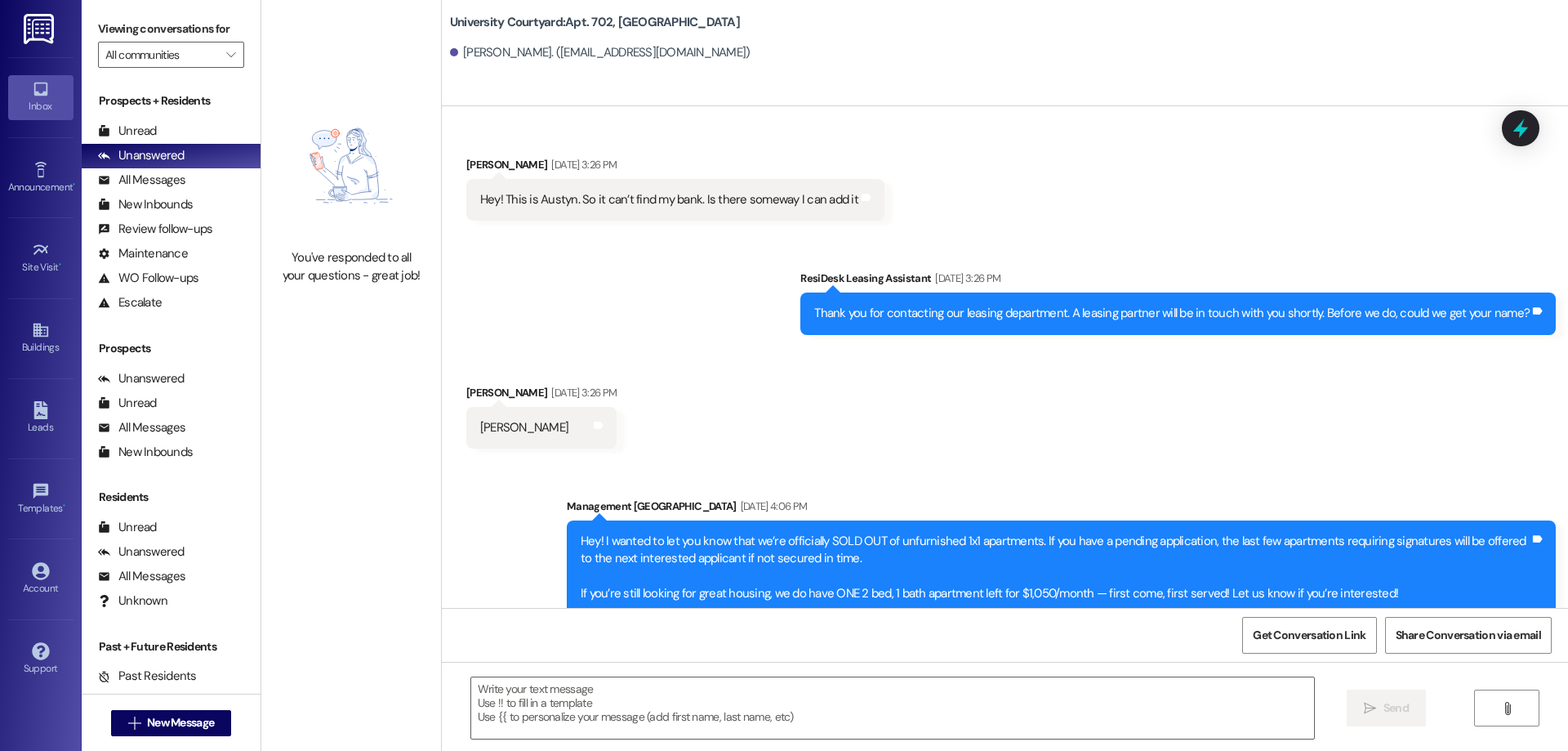
scroll to position [2864, 0]
